Goal: Navigation & Orientation: Understand site structure

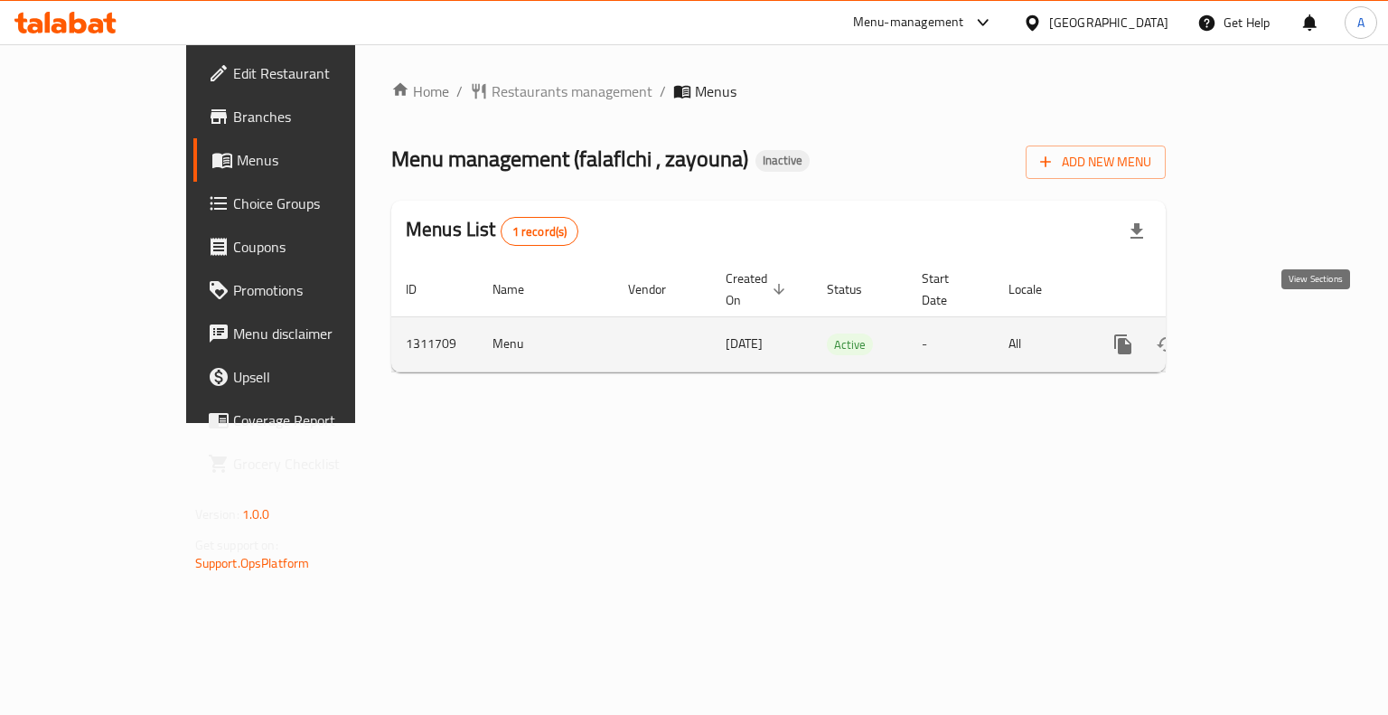
click at [1264, 333] on icon "enhanced table" at bounding box center [1253, 344] width 22 height 22
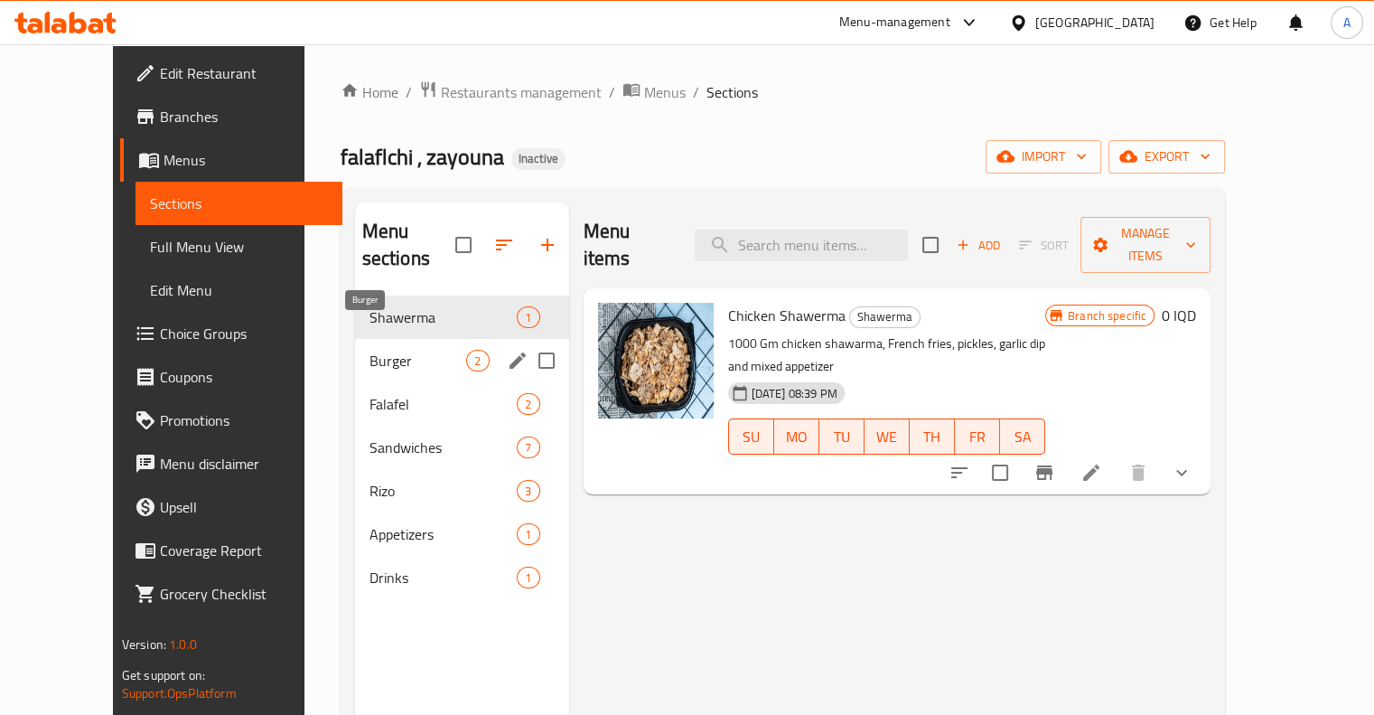
click at [370, 350] on span "Burger" at bounding box center [419, 361] width 98 height 22
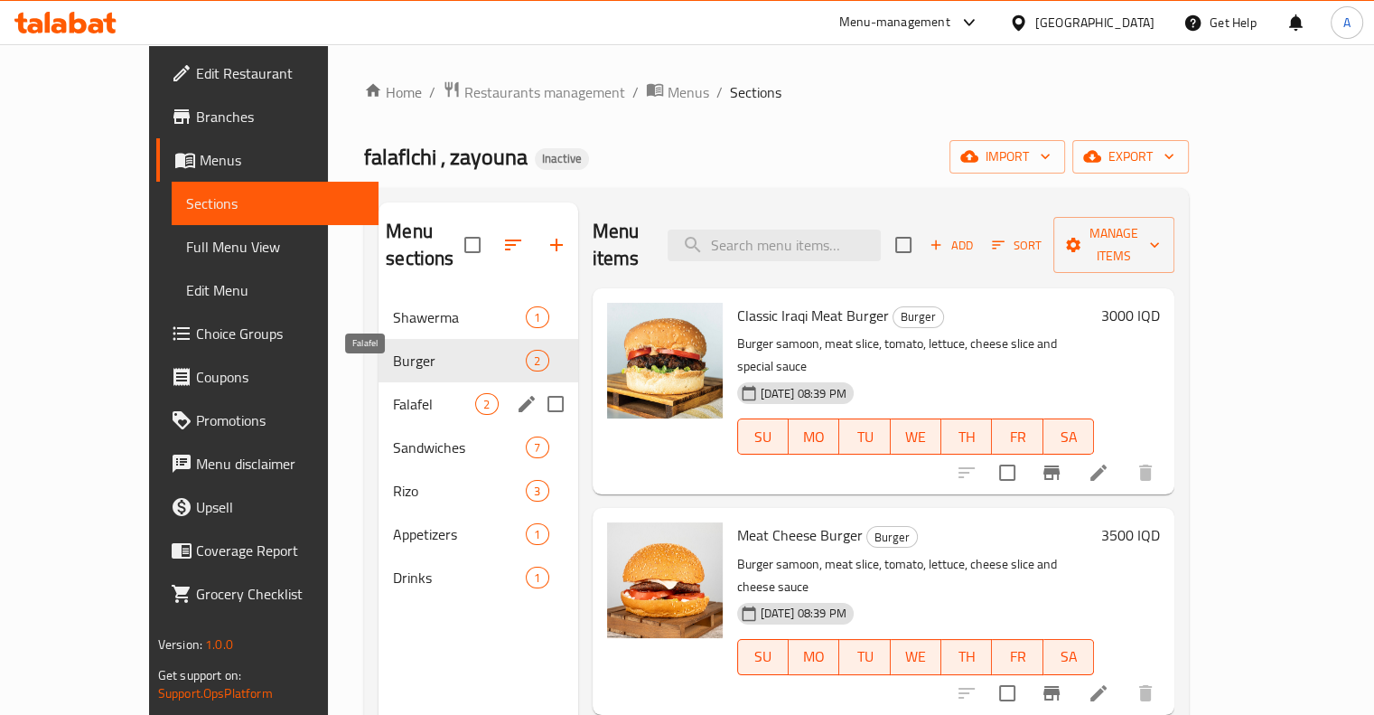
click at [393, 393] on span "Falafel" at bounding box center [434, 404] width 82 height 22
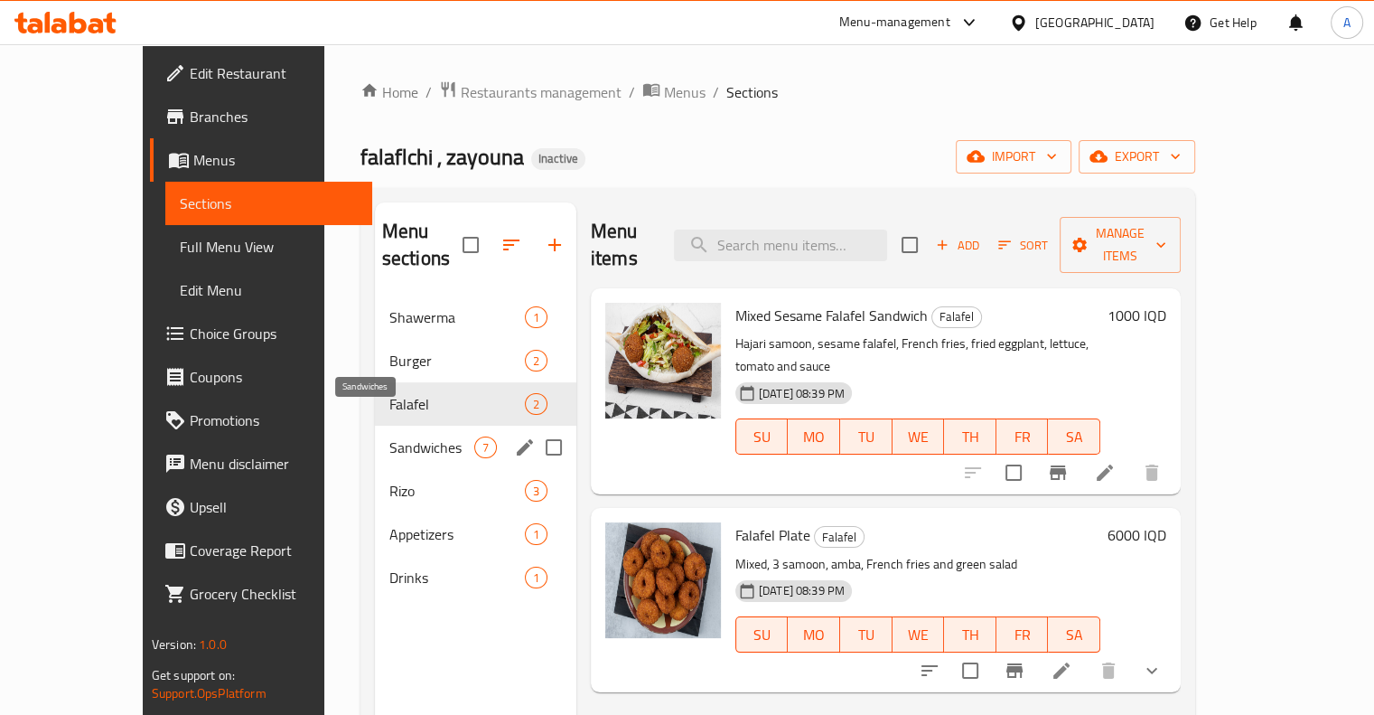
click at [389, 436] on span "Sandwiches" at bounding box center [431, 447] width 85 height 22
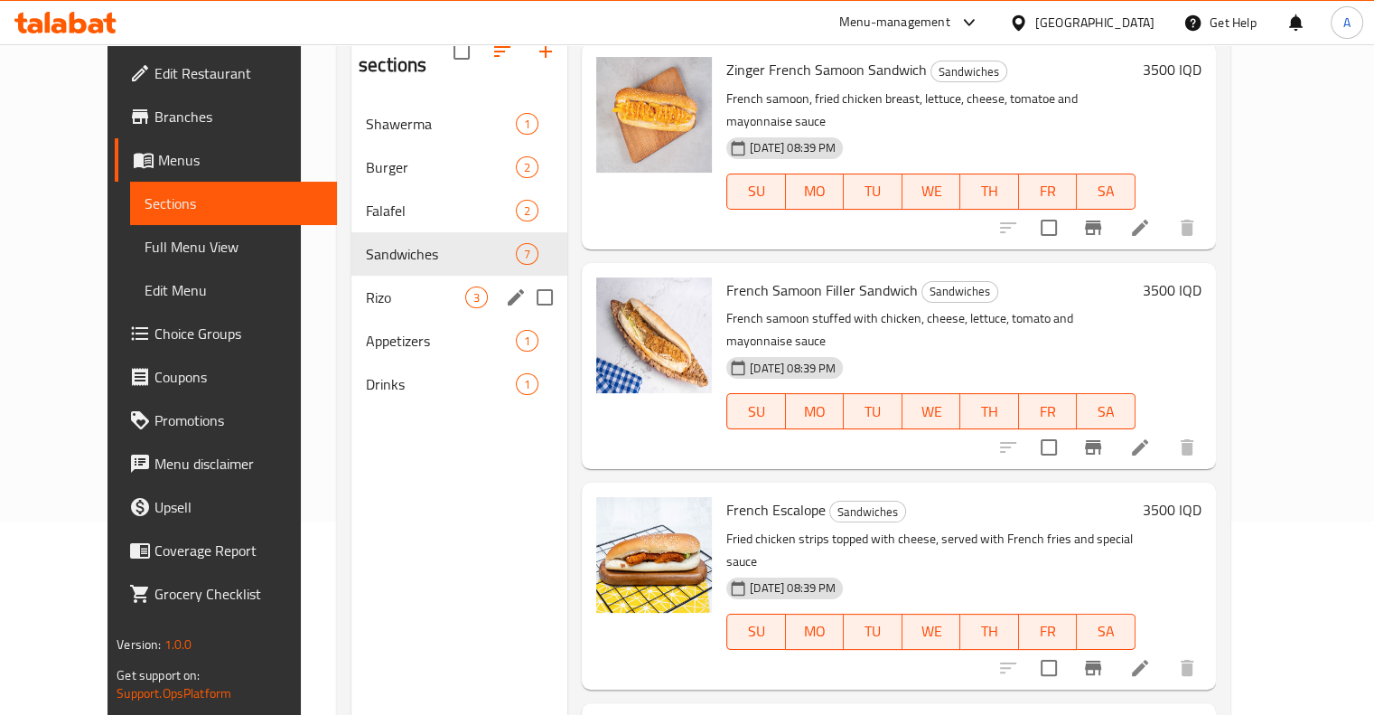
scroll to position [163, 0]
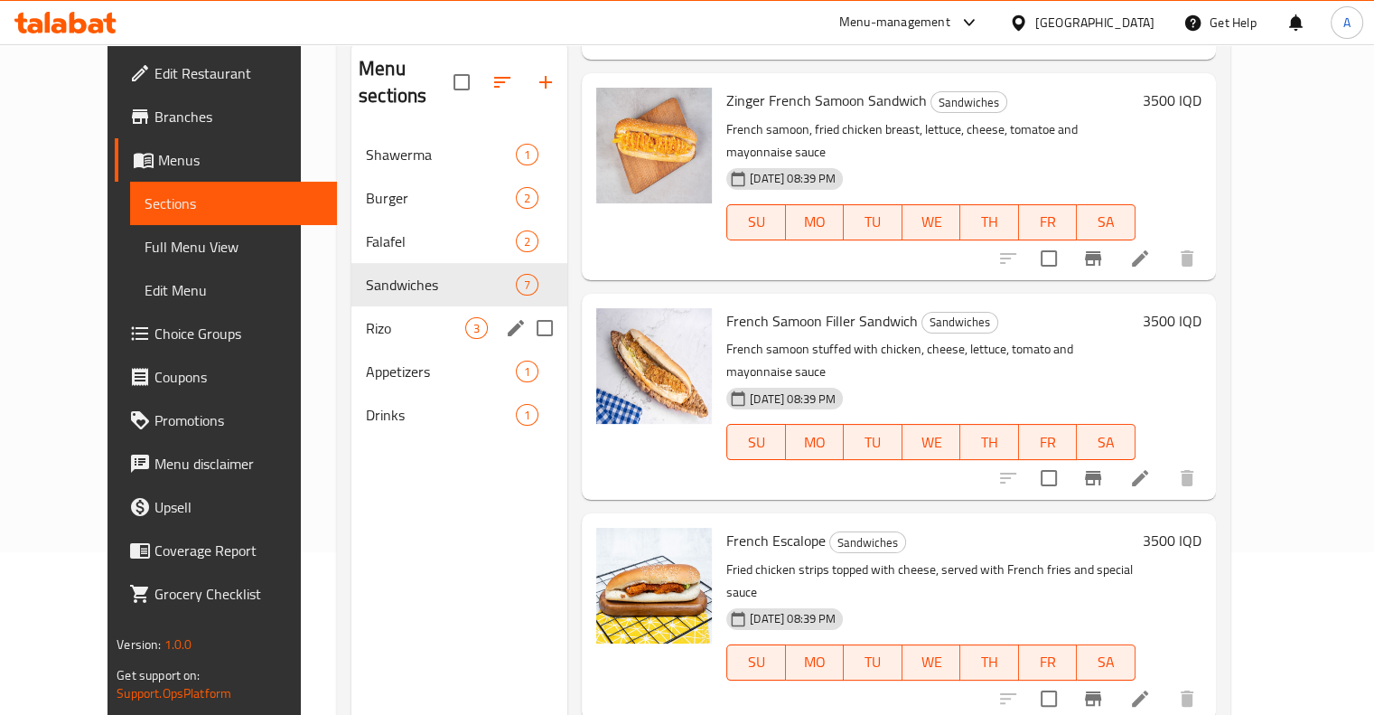
click at [366, 317] on span "Rizo" at bounding box center [415, 328] width 99 height 22
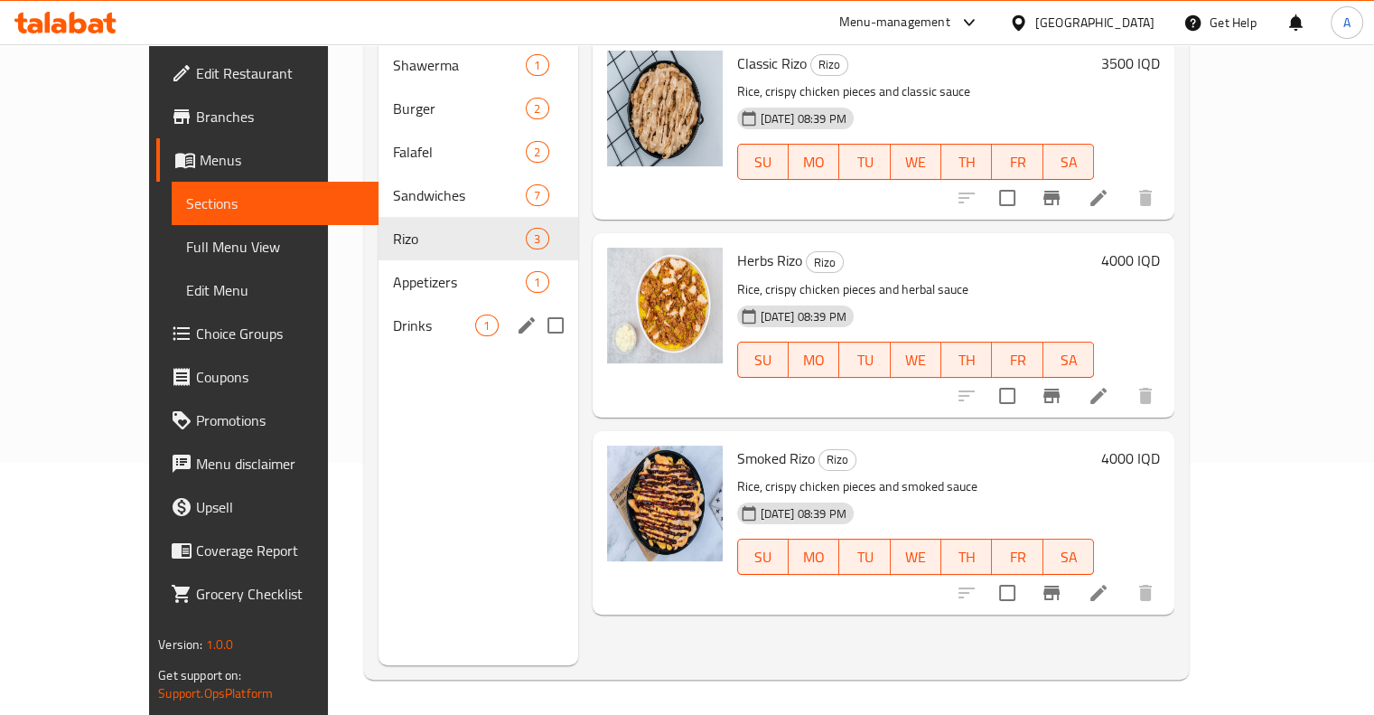
scroll to position [253, 0]
click at [393, 313] on span "Drinks" at bounding box center [434, 324] width 82 height 22
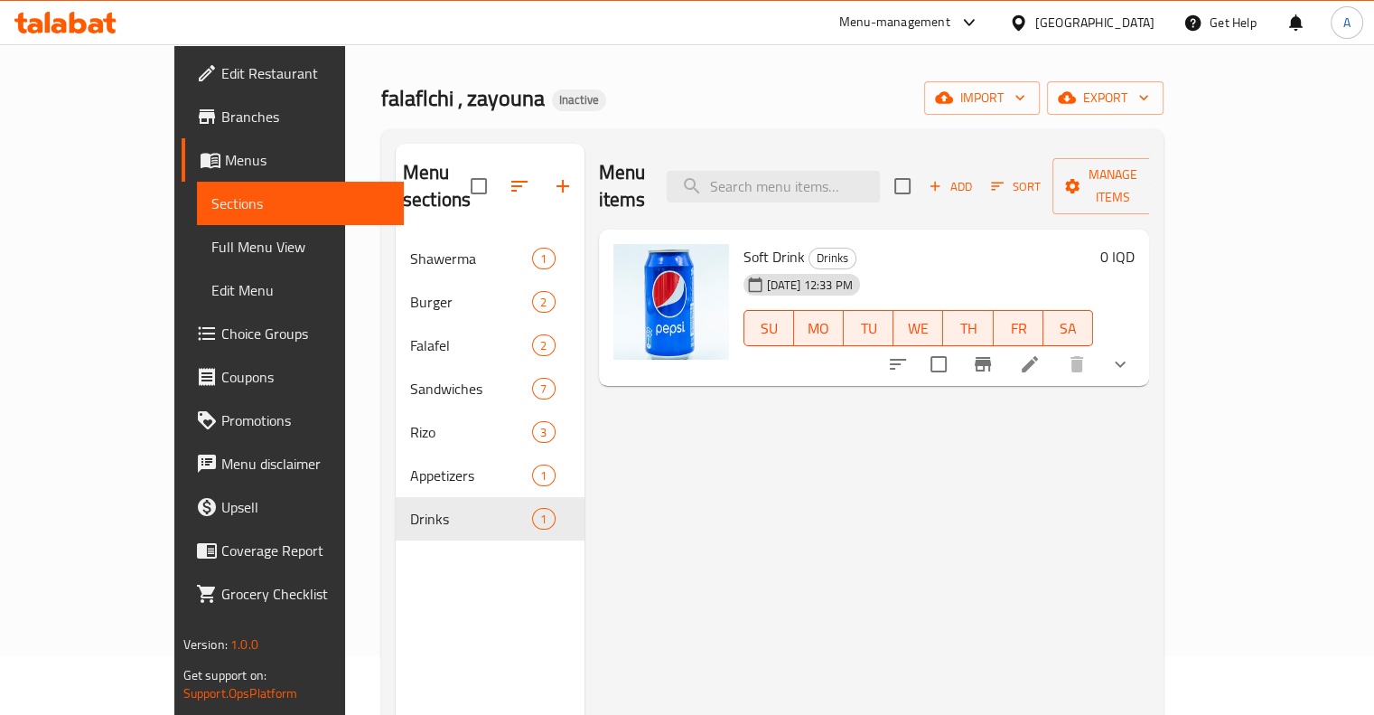
scroll to position [90, 0]
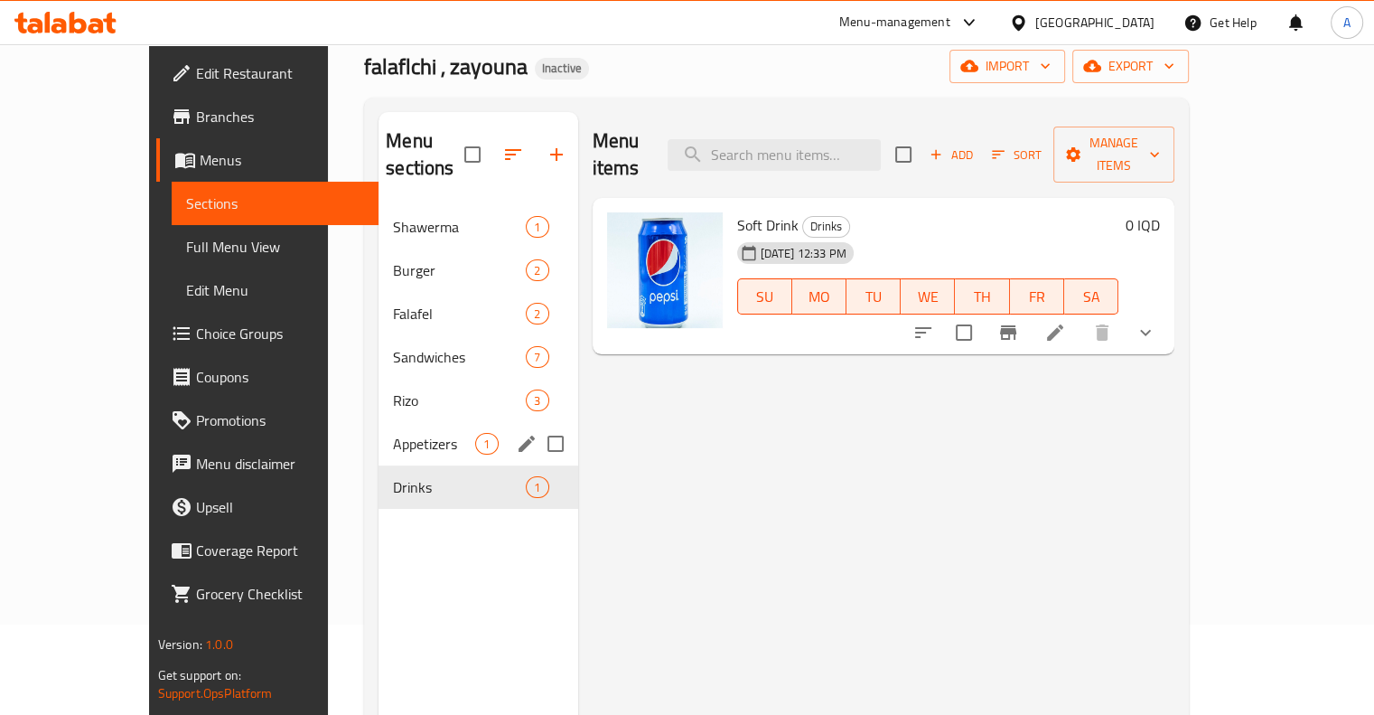
click at [379, 422] on div "Appetizers 1" at bounding box center [478, 443] width 199 height 43
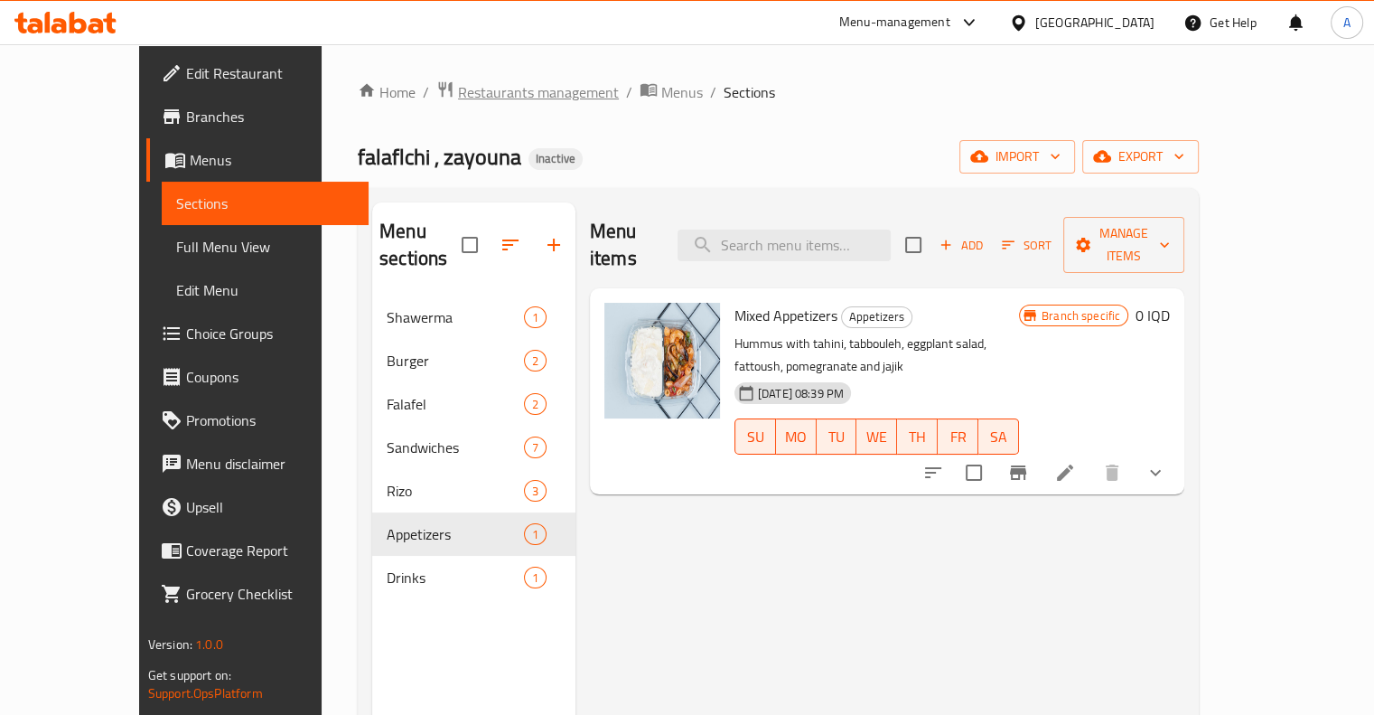
click at [458, 101] on span "Restaurants management" at bounding box center [538, 92] width 161 height 22
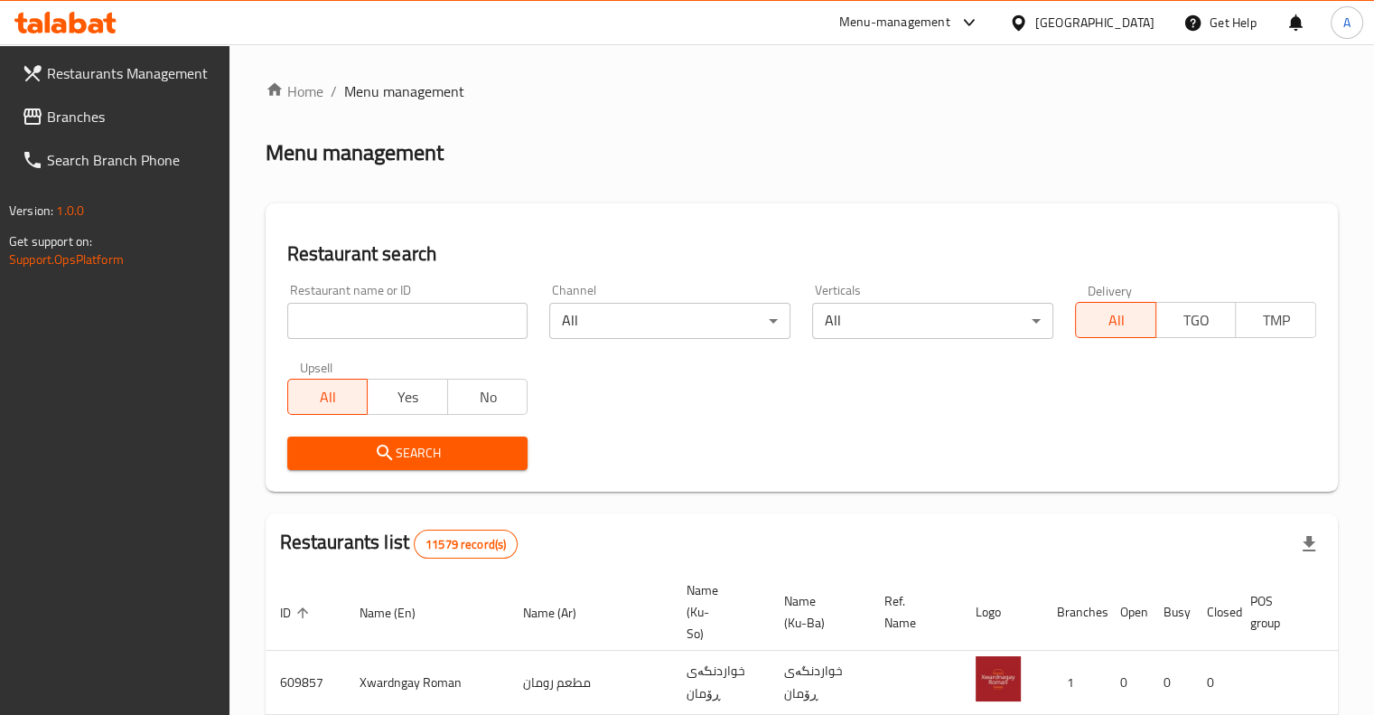
click at [72, 118] on span "Branches" at bounding box center [131, 117] width 168 height 22
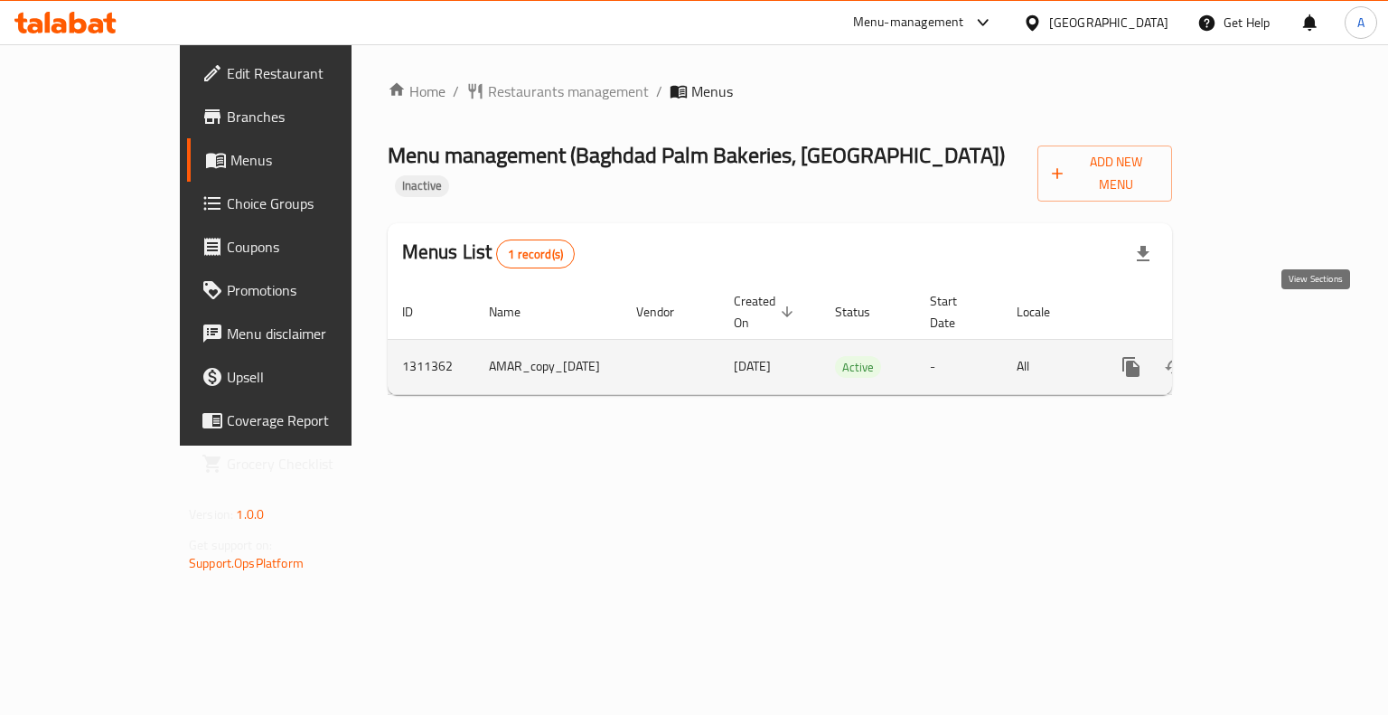
click at [1283, 345] on link "enhanced table" at bounding box center [1261, 366] width 43 height 43
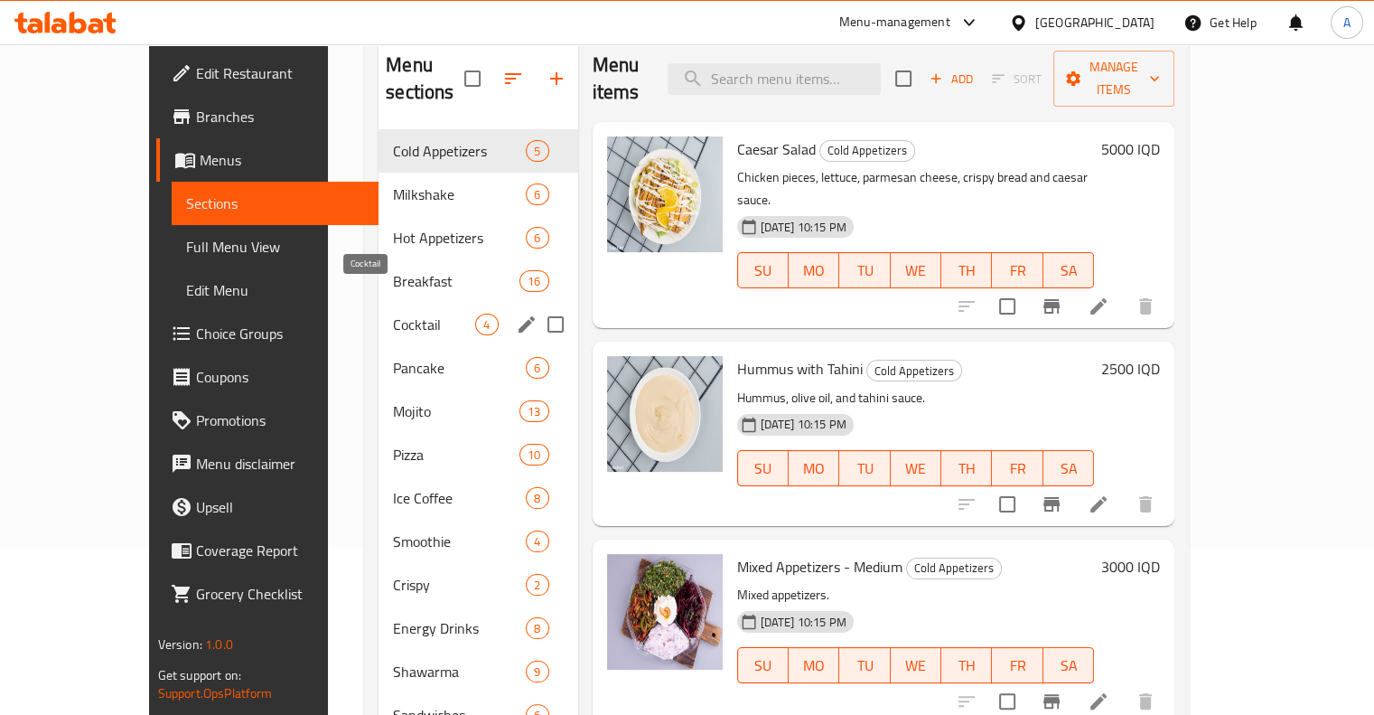
scroll to position [153, 0]
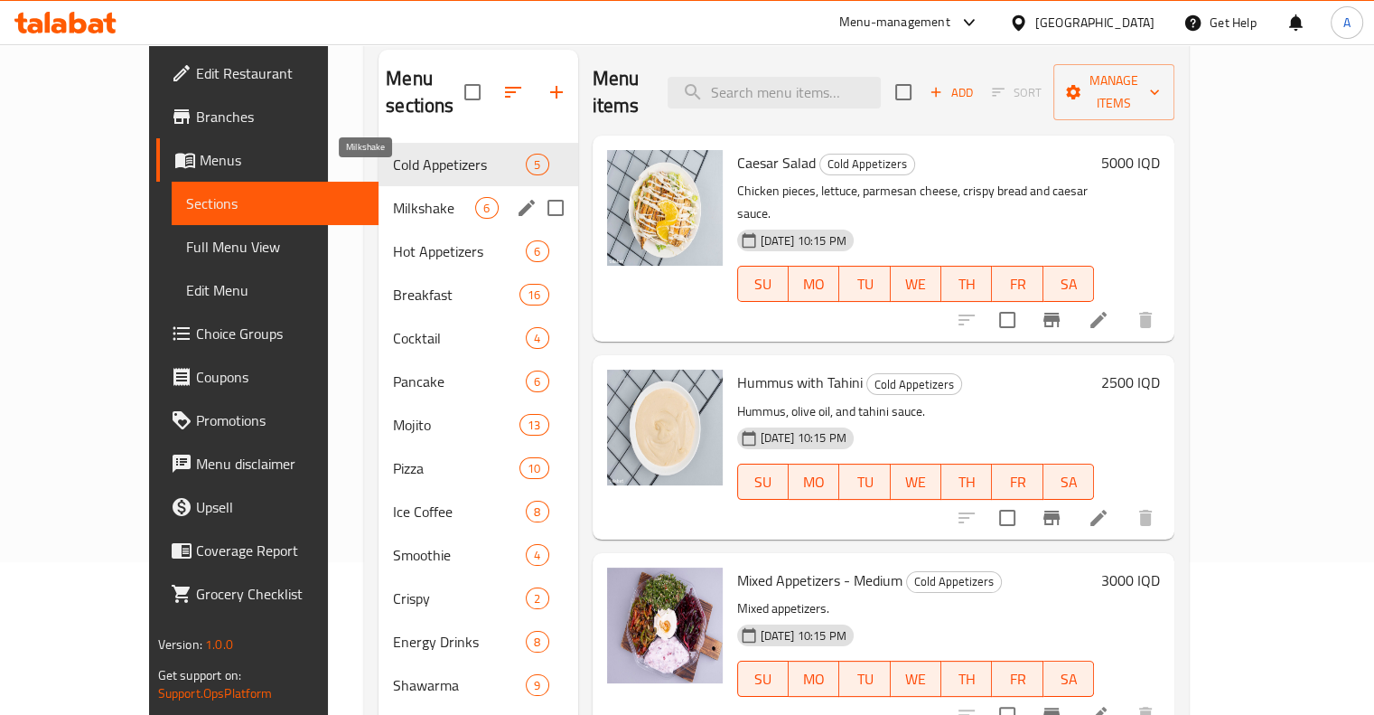
click at [407, 197] on span "Milkshake" at bounding box center [434, 208] width 82 height 22
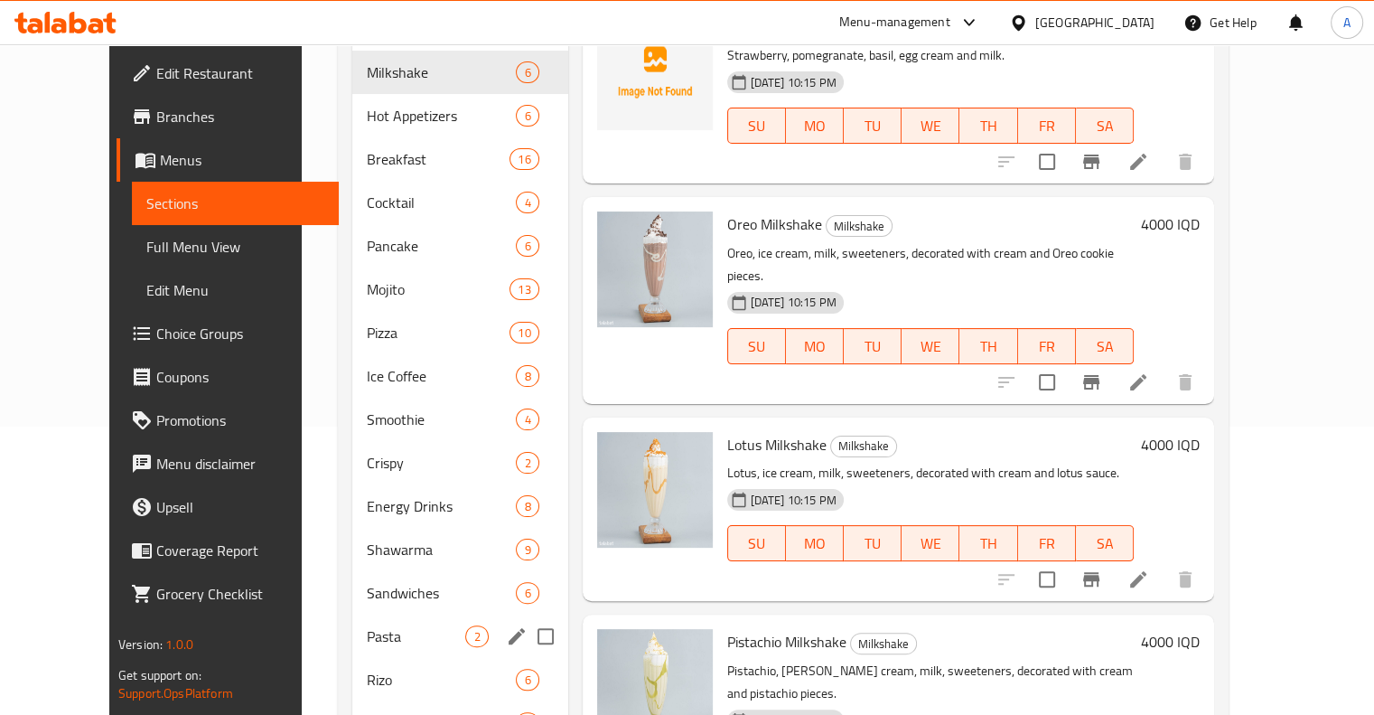
scroll to position [243, 0]
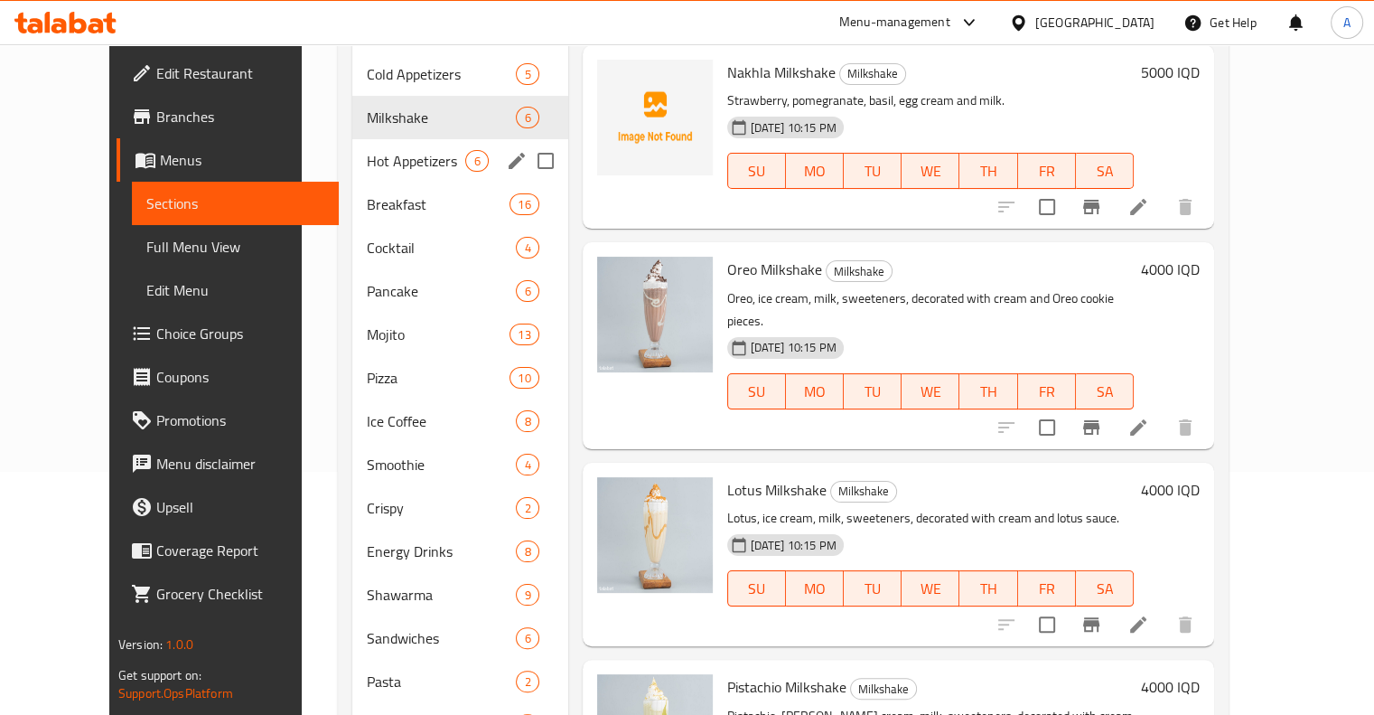
click at [410, 150] on span "Hot Appetizers" at bounding box center [416, 161] width 98 height 22
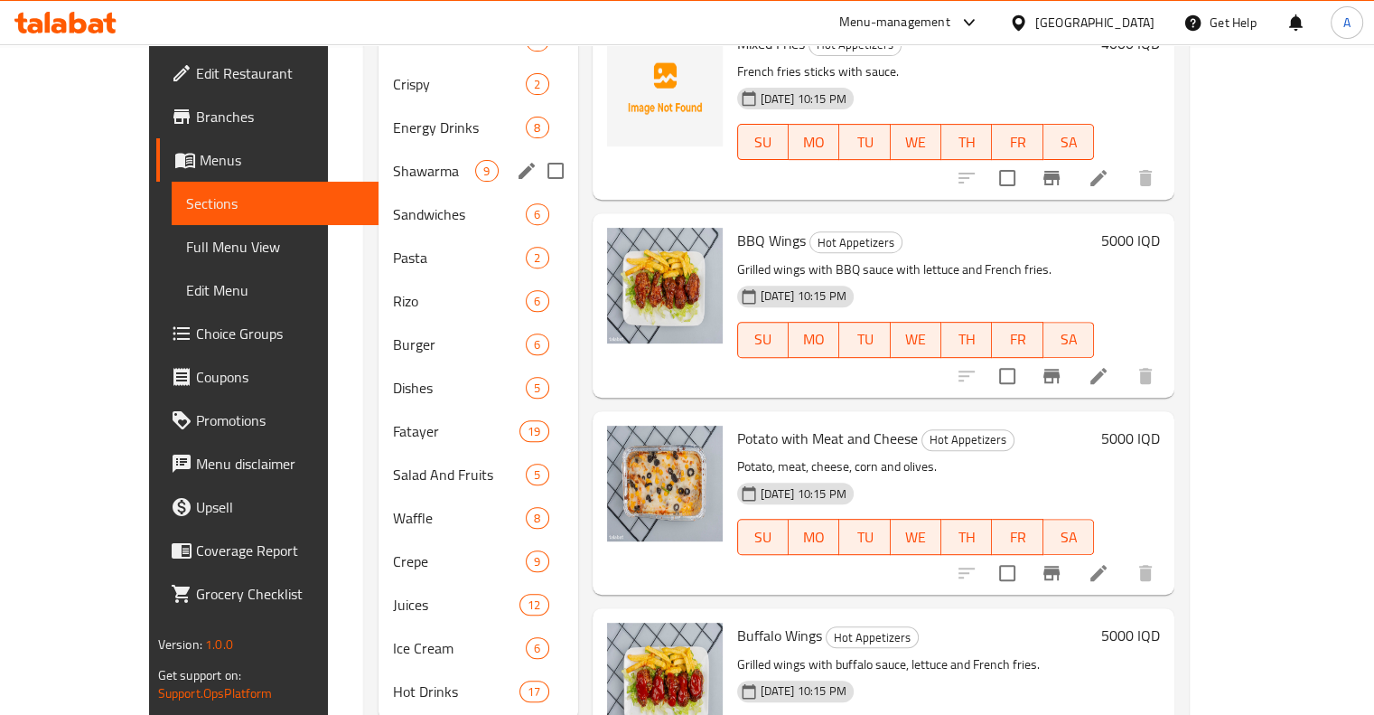
scroll to position [695, 0]
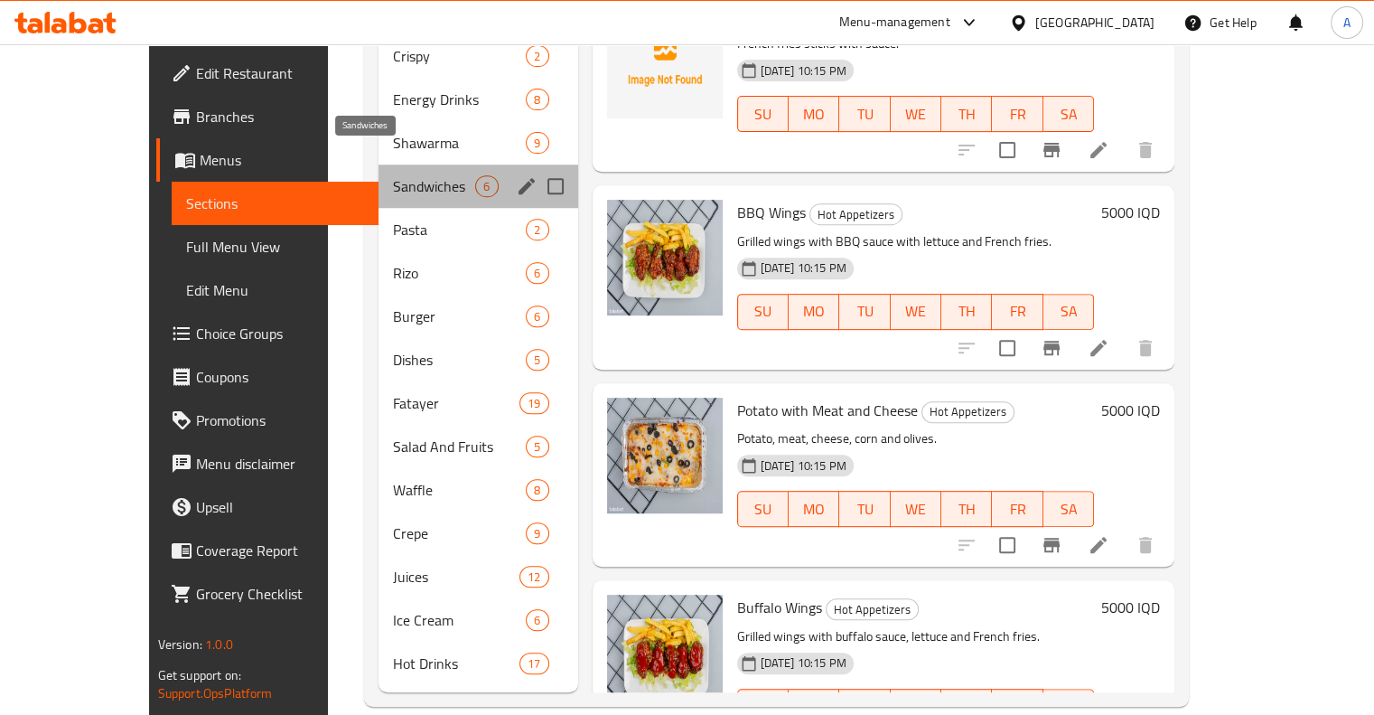
click at [393, 175] on span "Sandwiches" at bounding box center [434, 186] width 82 height 22
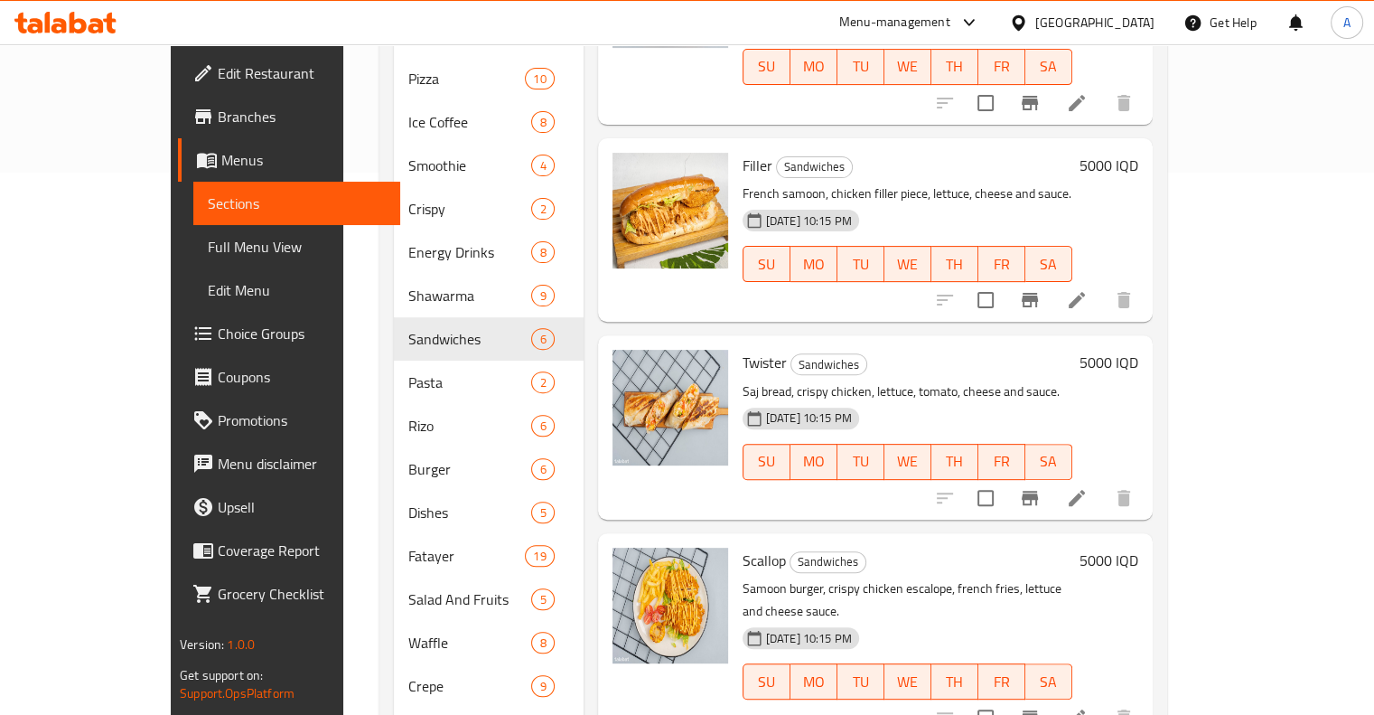
scroll to position [72, 0]
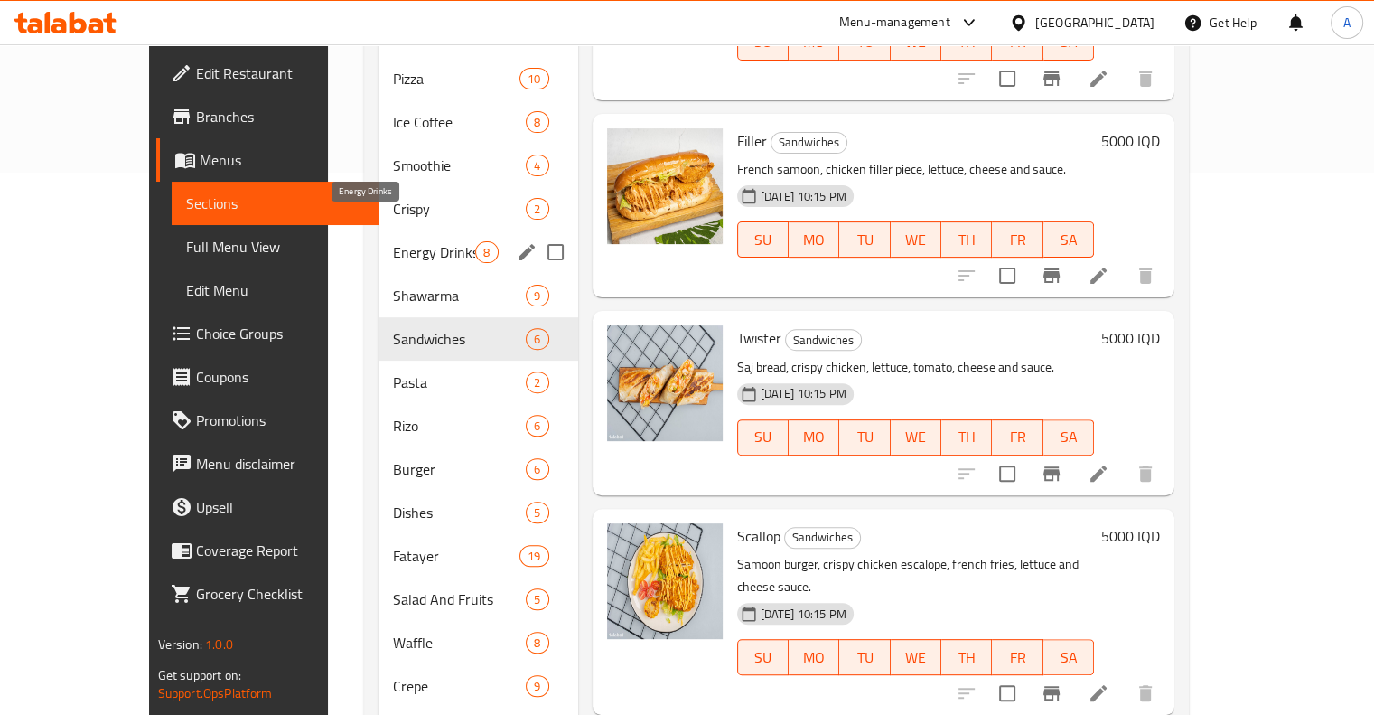
click at [437, 241] on span "Energy Drinks" at bounding box center [434, 252] width 82 height 22
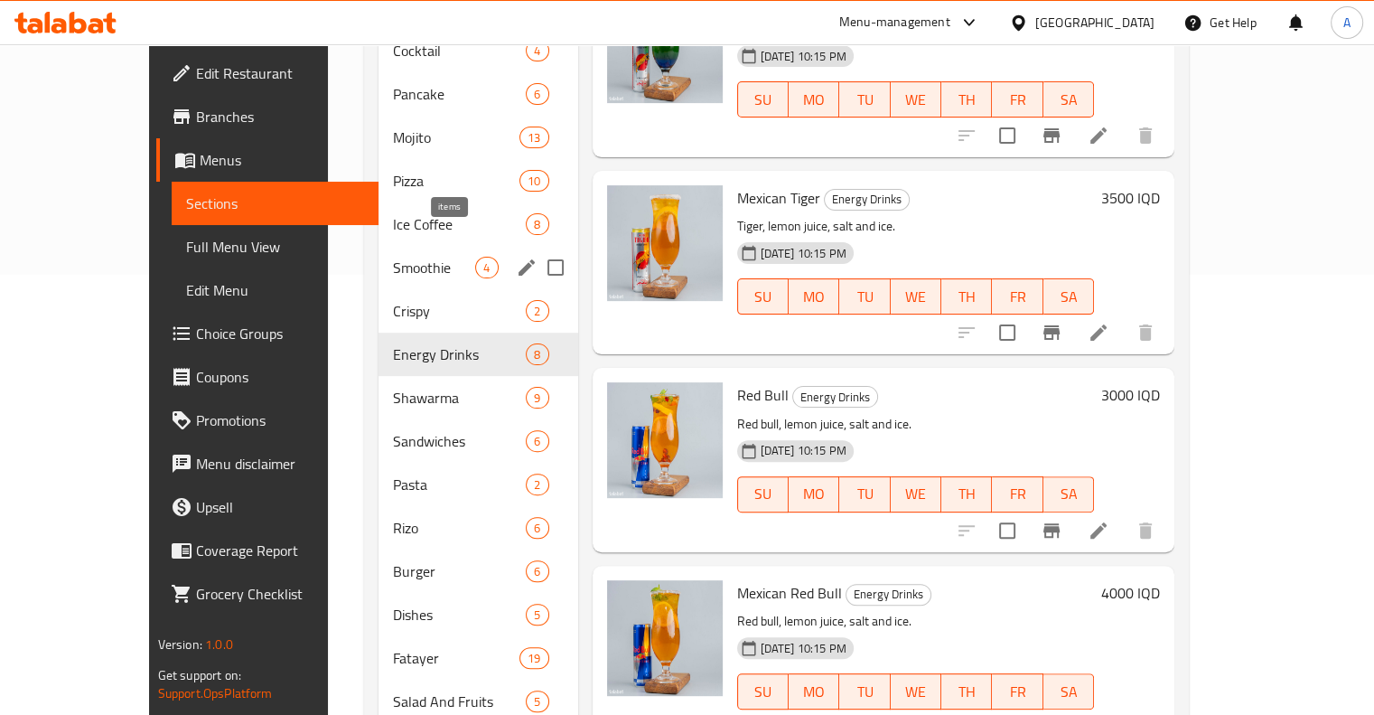
scroll to position [452, 0]
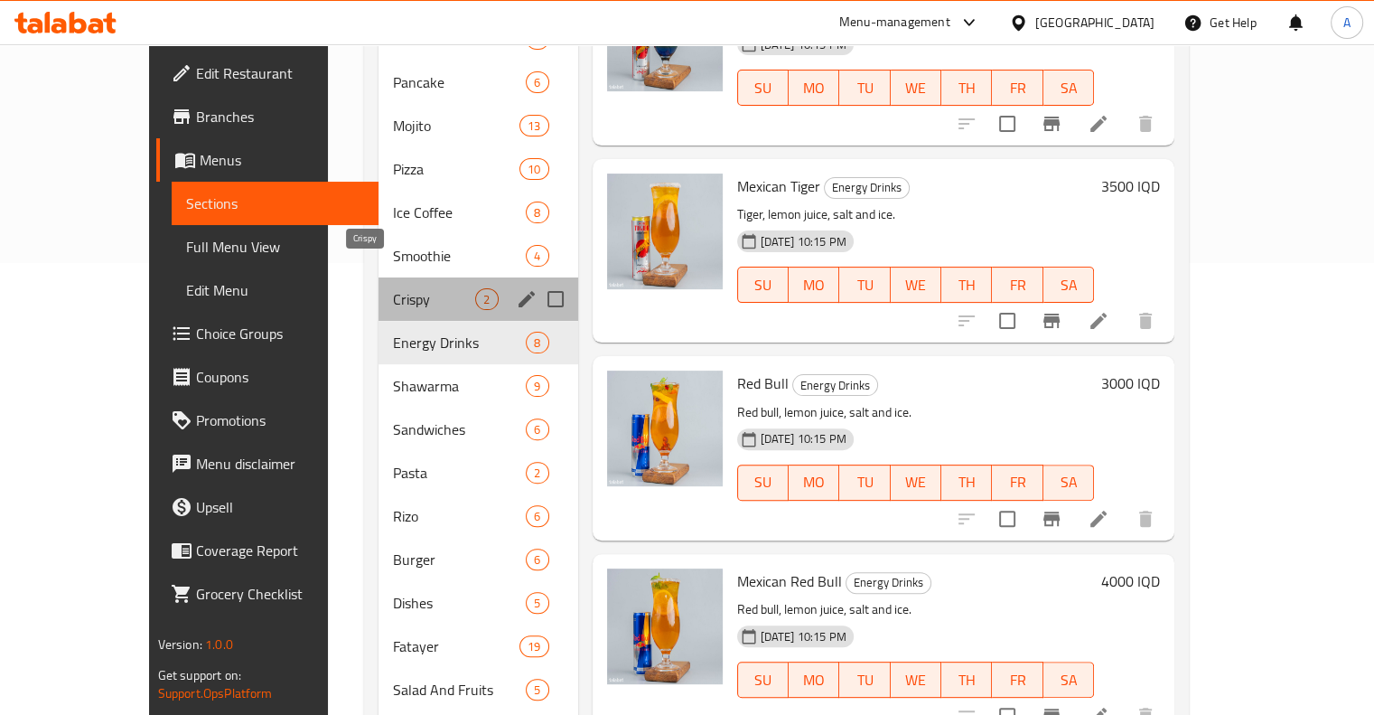
click at [403, 288] on span "Crispy" at bounding box center [434, 299] width 82 height 22
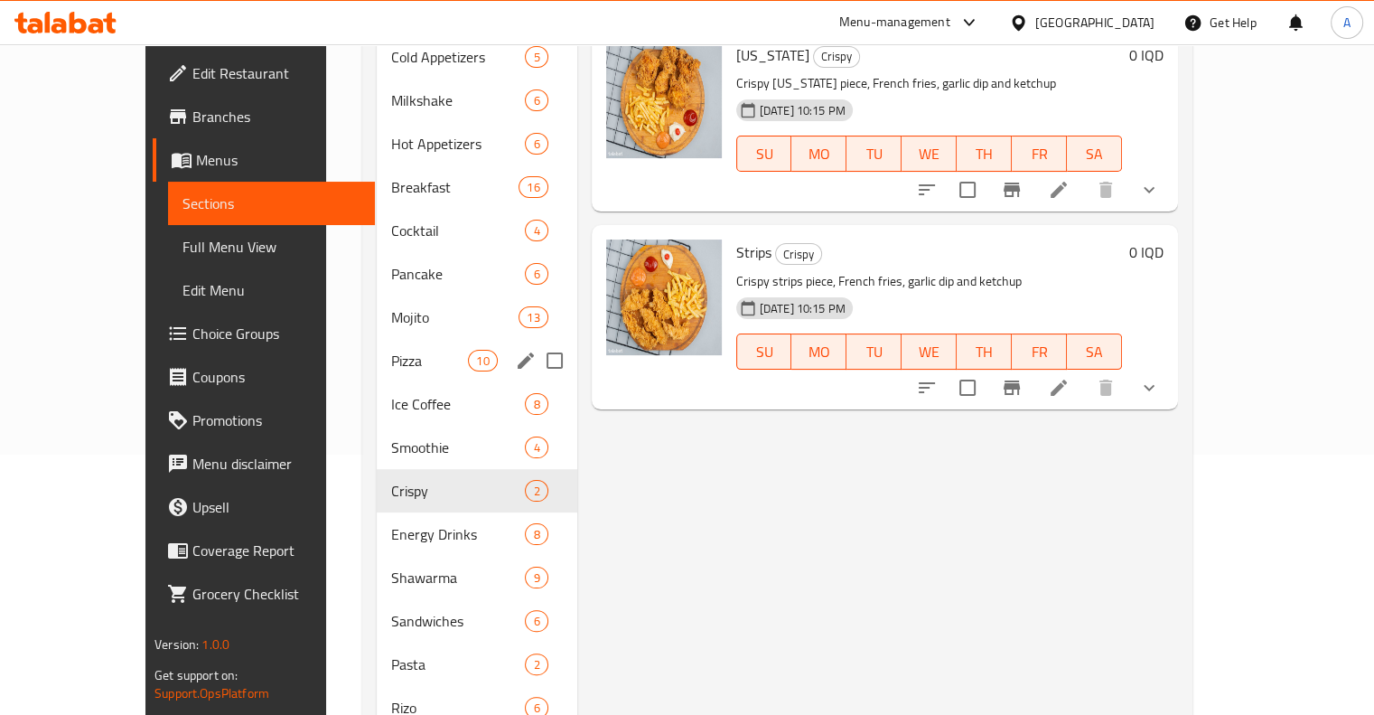
scroll to position [271, 0]
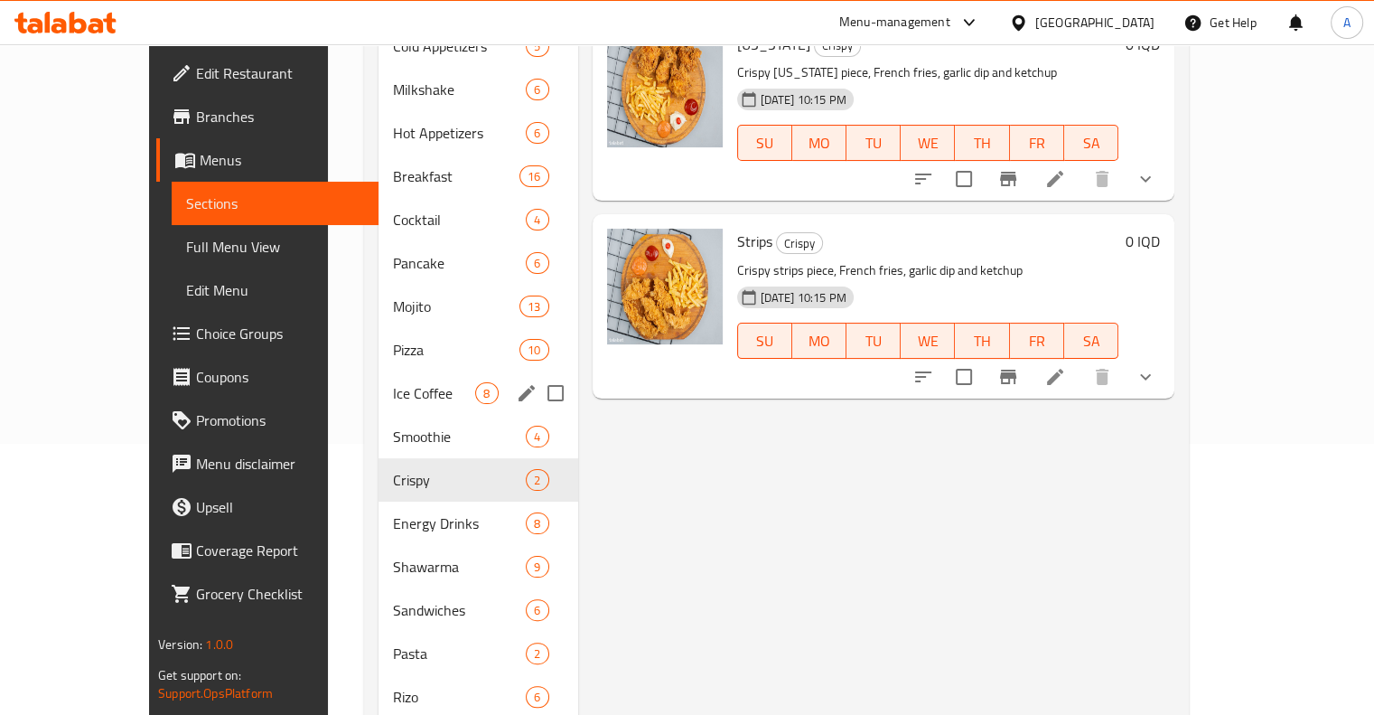
click at [386, 415] on div "Smoothie 4" at bounding box center [478, 436] width 199 height 43
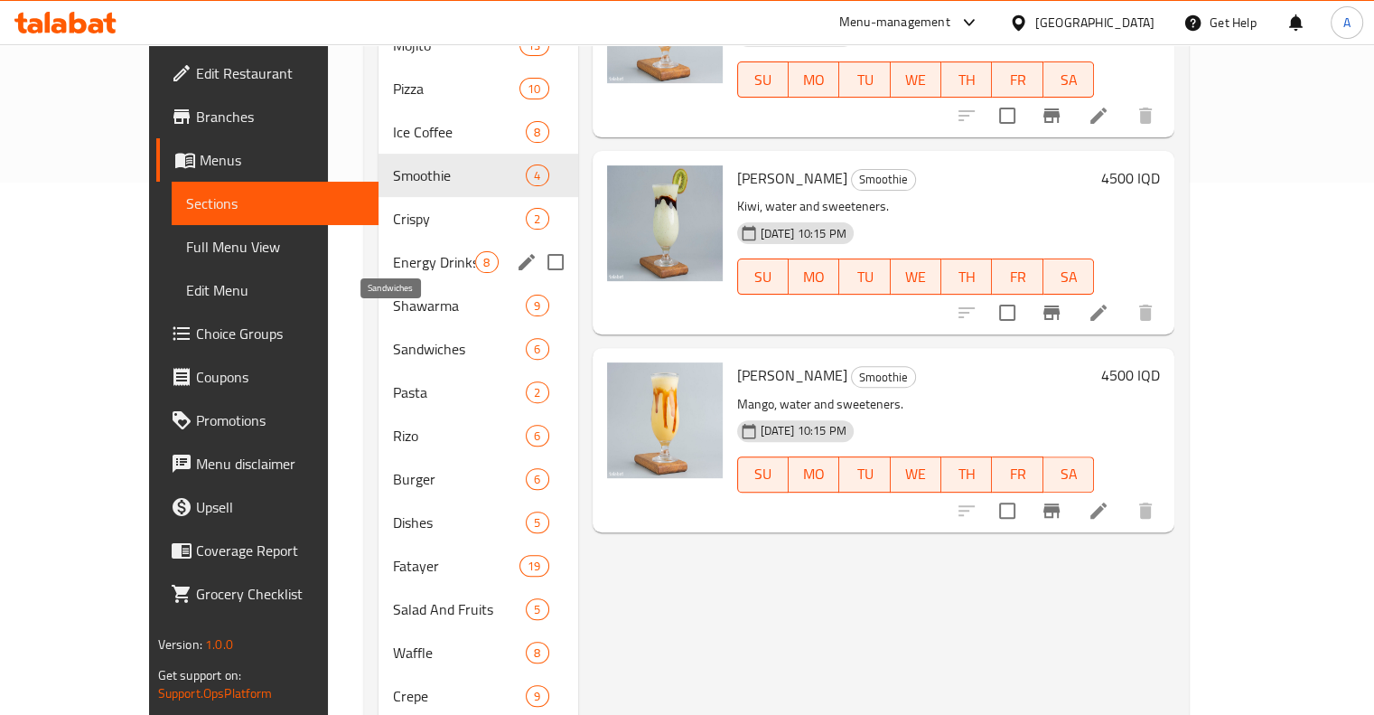
scroll to position [333, 0]
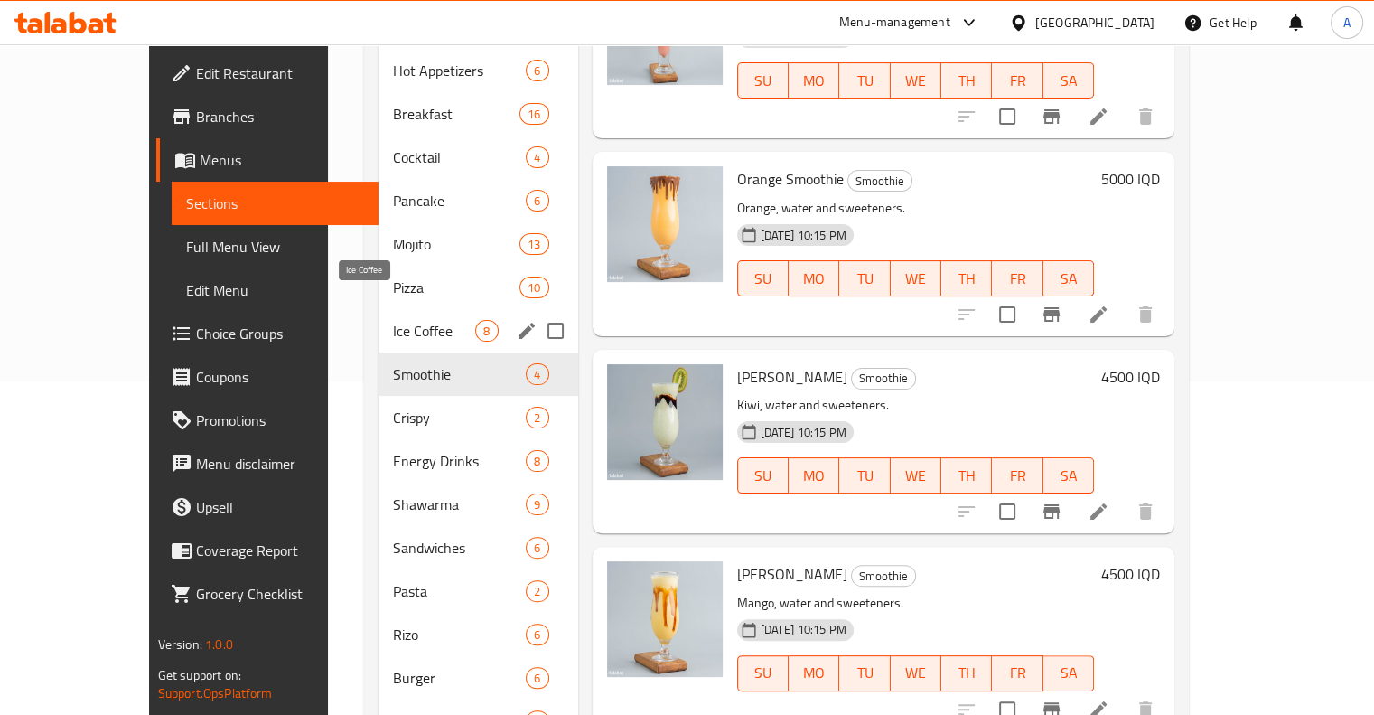
click at [393, 320] on span "Ice Coffee" at bounding box center [434, 331] width 82 height 22
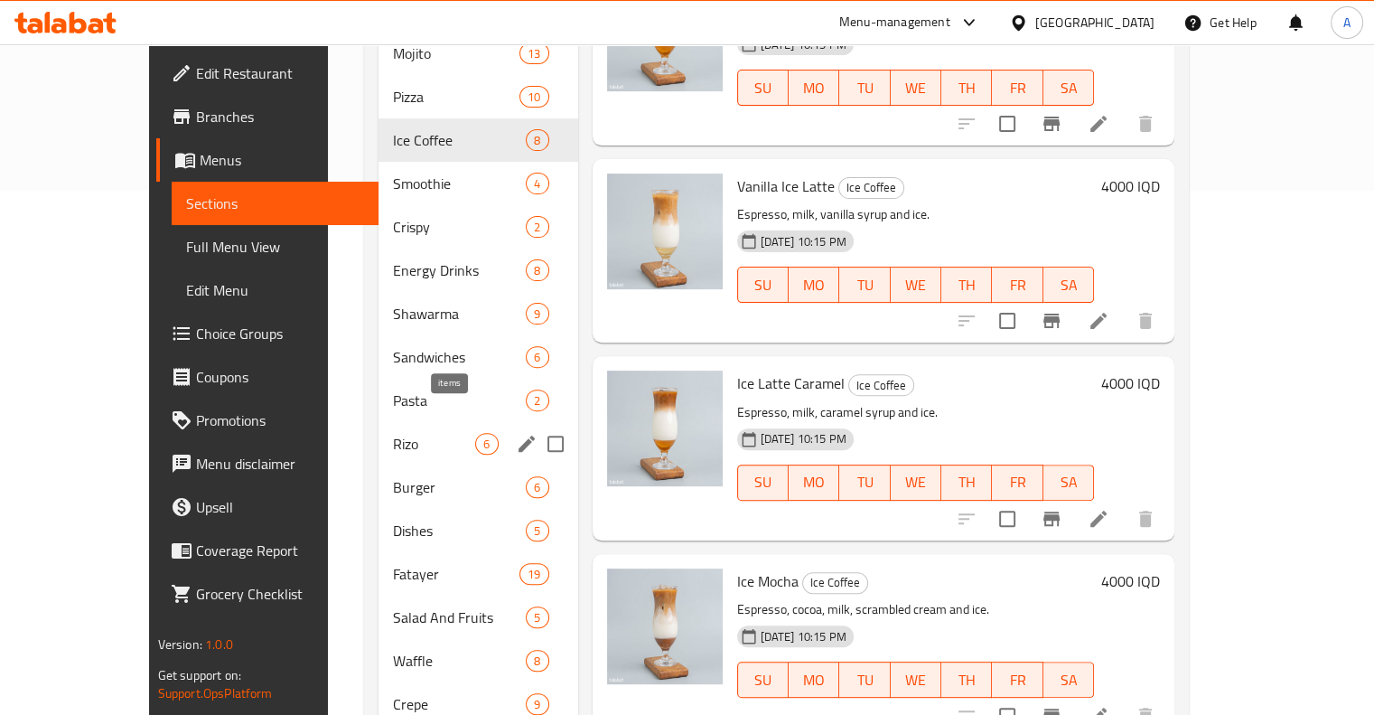
scroll to position [632, 0]
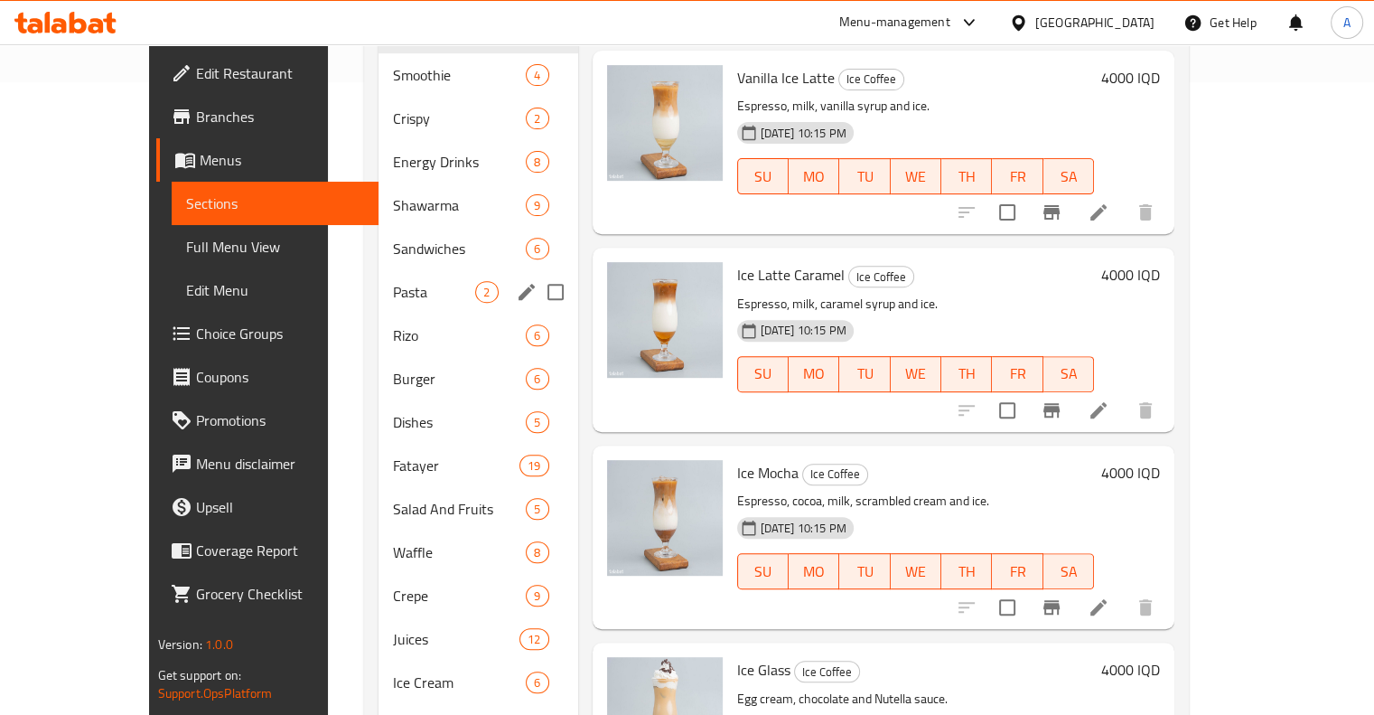
click at [379, 313] on div "Rizo 6" at bounding box center [478, 334] width 199 height 43
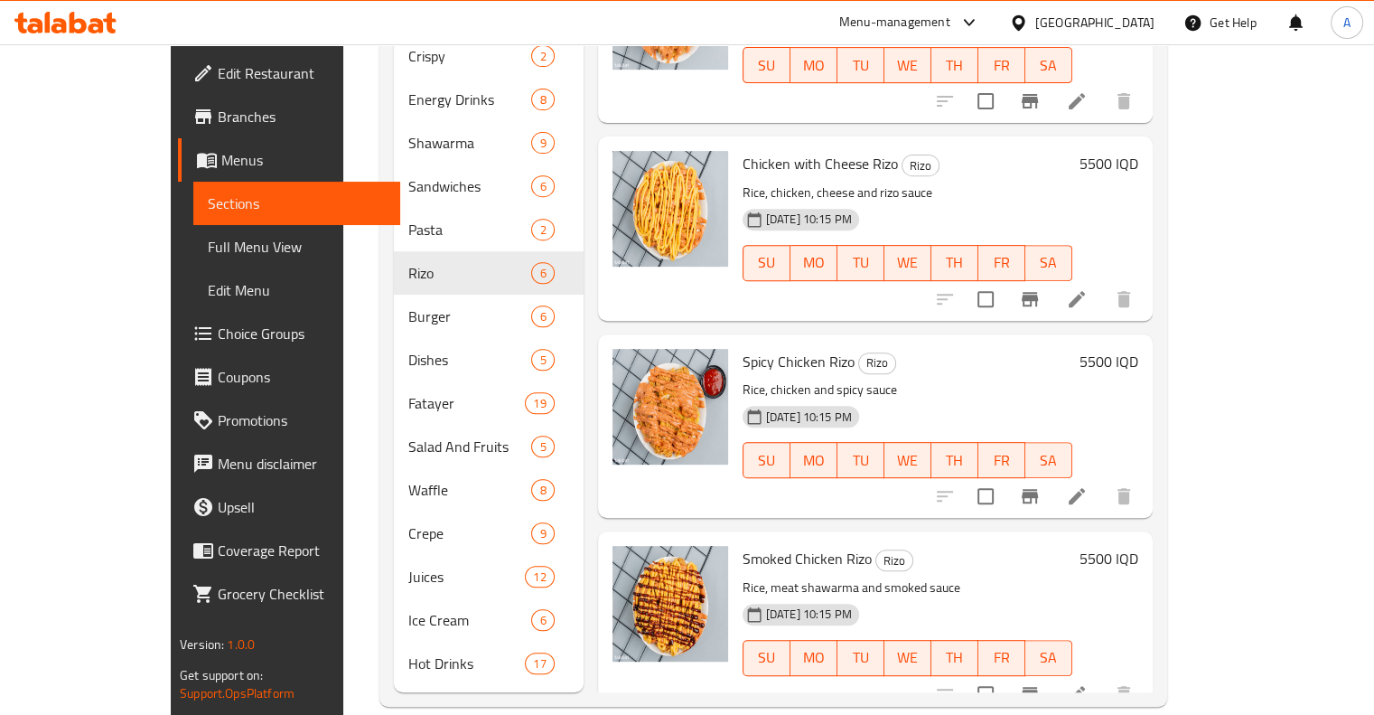
scroll to position [72, 0]
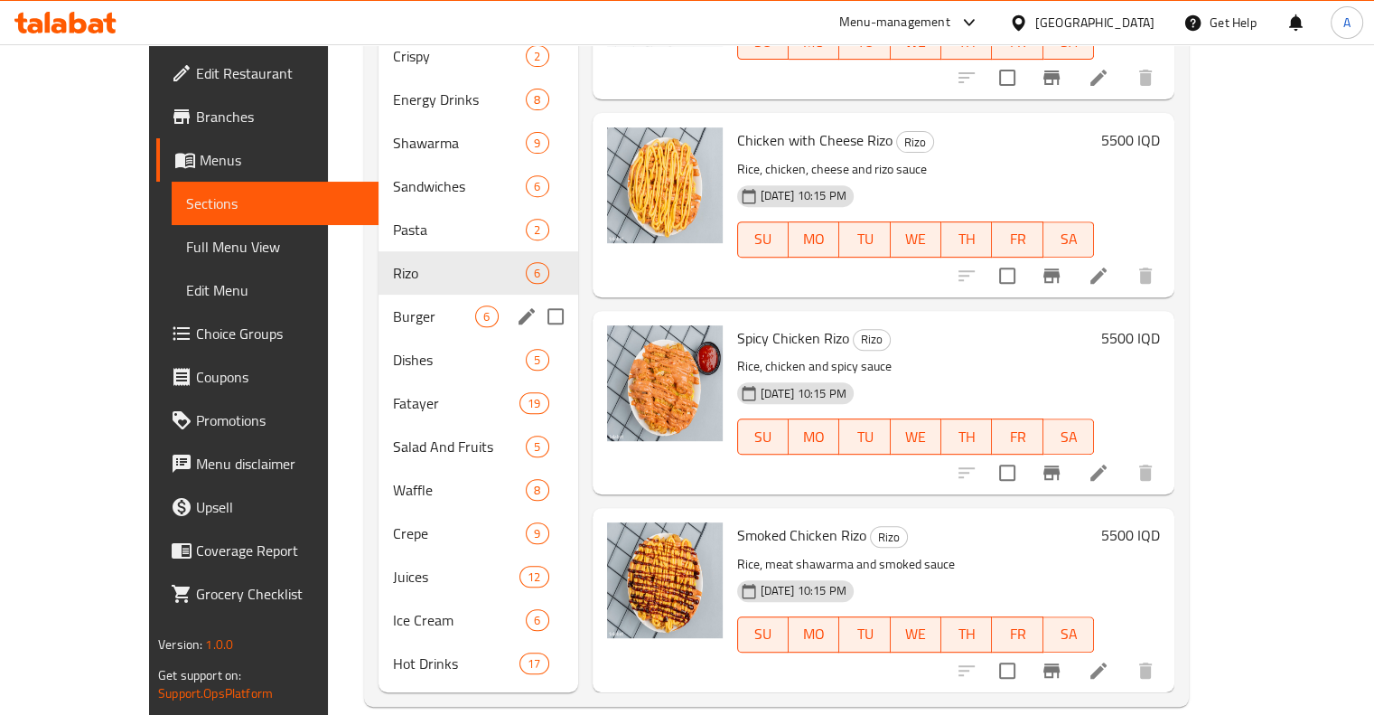
click at [410, 295] on div "Burger 6" at bounding box center [478, 316] width 199 height 43
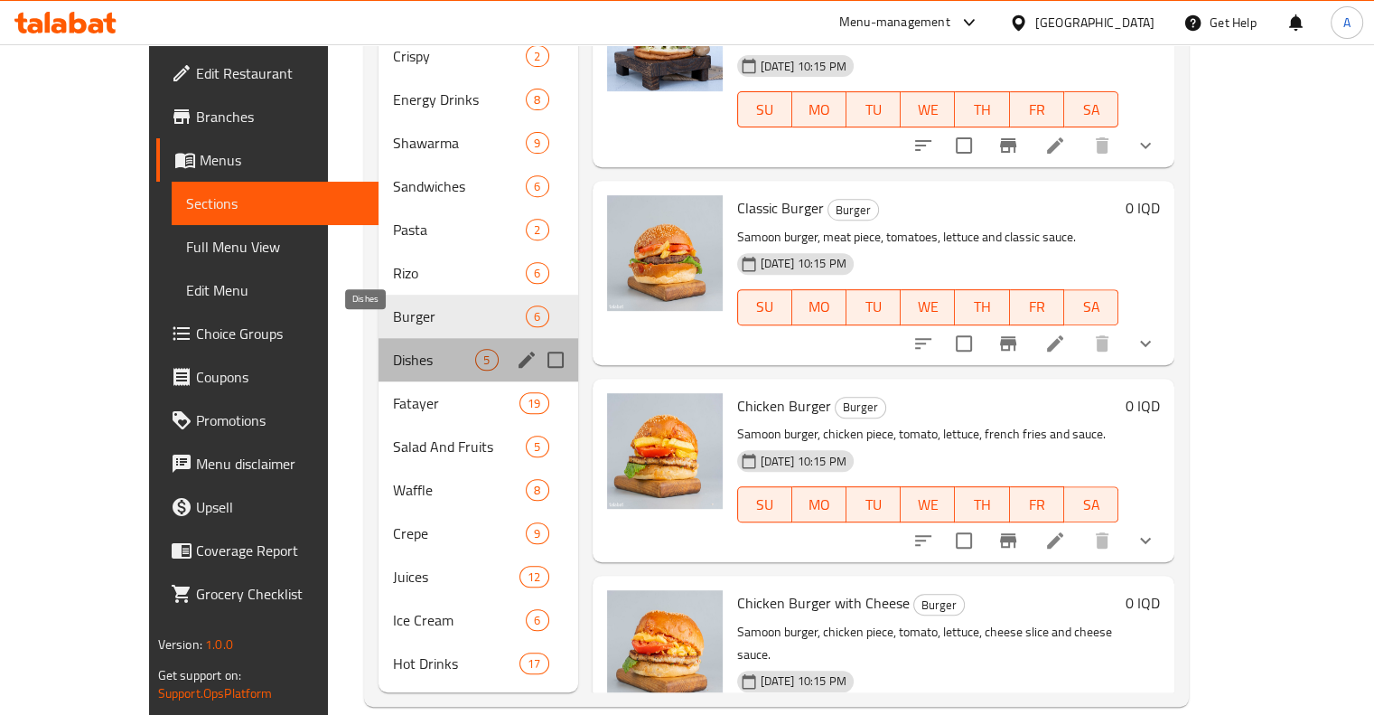
click at [420, 349] on span "Dishes" at bounding box center [434, 360] width 82 height 22
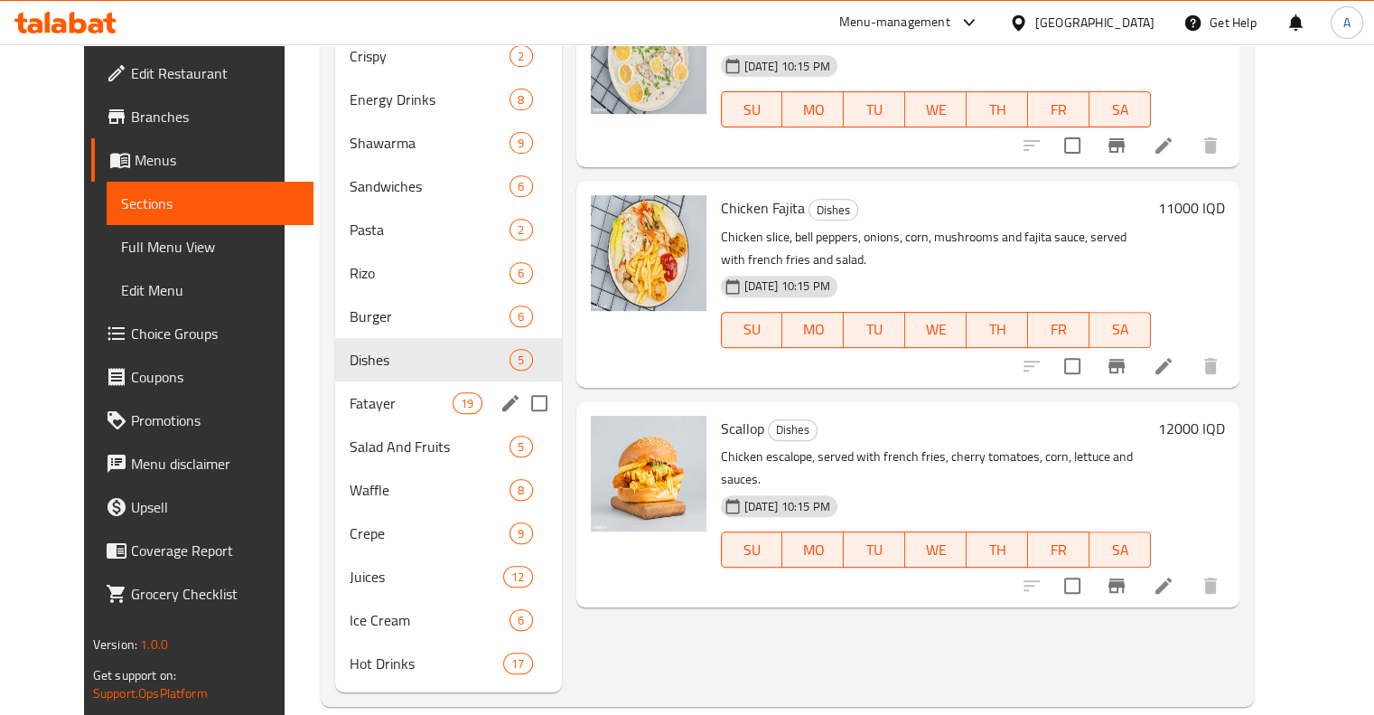
click at [413, 392] on span "Fatayer" at bounding box center [401, 403] width 103 height 22
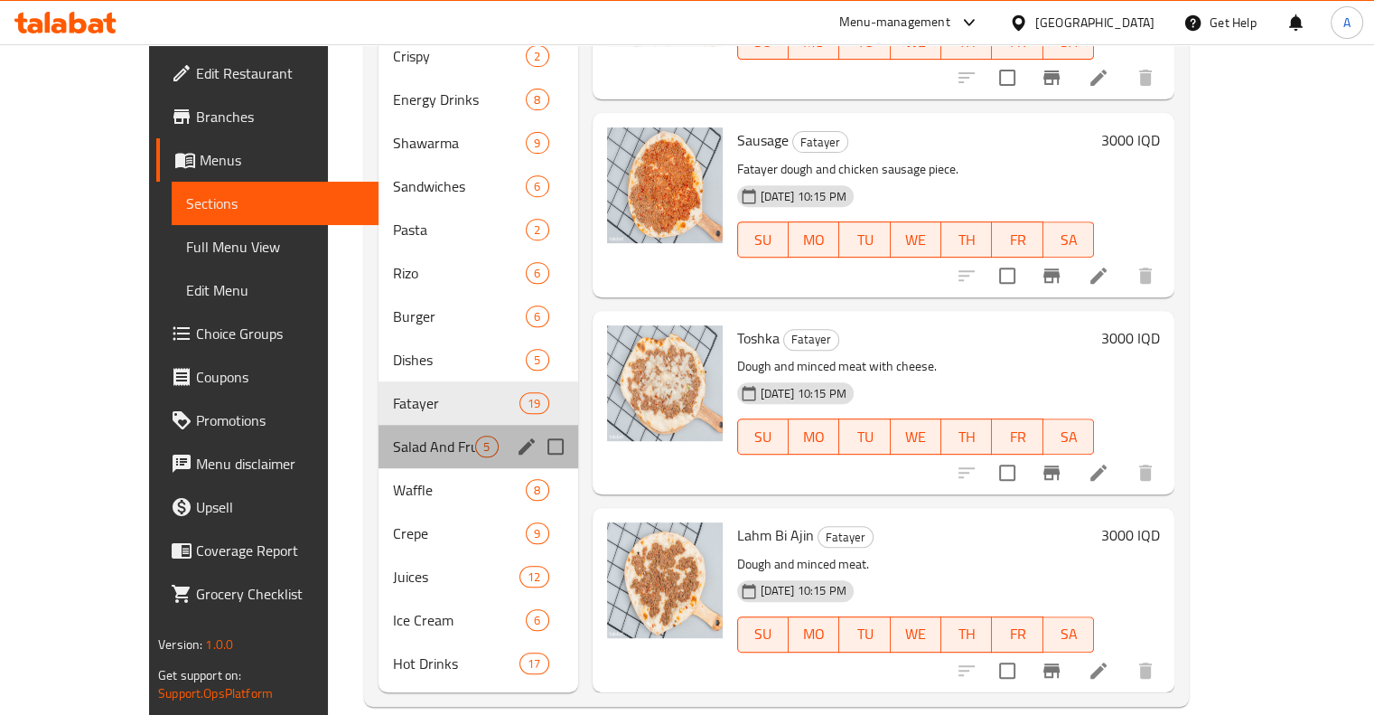
click at [379, 425] on div "Salad And Fruits 5" at bounding box center [478, 446] width 199 height 43
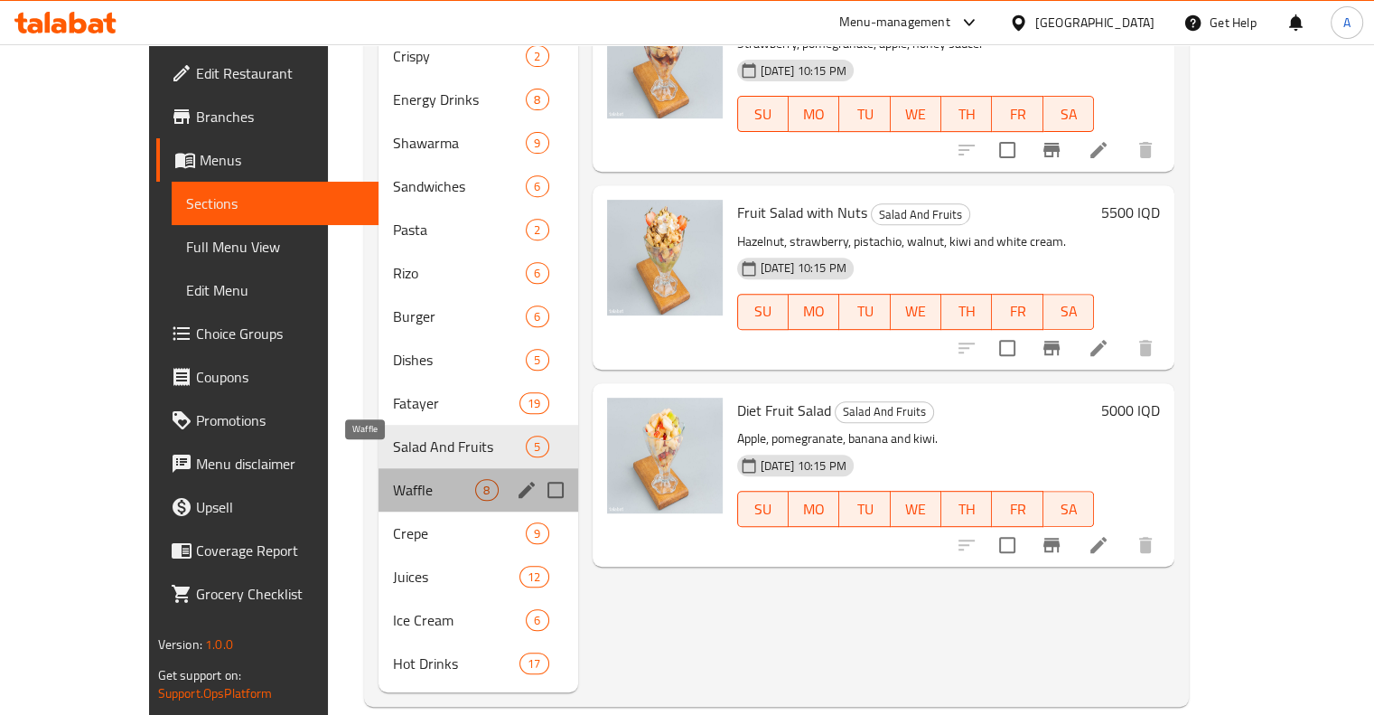
click at [393, 479] on span "Waffle" at bounding box center [434, 490] width 82 height 22
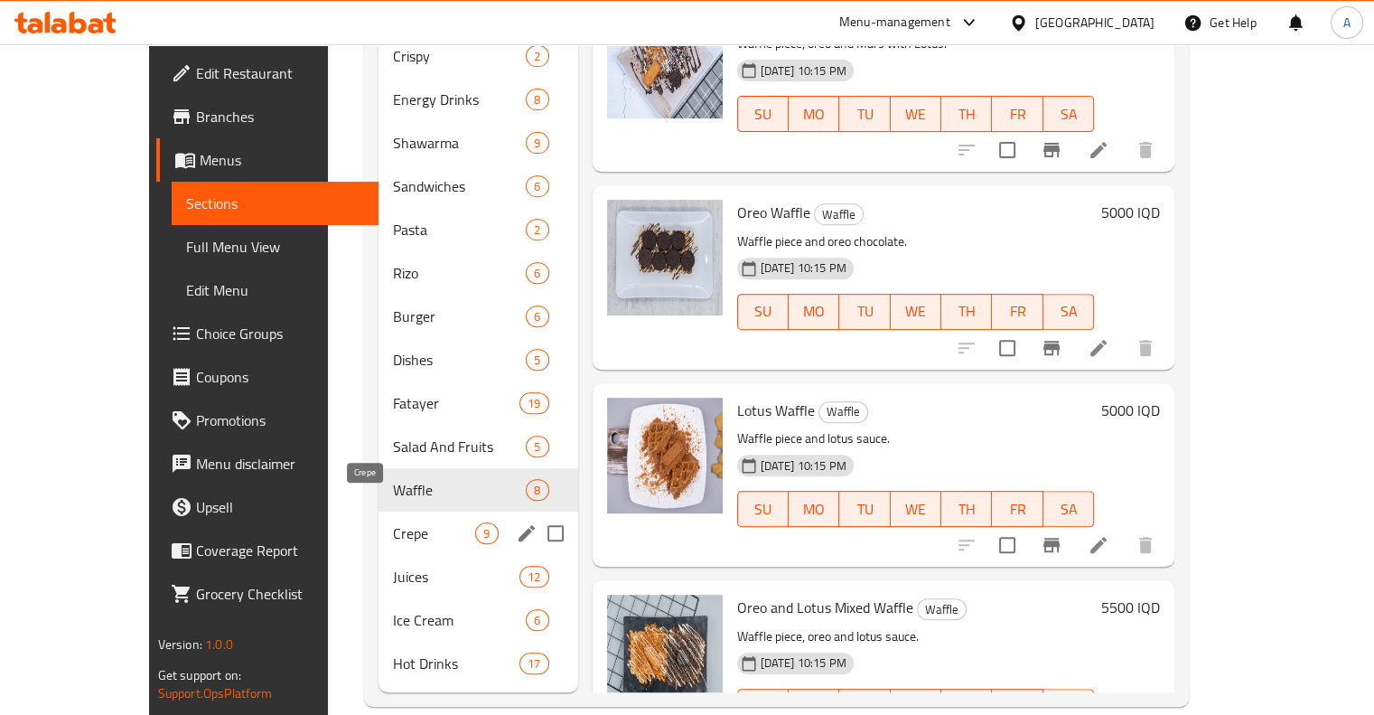
click at [393, 522] on span "Crepe" at bounding box center [434, 533] width 82 height 22
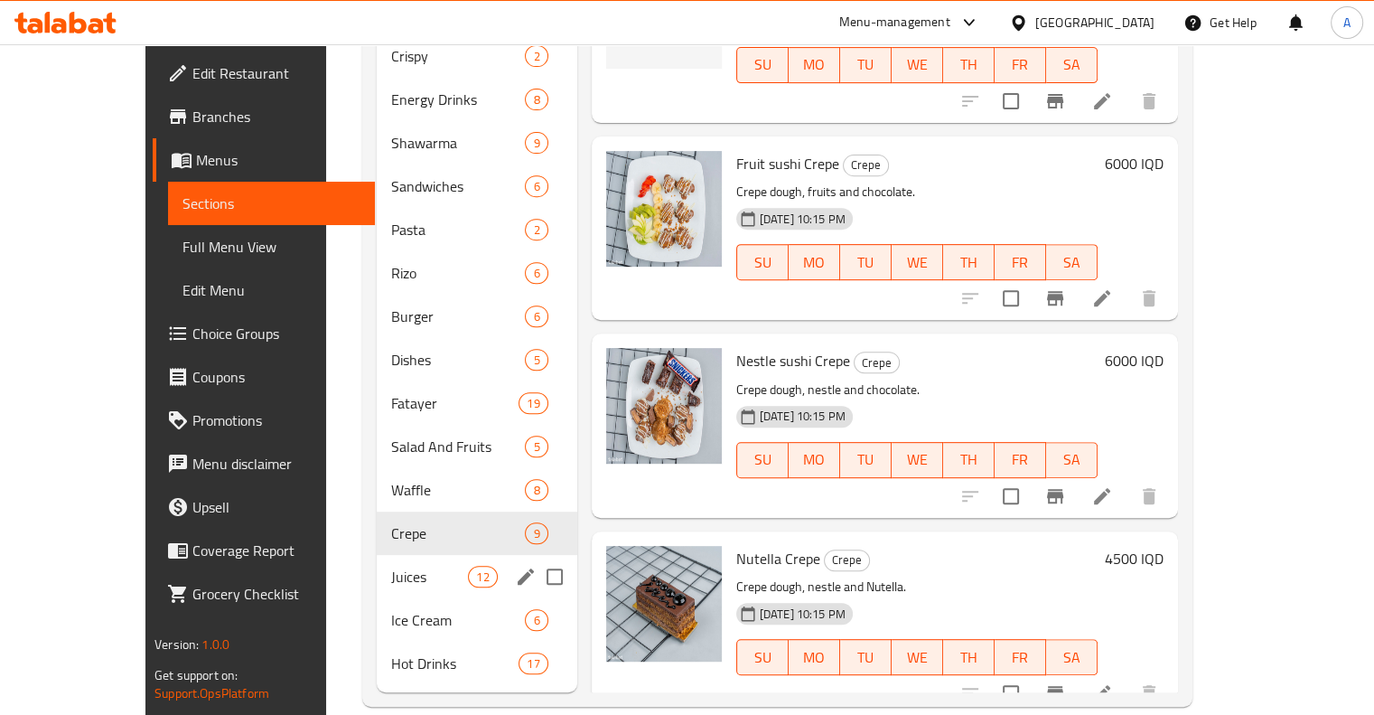
click at [411, 555] on div "Juices 12" at bounding box center [477, 576] width 201 height 43
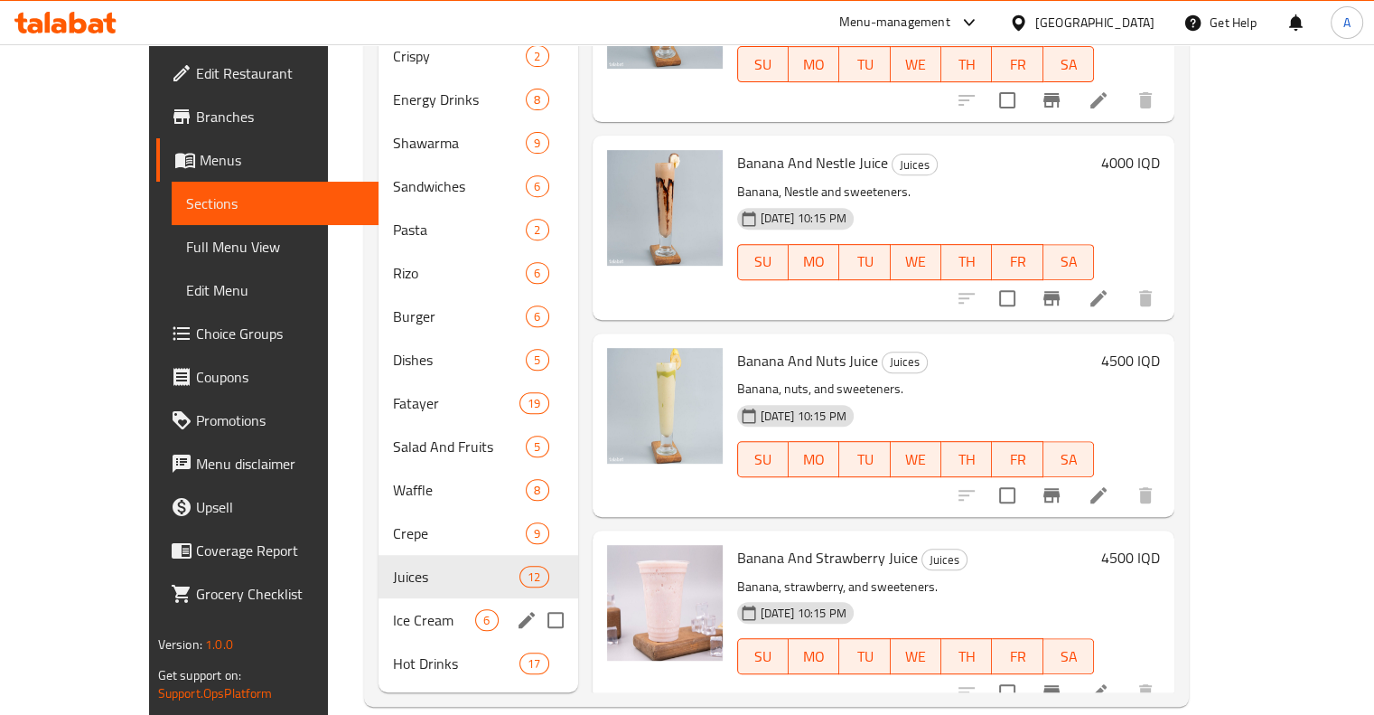
click at [409, 609] on span "Ice Cream" at bounding box center [434, 620] width 82 height 22
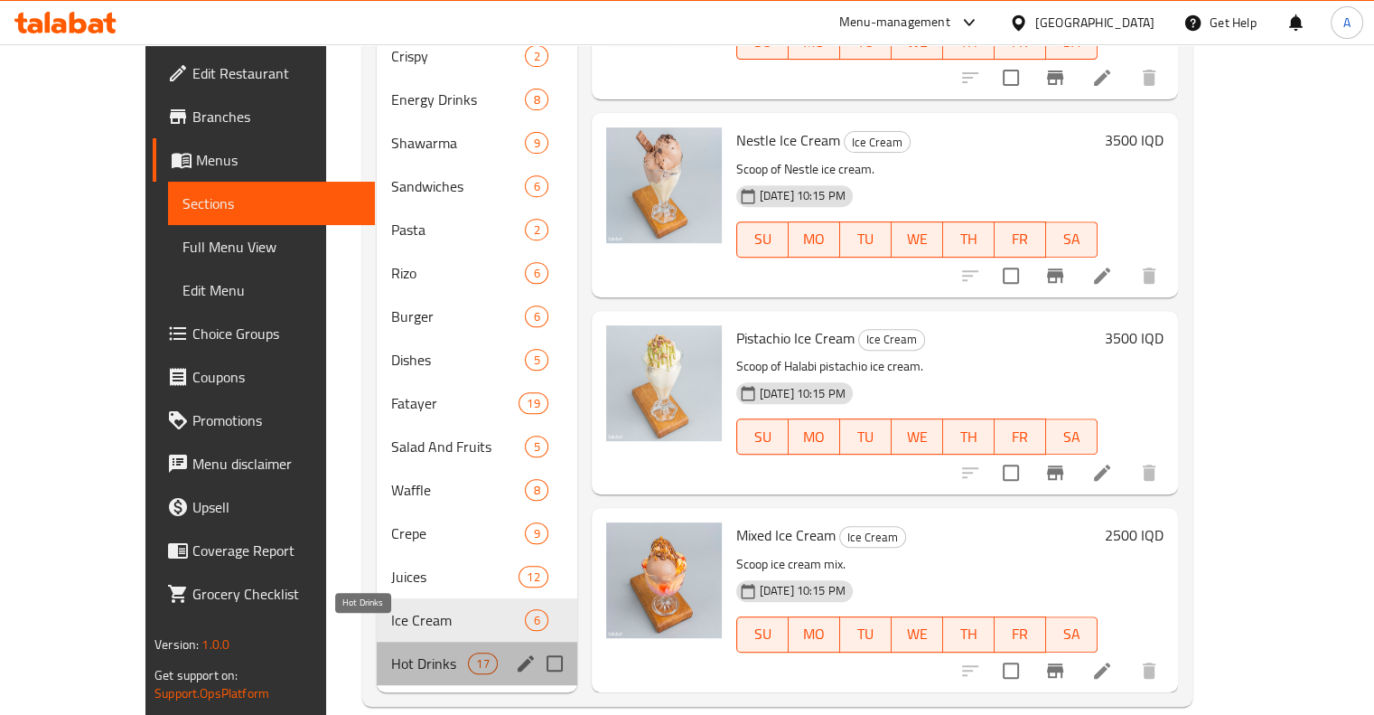
click at [402, 652] on span "Hot Drinks" at bounding box center [429, 663] width 77 height 22
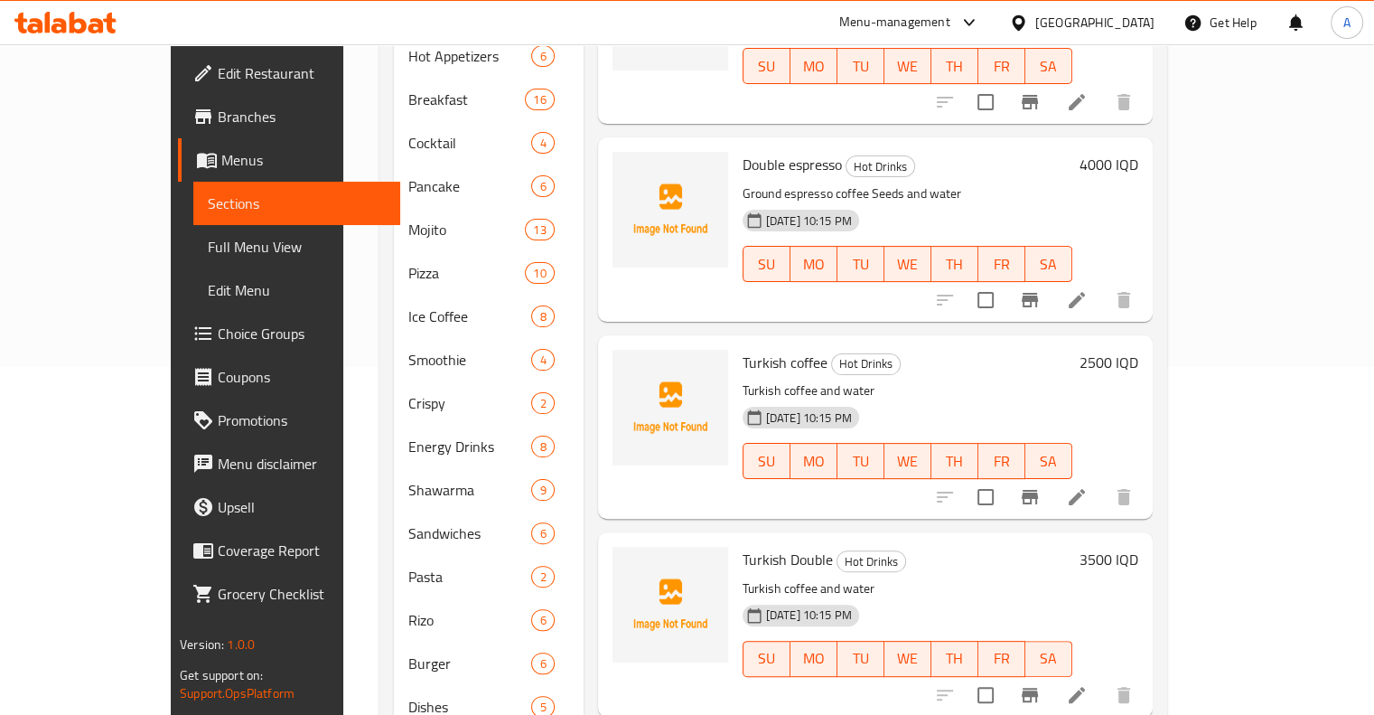
scroll to position [695, 0]
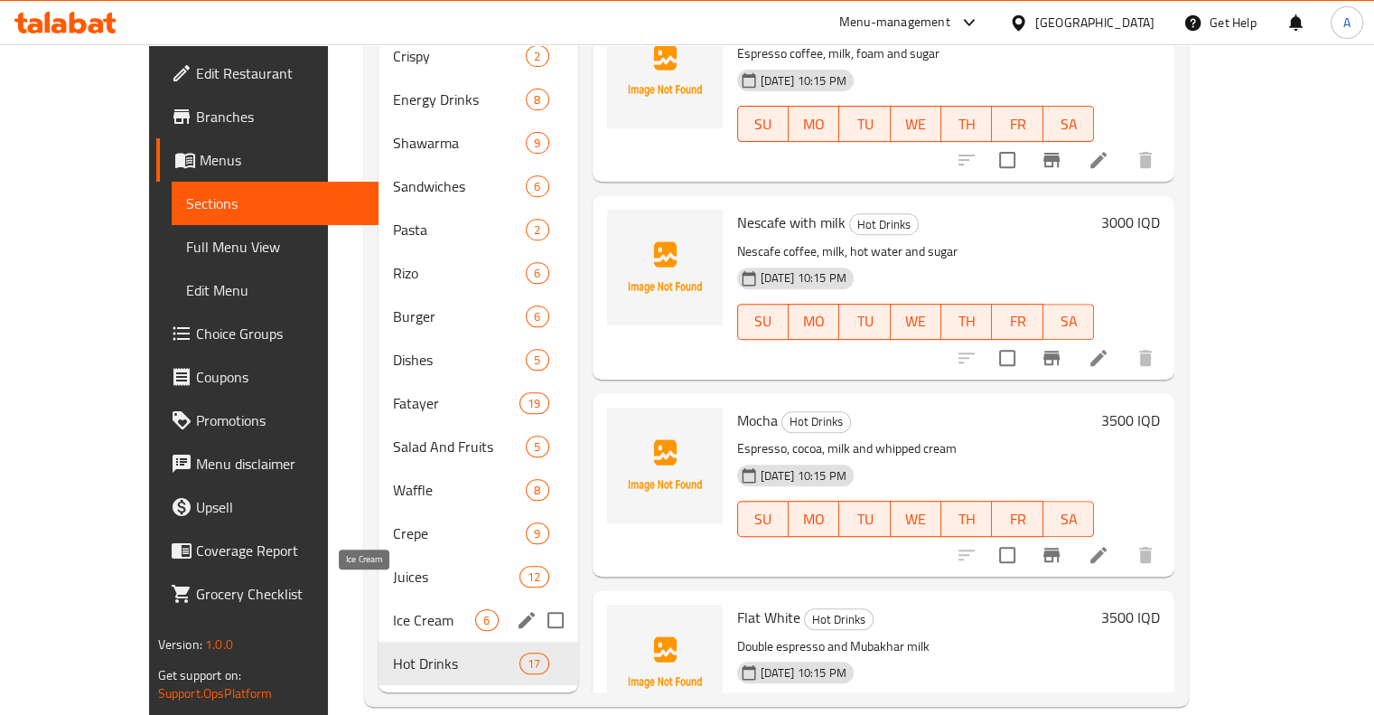
click at [393, 609] on span "Ice Cream" at bounding box center [434, 620] width 82 height 22
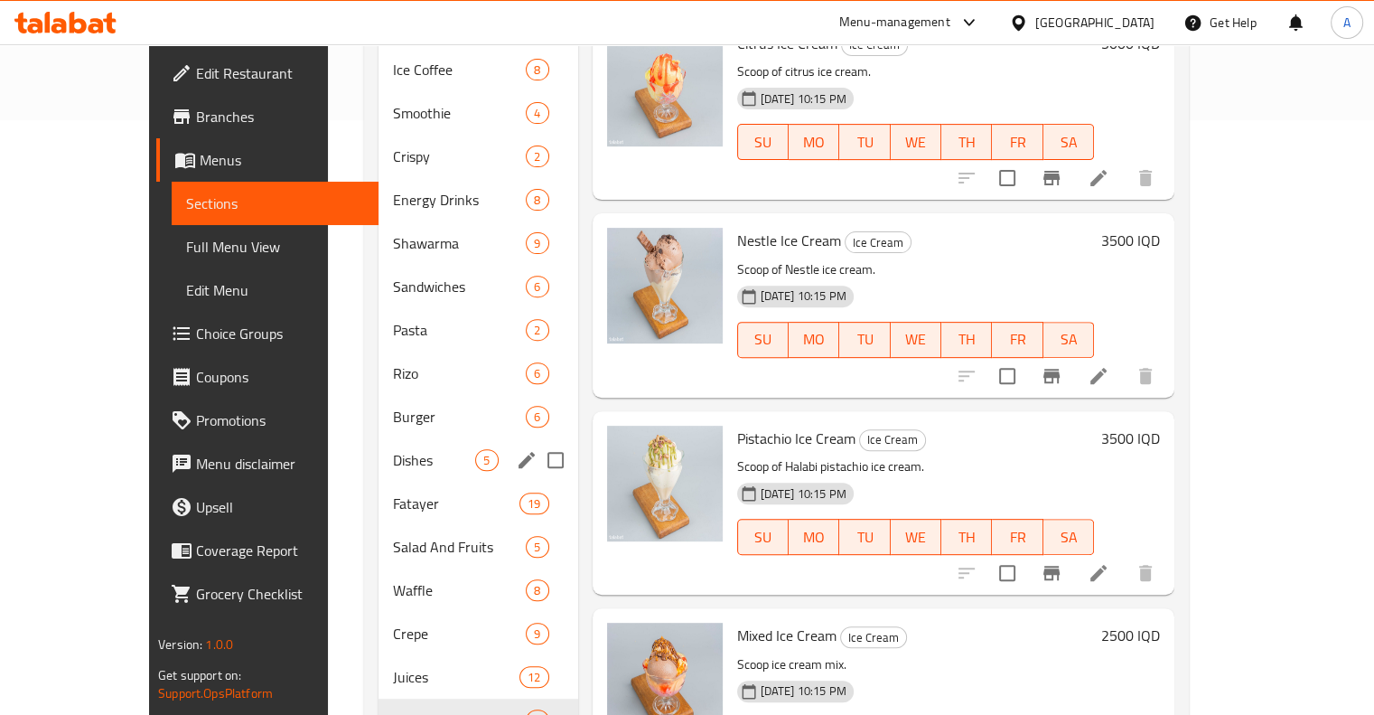
scroll to position [695, 0]
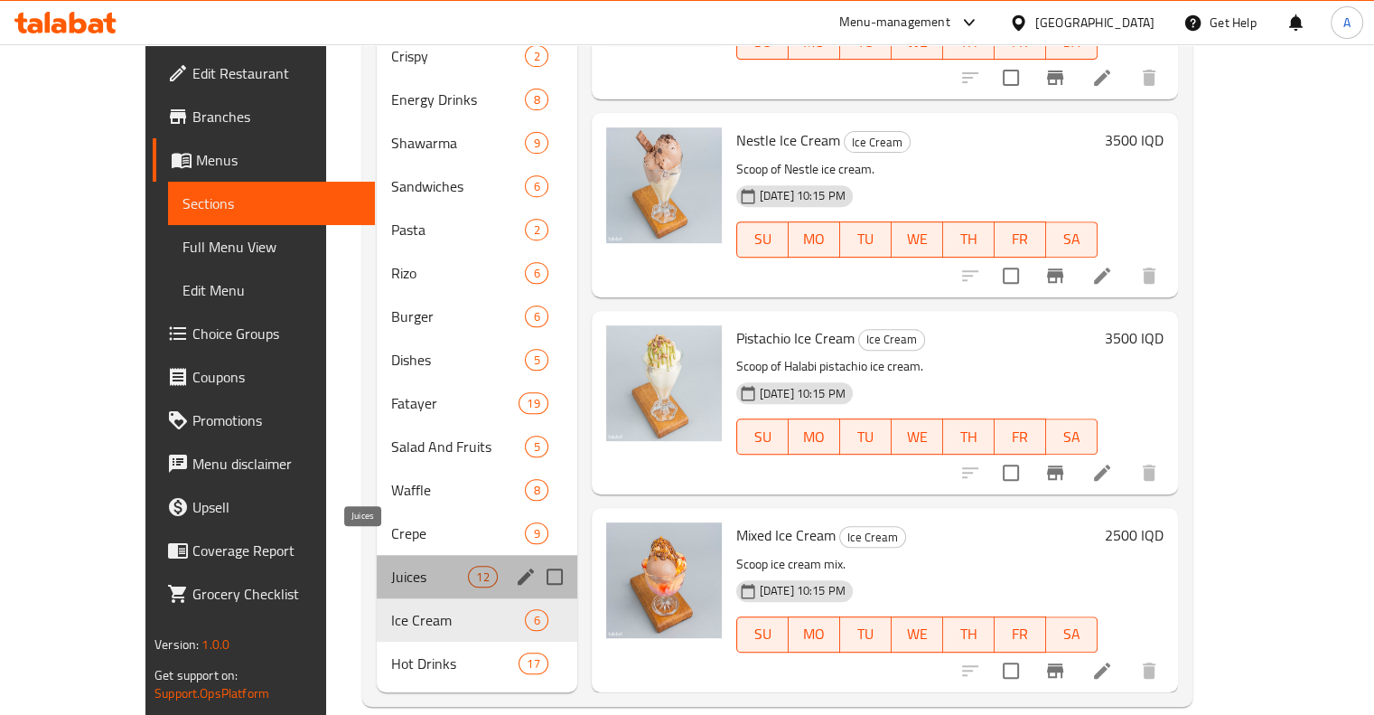
click at [391, 566] on span "Juices" at bounding box center [429, 577] width 77 height 22
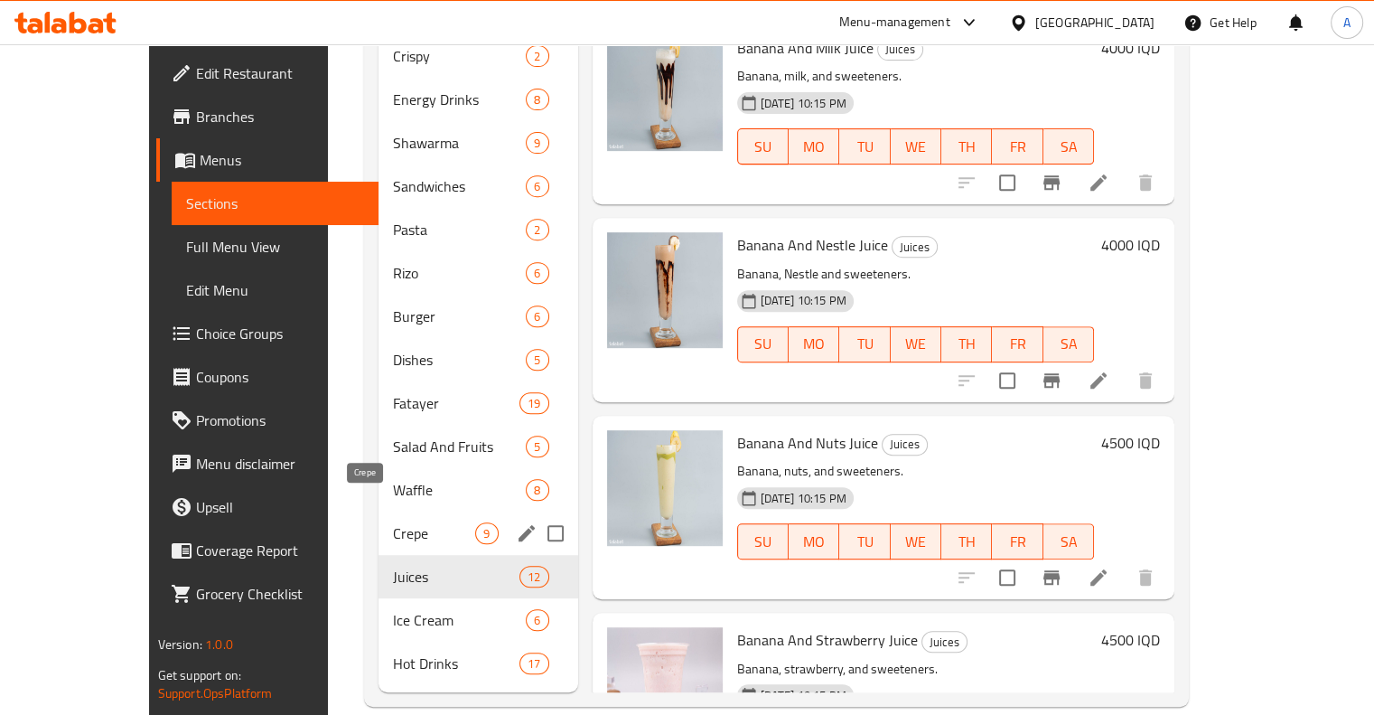
click at [393, 522] on span "Crepe" at bounding box center [434, 533] width 82 height 22
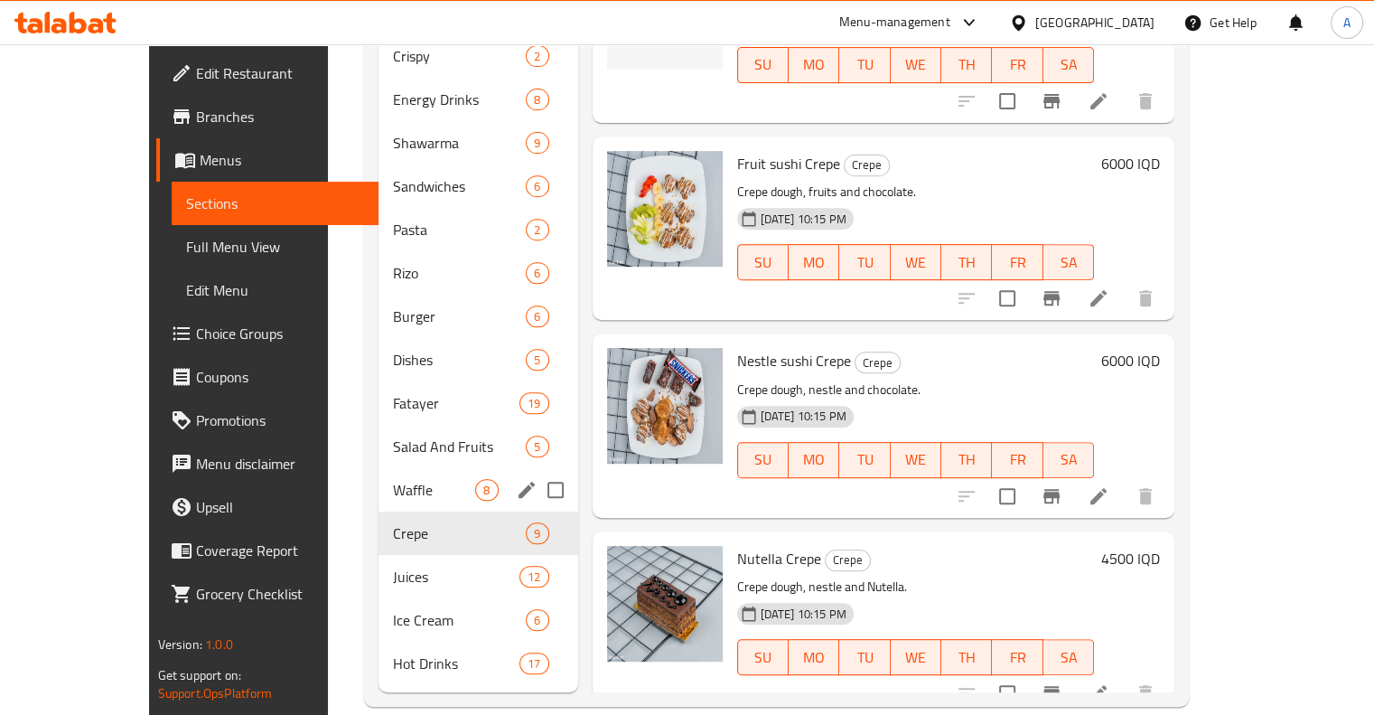
click at [393, 479] on span "Waffle" at bounding box center [434, 490] width 82 height 22
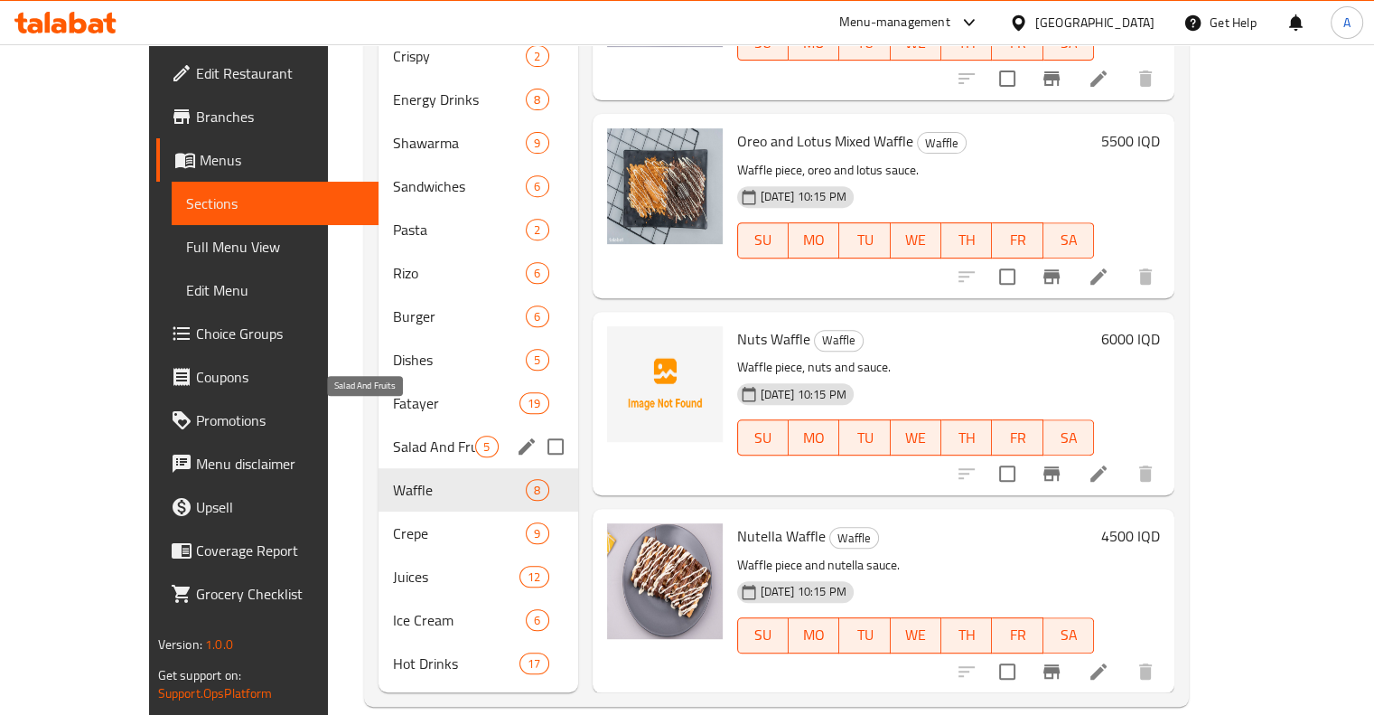
click at [393, 435] on span "Salad And Fruits" at bounding box center [434, 446] width 82 height 22
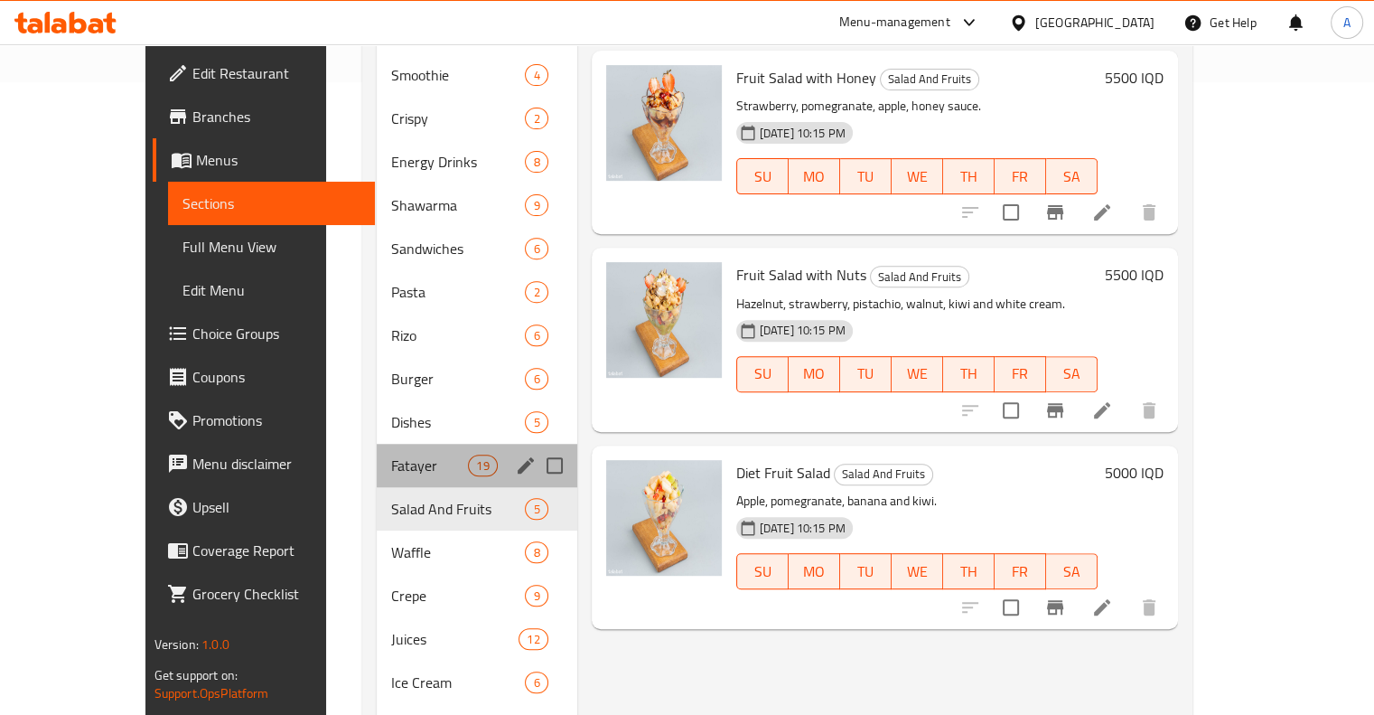
click at [377, 444] on div "Fatayer 19" at bounding box center [477, 465] width 201 height 43
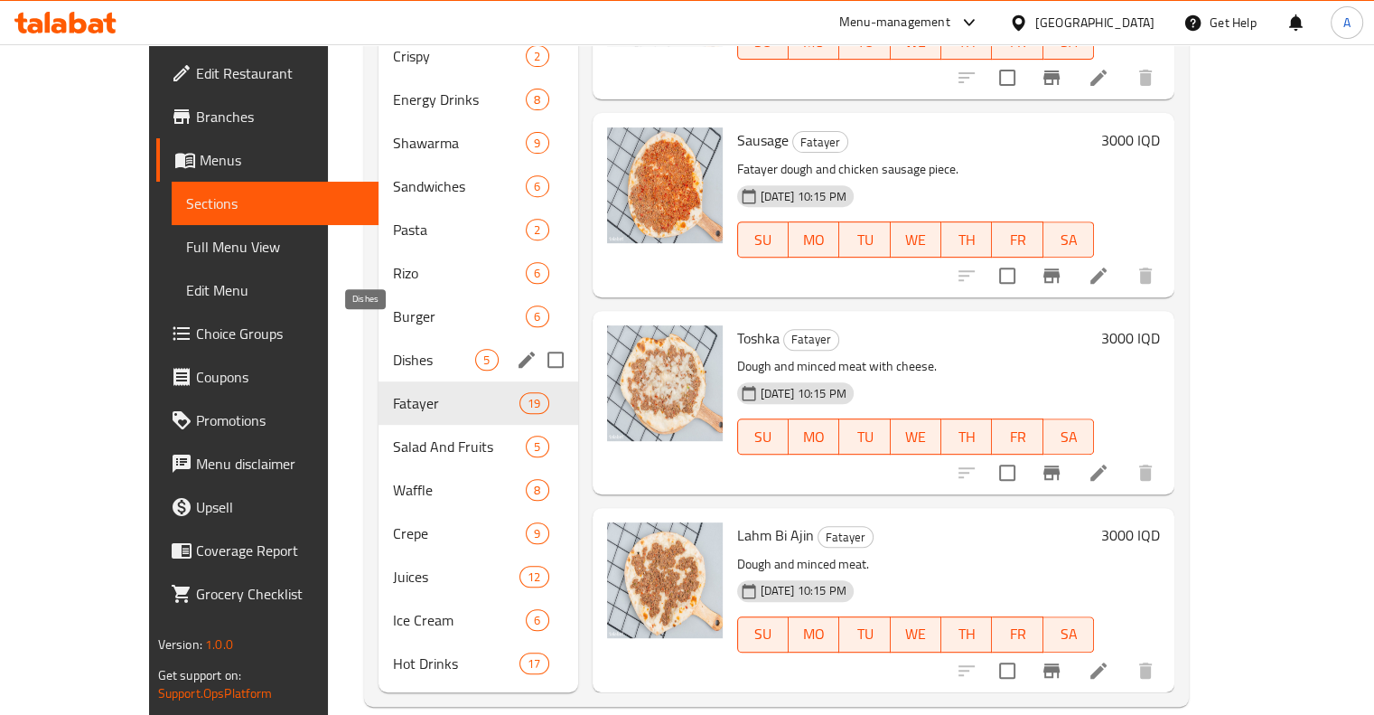
click at [393, 349] on span "Dishes" at bounding box center [434, 360] width 82 height 22
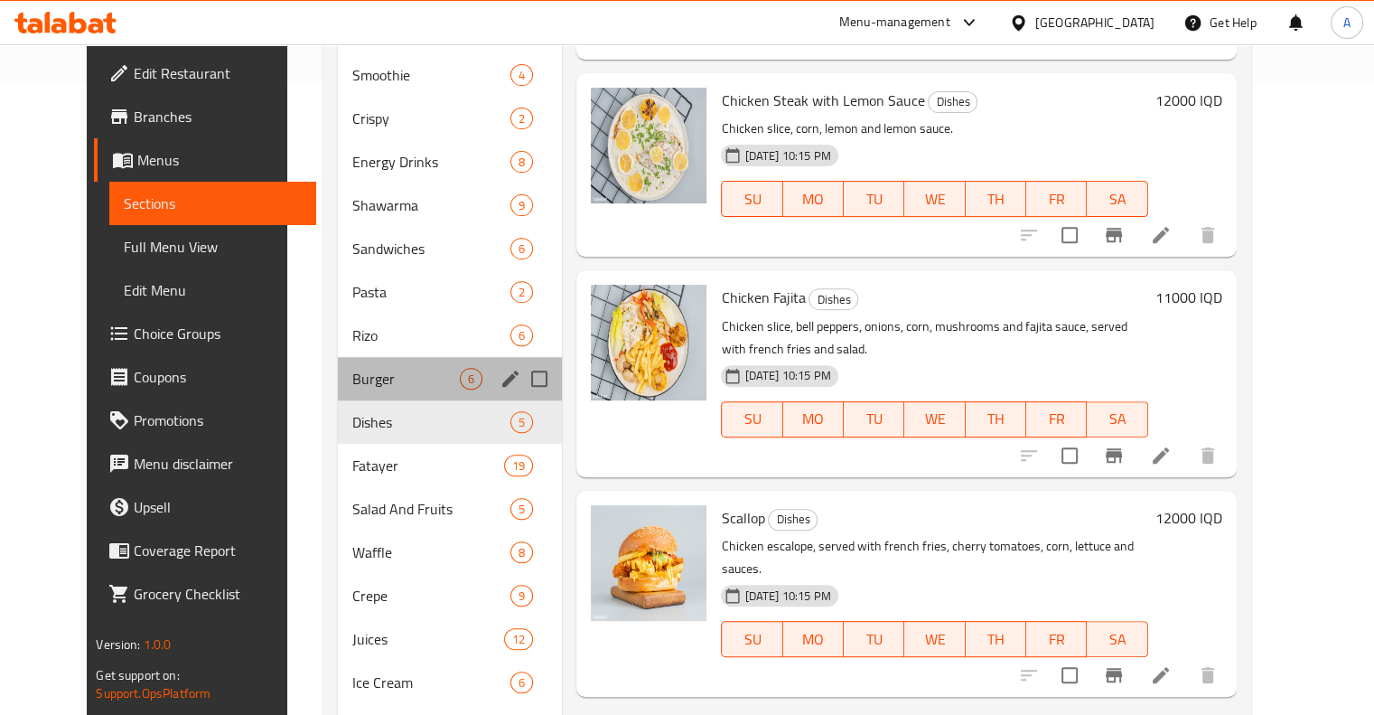
click at [388, 366] on div "Burger 6" at bounding box center [450, 378] width 225 height 43
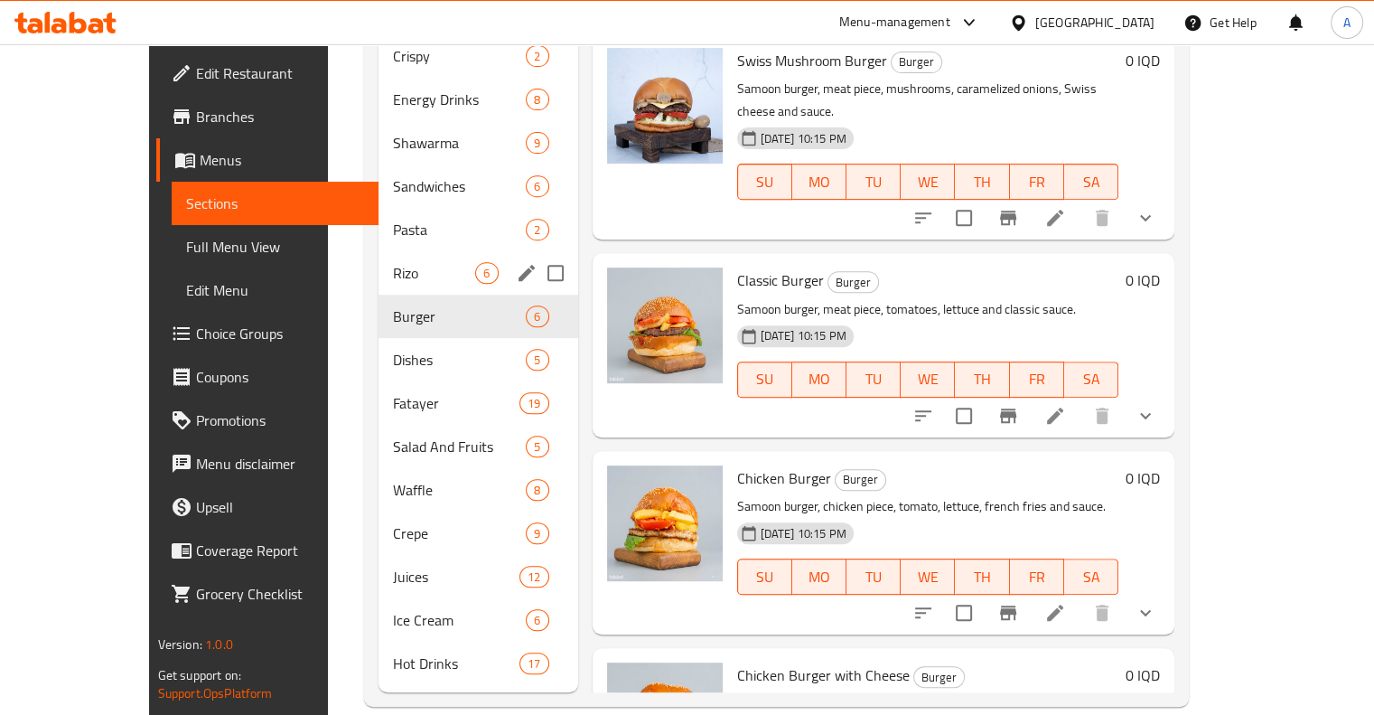
click at [393, 262] on span "Rizo" at bounding box center [434, 273] width 82 height 22
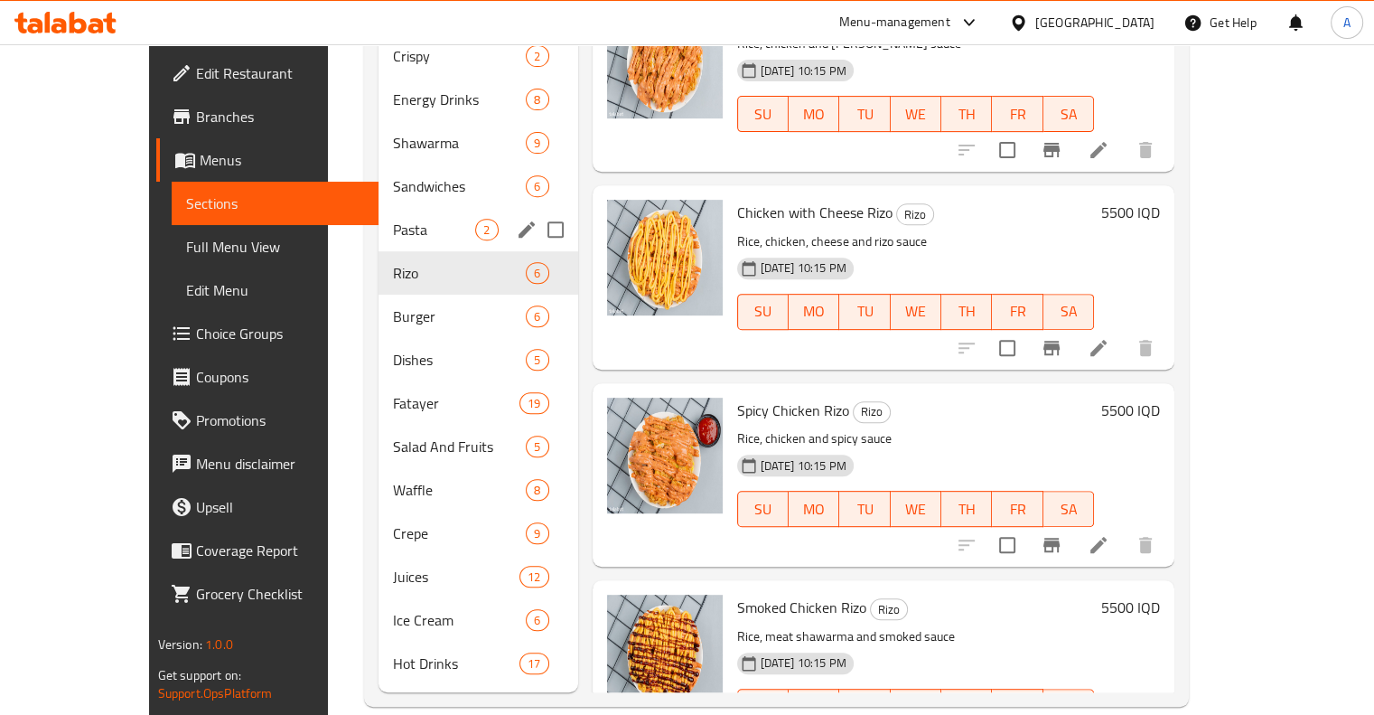
click at [403, 219] on span "Pasta" at bounding box center [434, 230] width 82 height 22
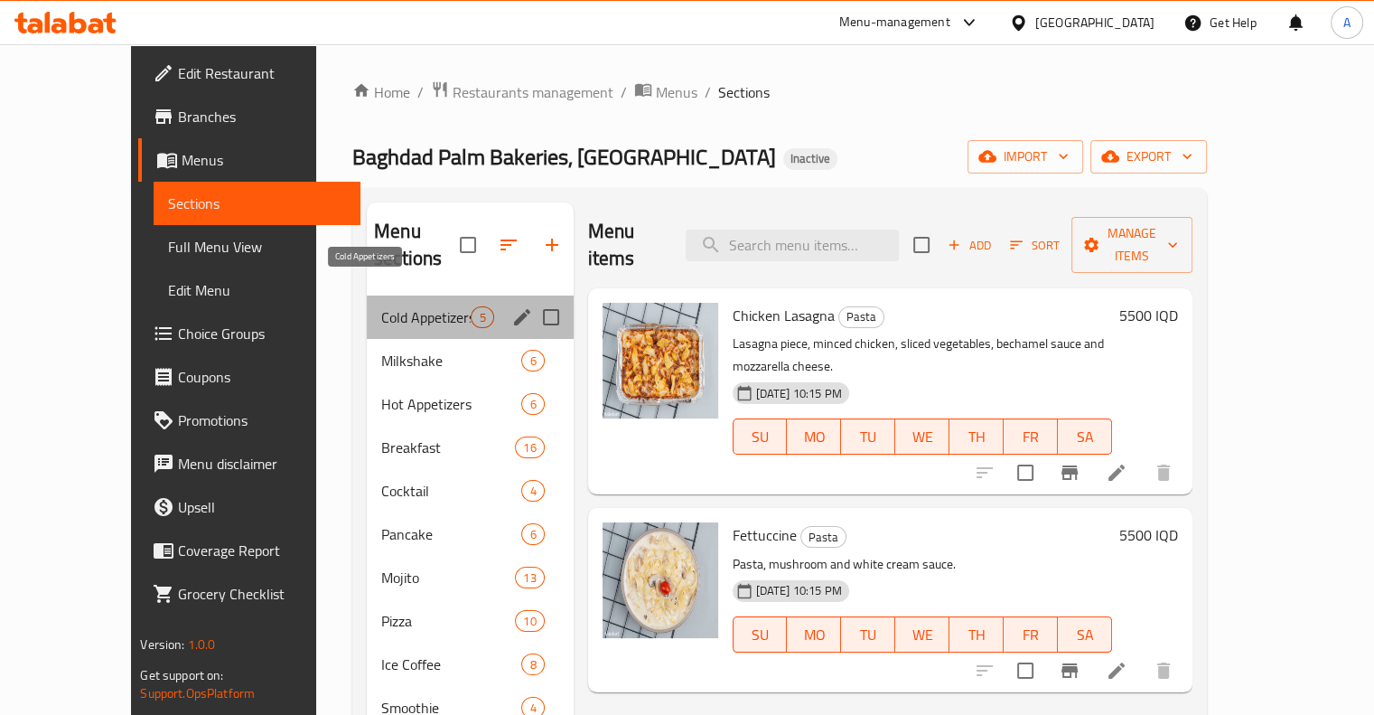
click at [381, 306] on span "Cold Appetizers" at bounding box center [425, 317] width 89 height 22
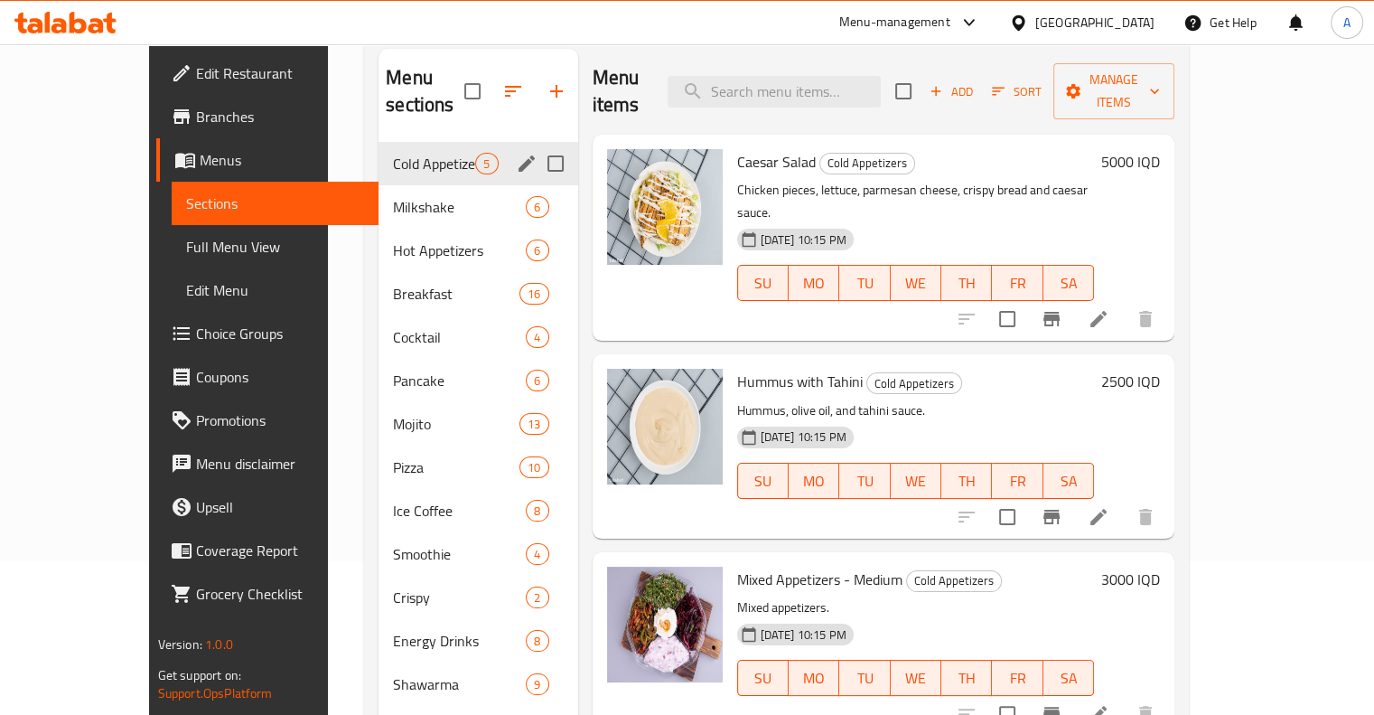
scroll to position [153, 0]
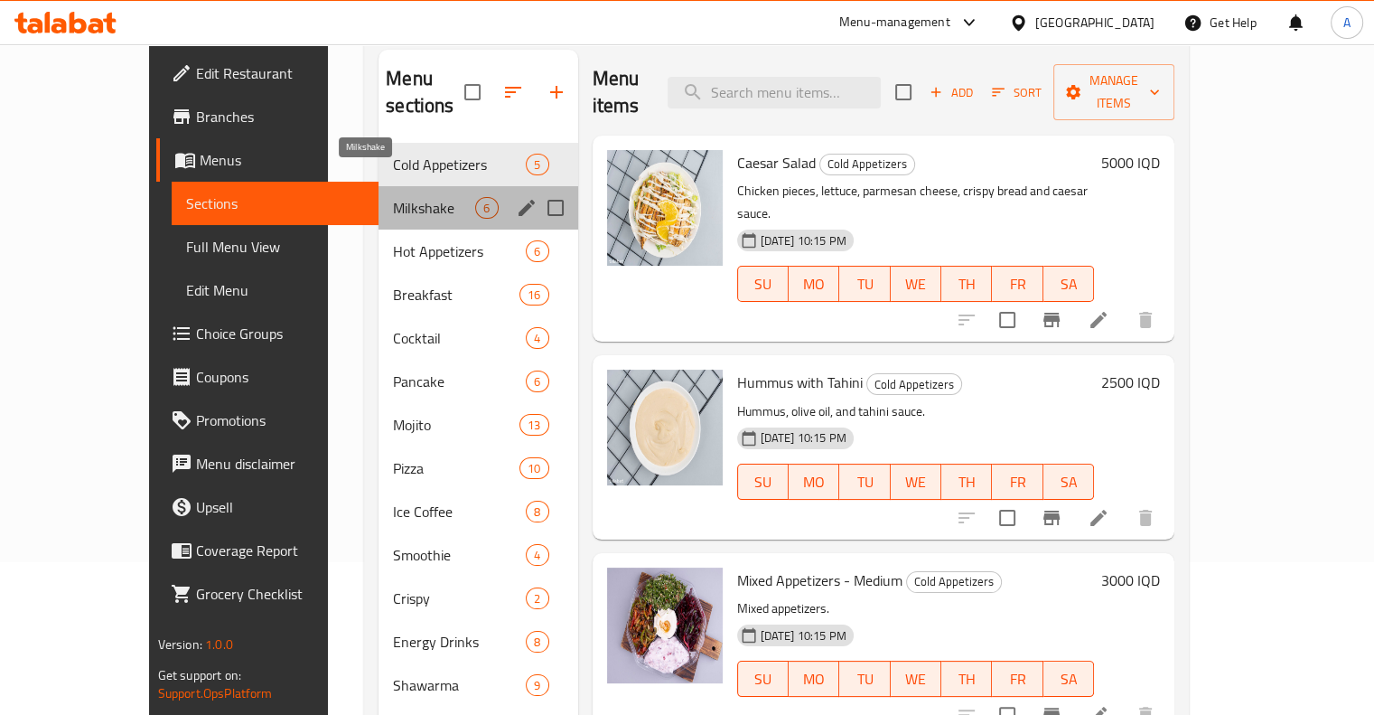
click at [393, 197] on span "Milkshake" at bounding box center [434, 208] width 82 height 22
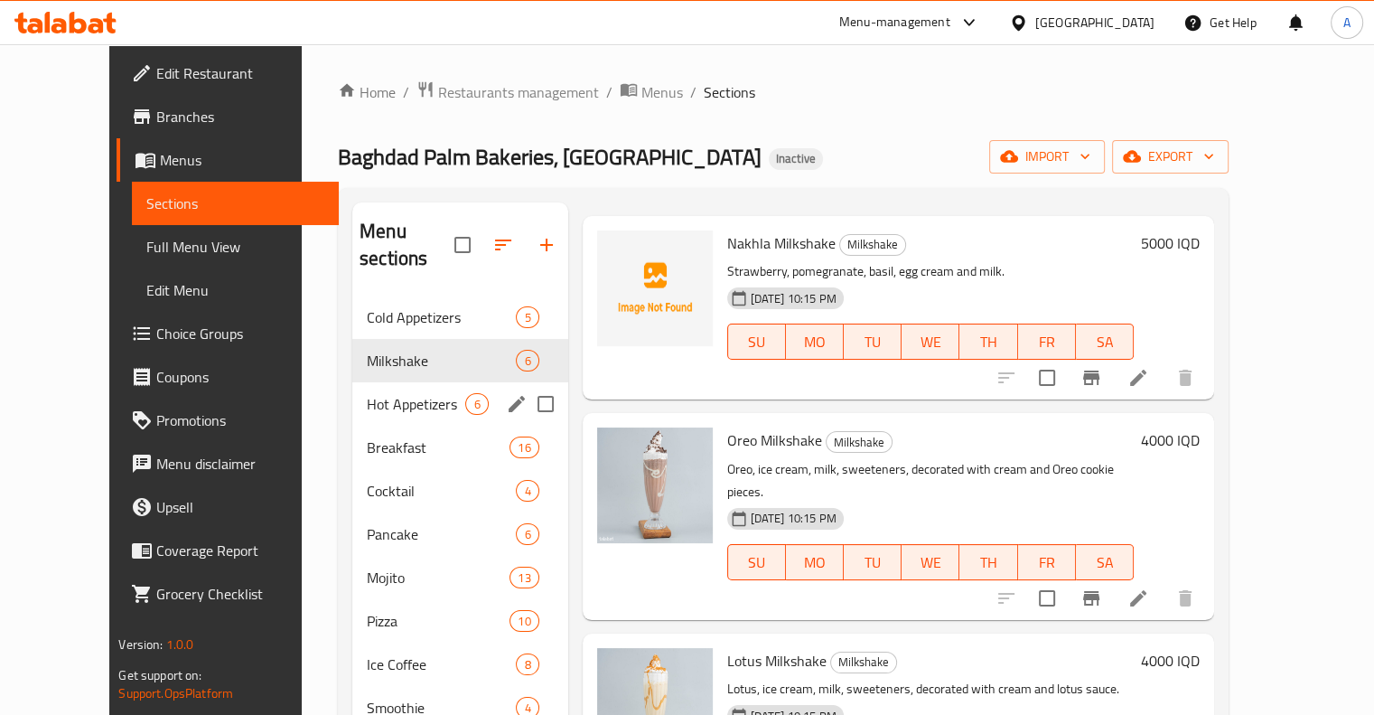
click at [376, 393] on span "Hot Appetizers" at bounding box center [416, 404] width 98 height 22
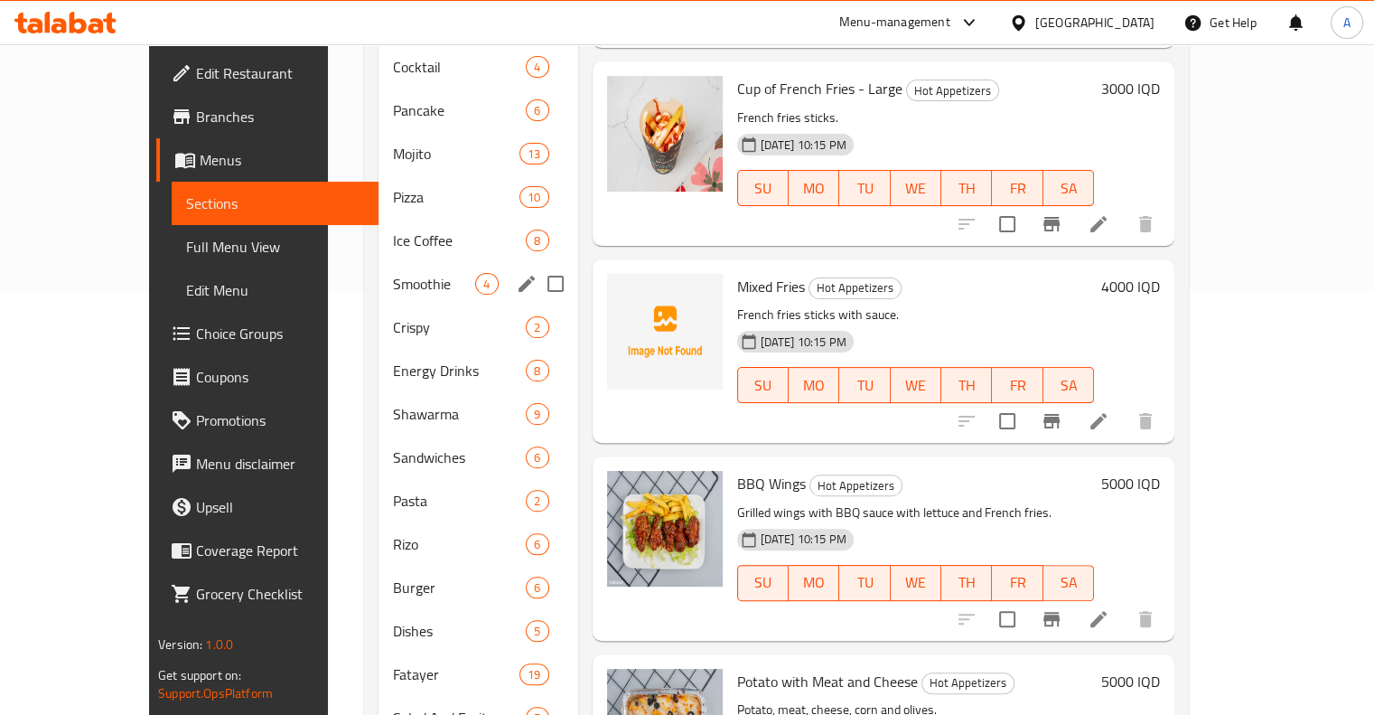
scroll to position [62, 0]
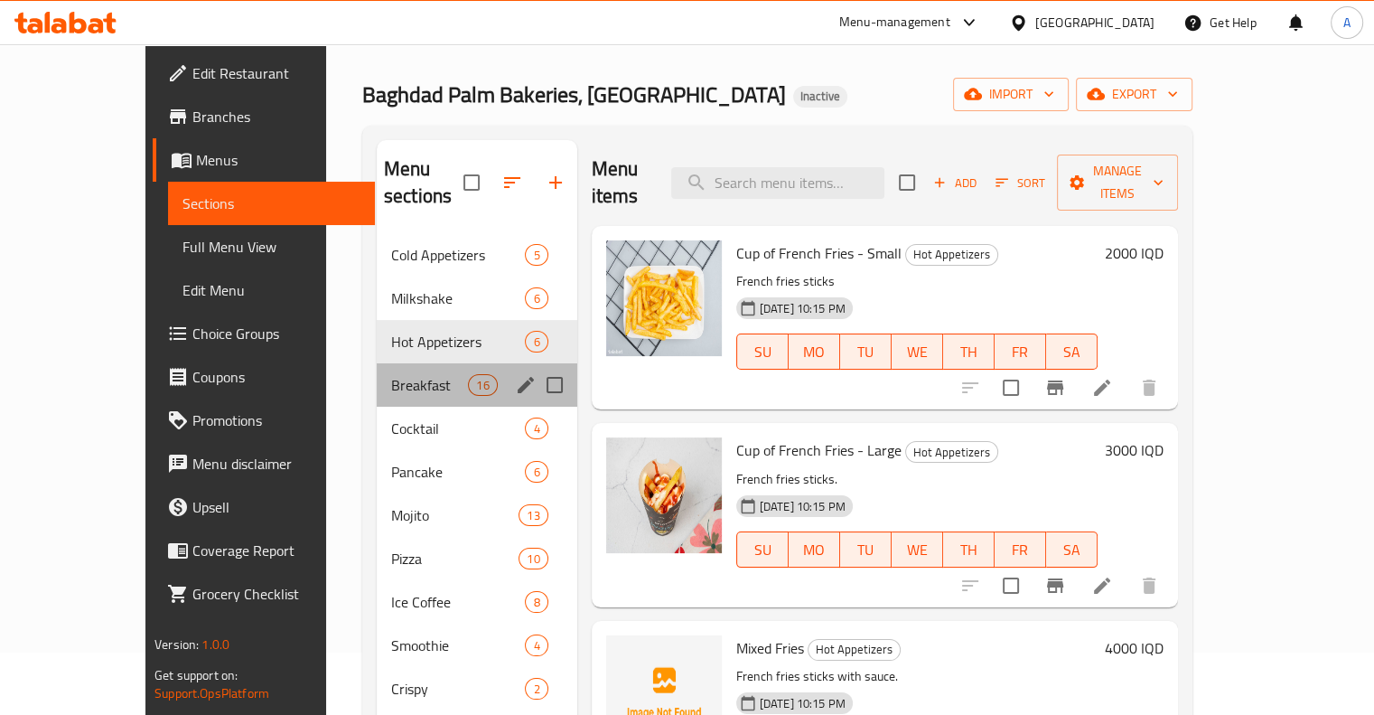
click at [423, 363] on div "Breakfast 16" at bounding box center [477, 384] width 201 height 43
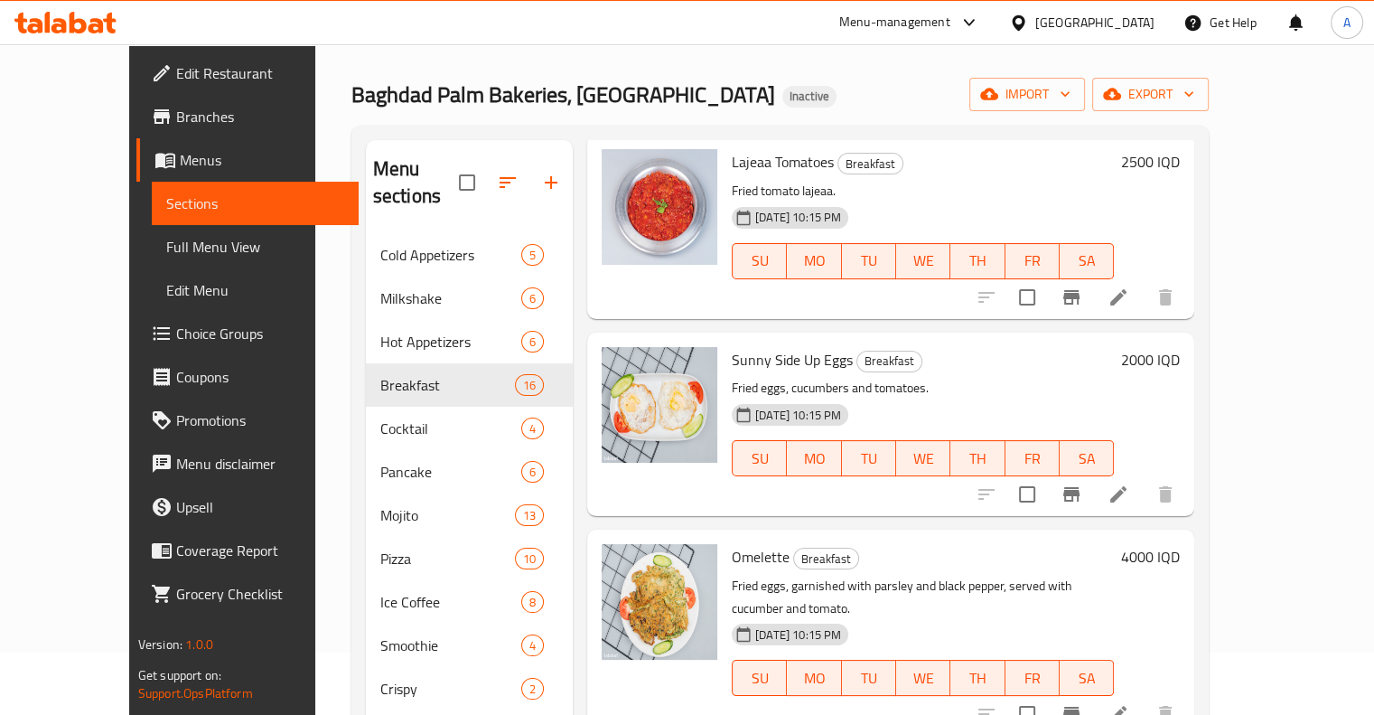
scroll to position [1567, 0]
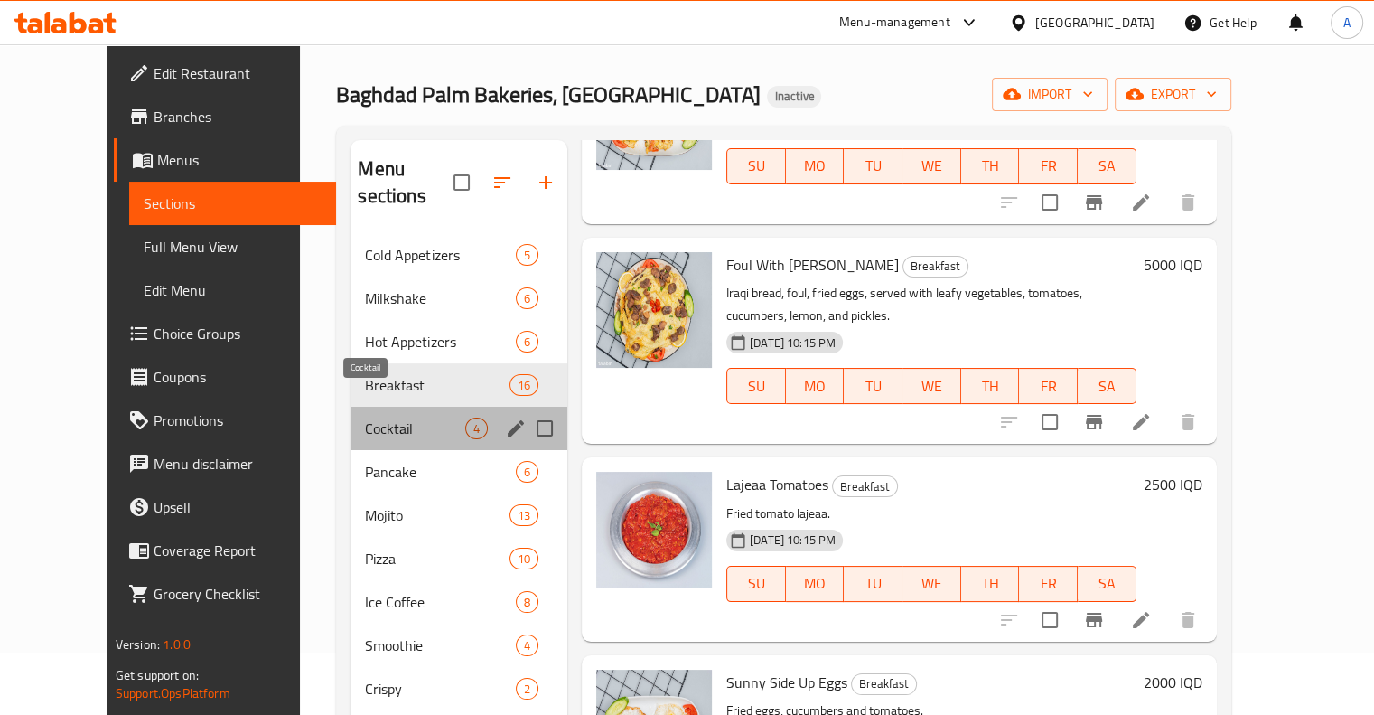
click at [398, 417] on span "Cocktail" at bounding box center [414, 428] width 99 height 22
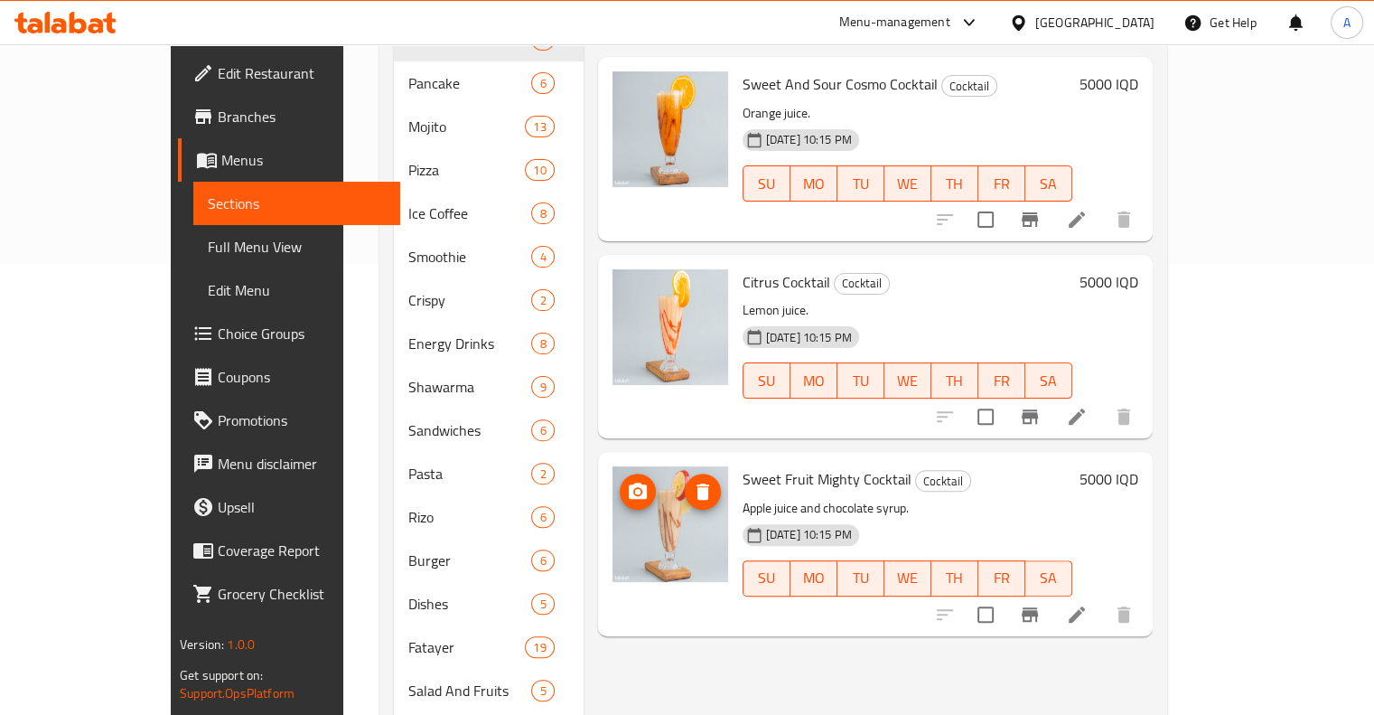
scroll to position [243, 0]
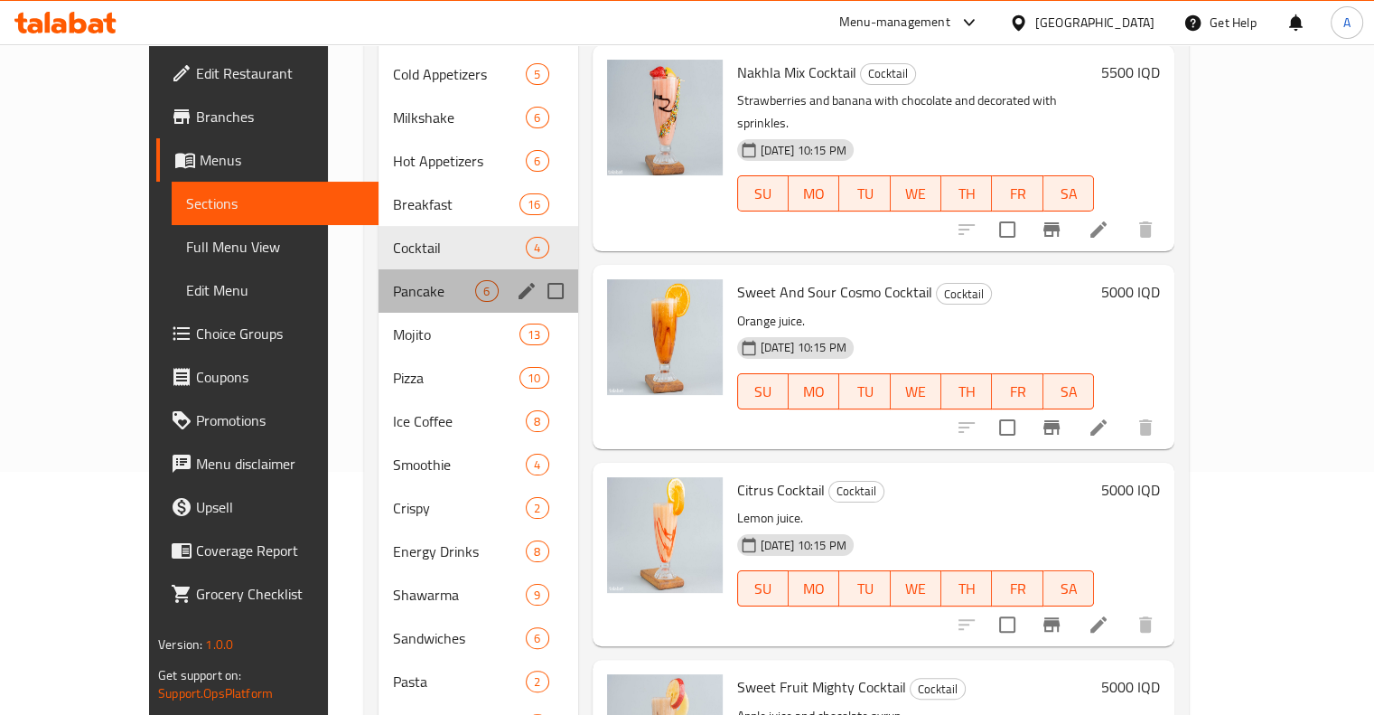
click at [393, 280] on span "Pancake" at bounding box center [434, 291] width 82 height 22
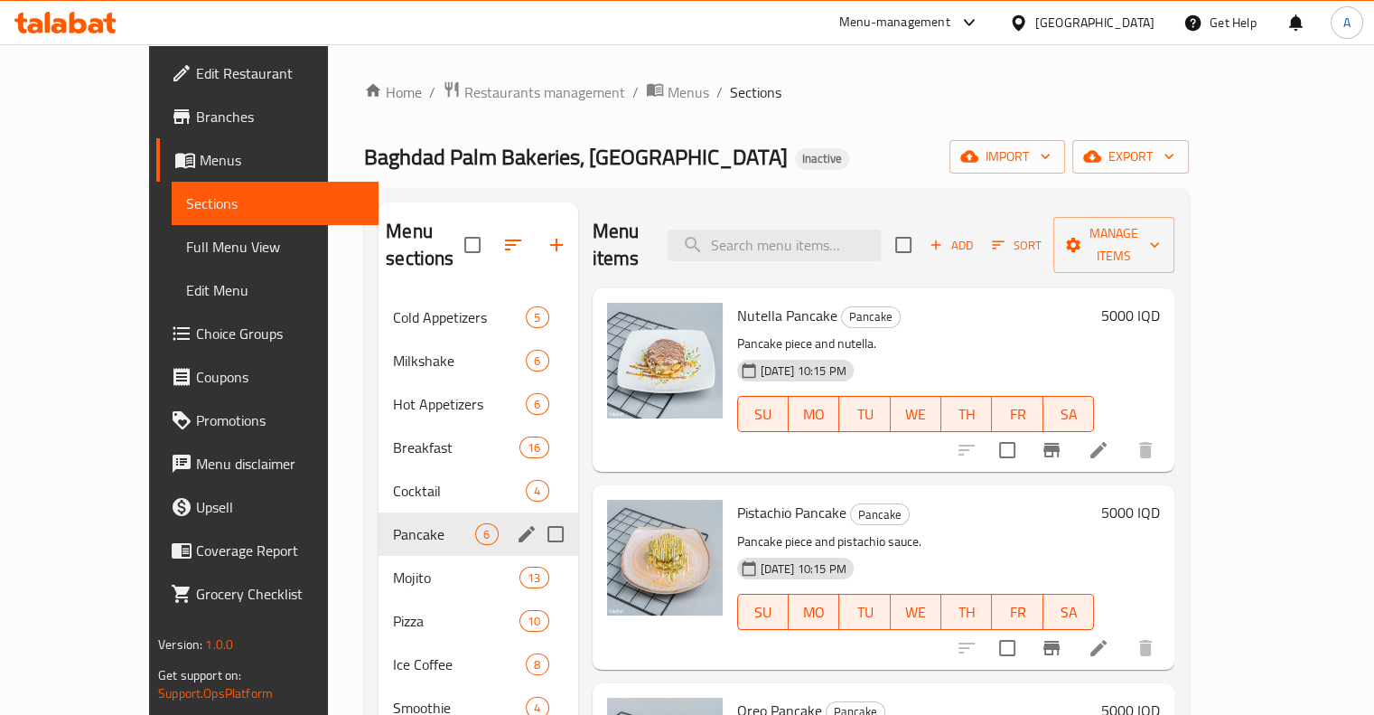
click at [379, 556] on div "Mojito 13" at bounding box center [478, 577] width 199 height 43
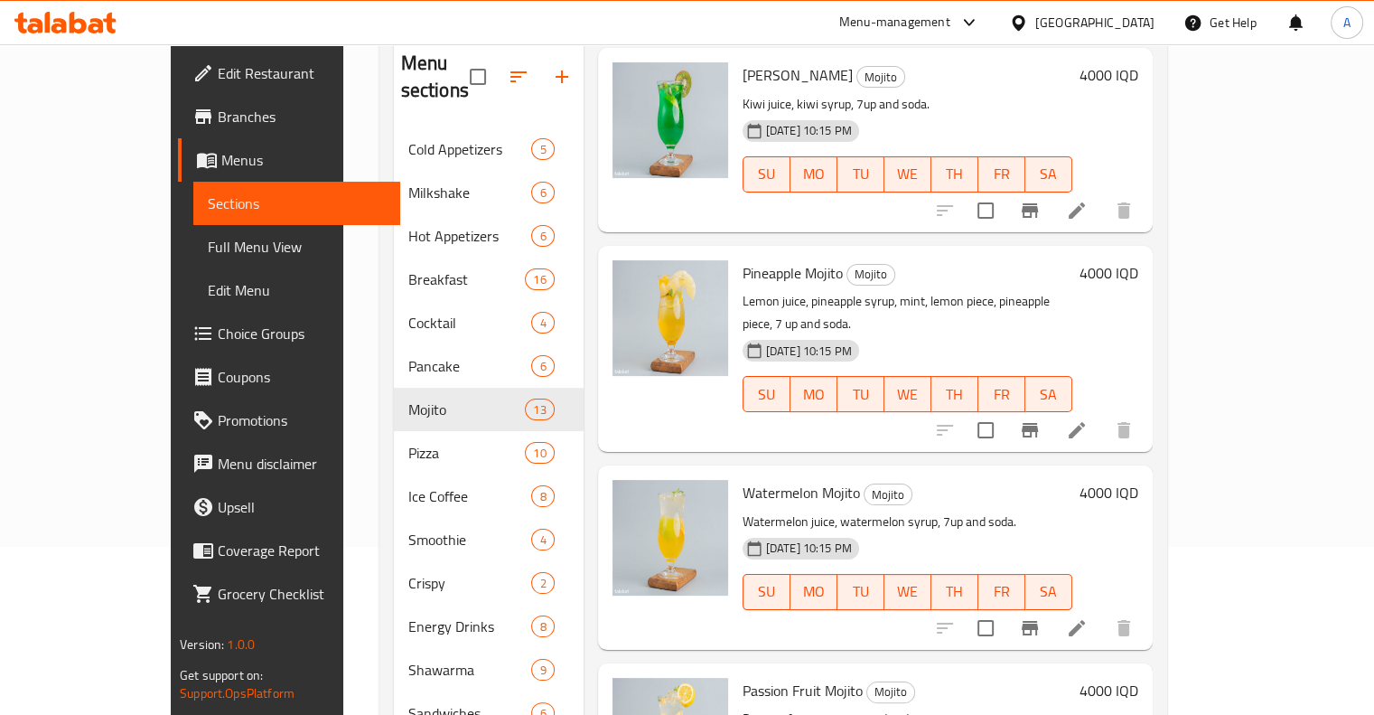
scroll to position [153, 0]
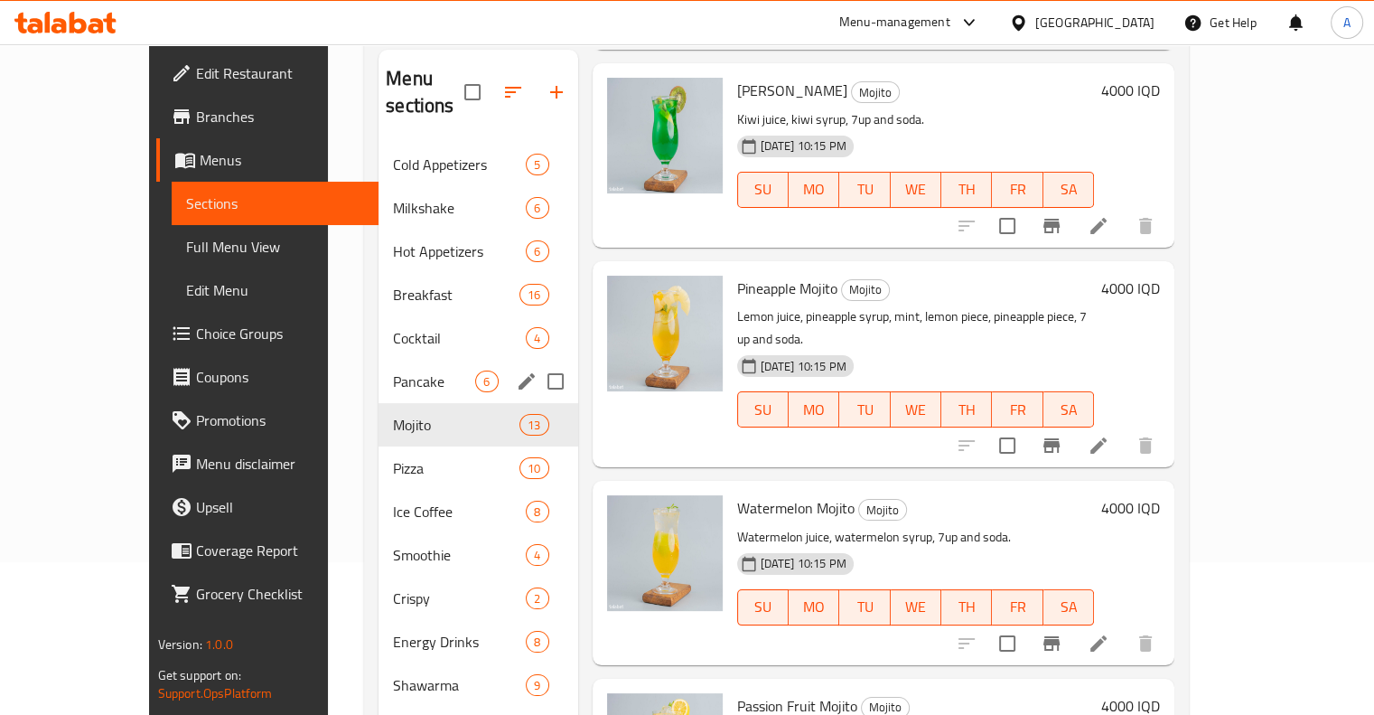
click at [393, 370] on span "Pancake" at bounding box center [434, 381] width 82 height 22
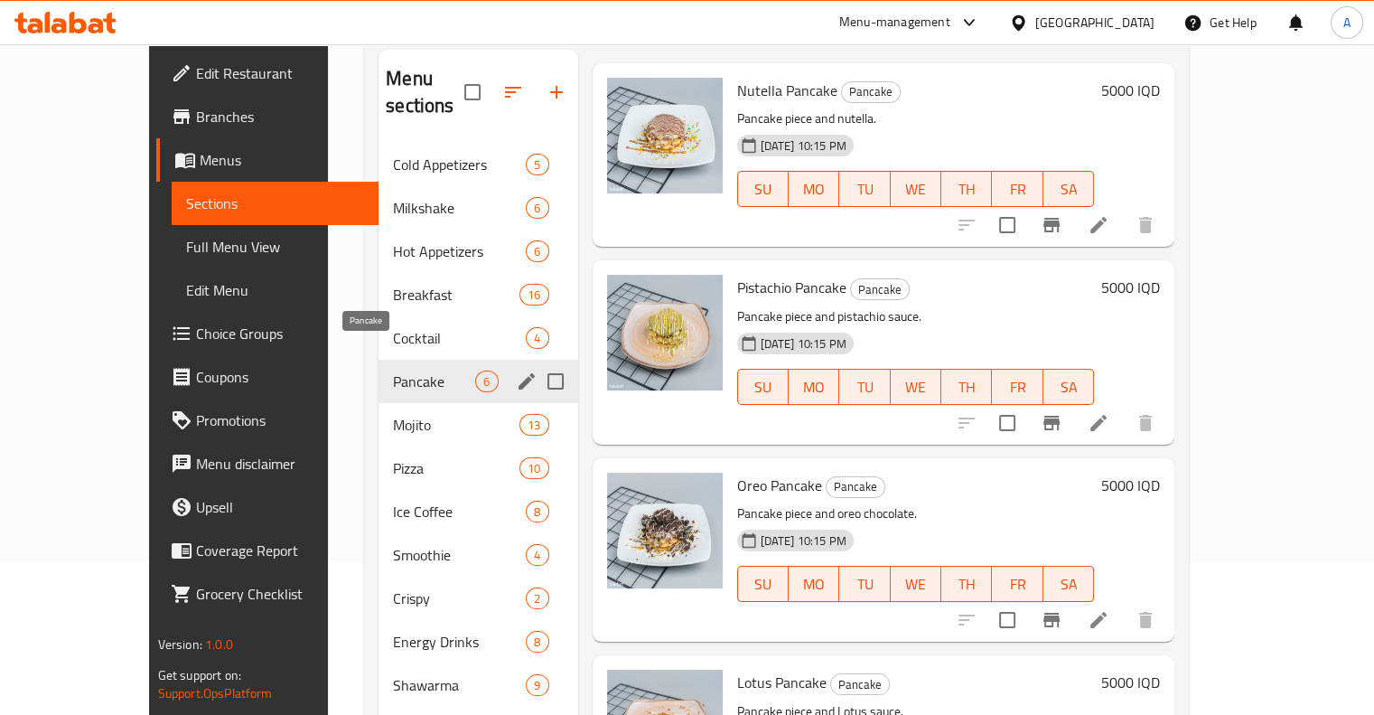
scroll to position [72, 0]
click at [393, 327] on span "Cocktail" at bounding box center [434, 338] width 82 height 22
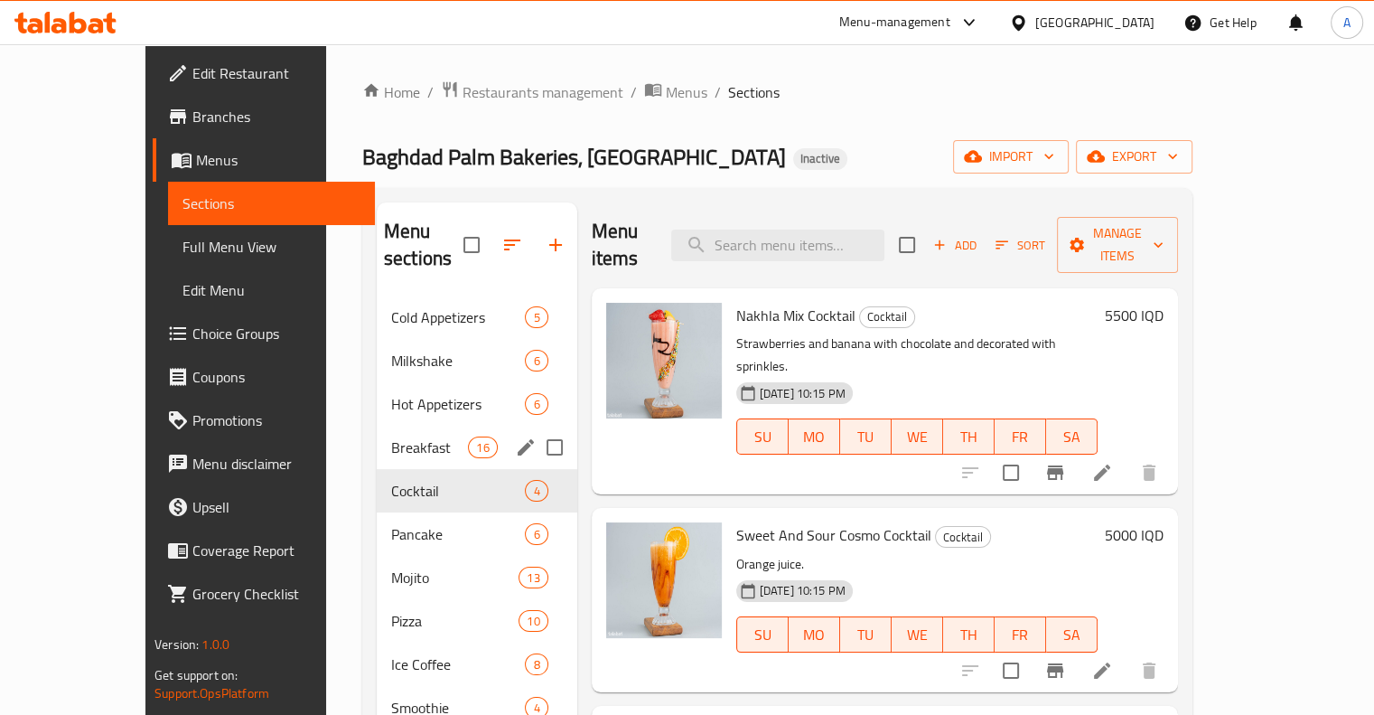
click at [377, 426] on div "Breakfast 16" at bounding box center [477, 447] width 201 height 43
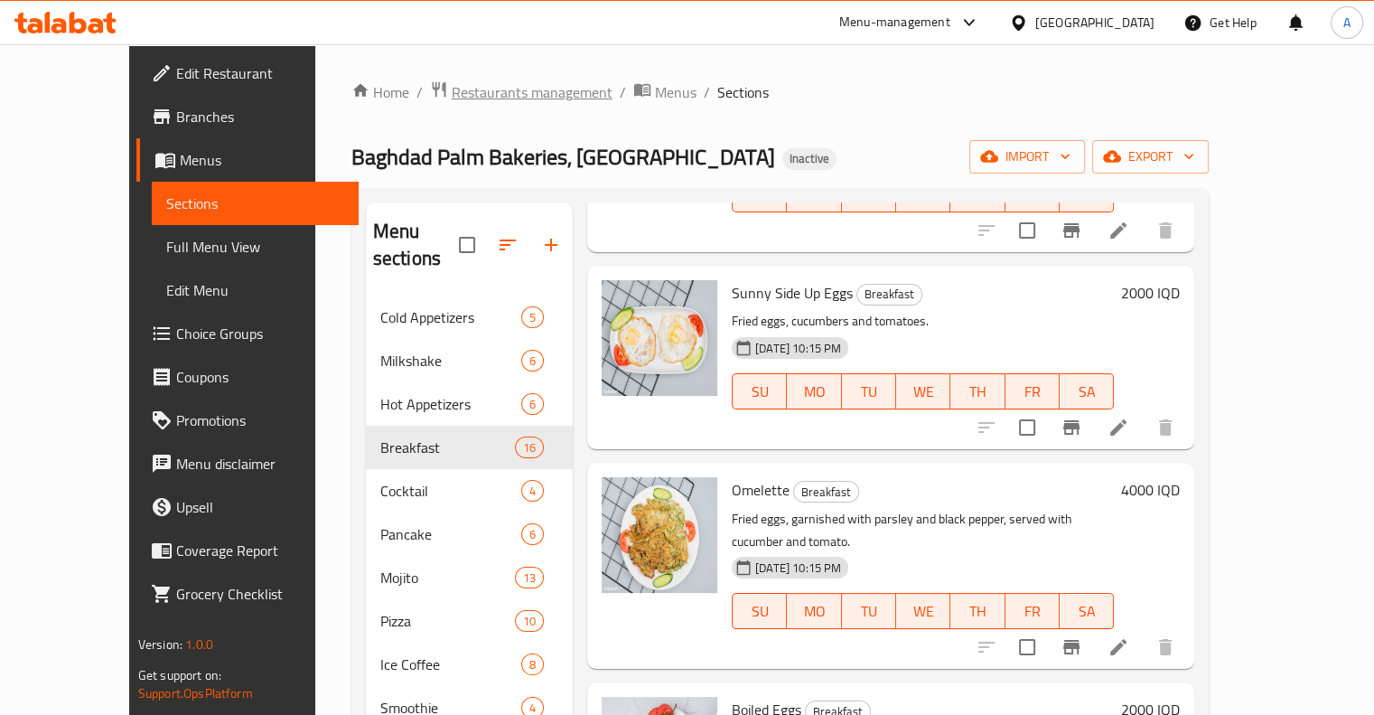
click at [452, 100] on span "Restaurants management" at bounding box center [532, 92] width 161 height 22
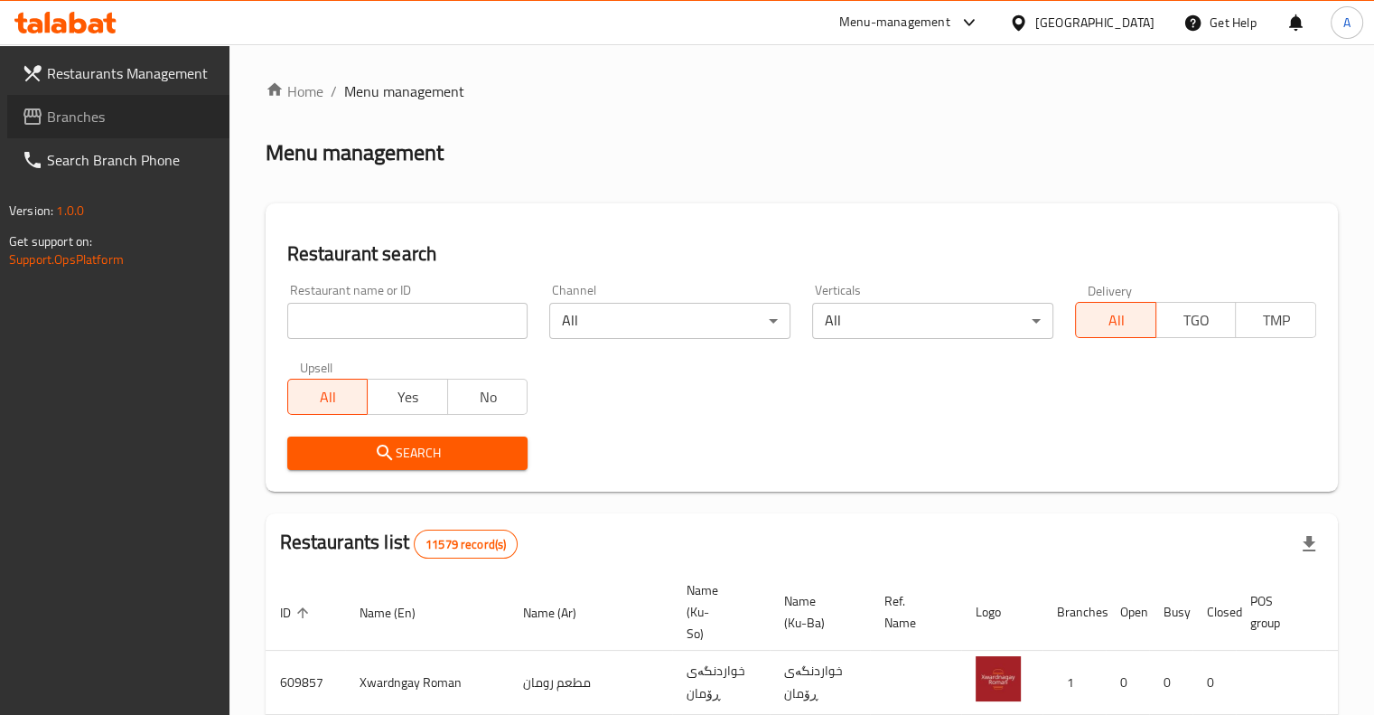
click at [91, 117] on span "Branches" at bounding box center [131, 117] width 168 height 22
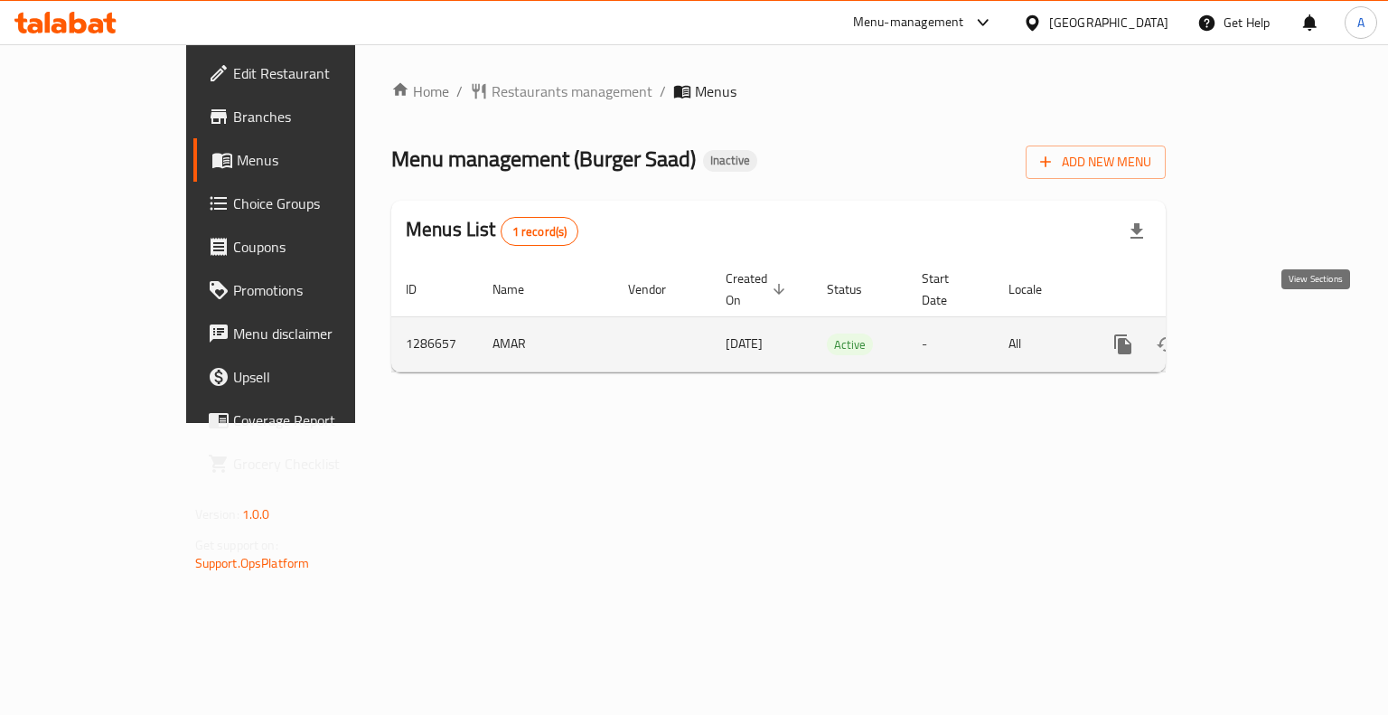
click at [1264, 333] on icon "enhanced table" at bounding box center [1253, 344] width 22 height 22
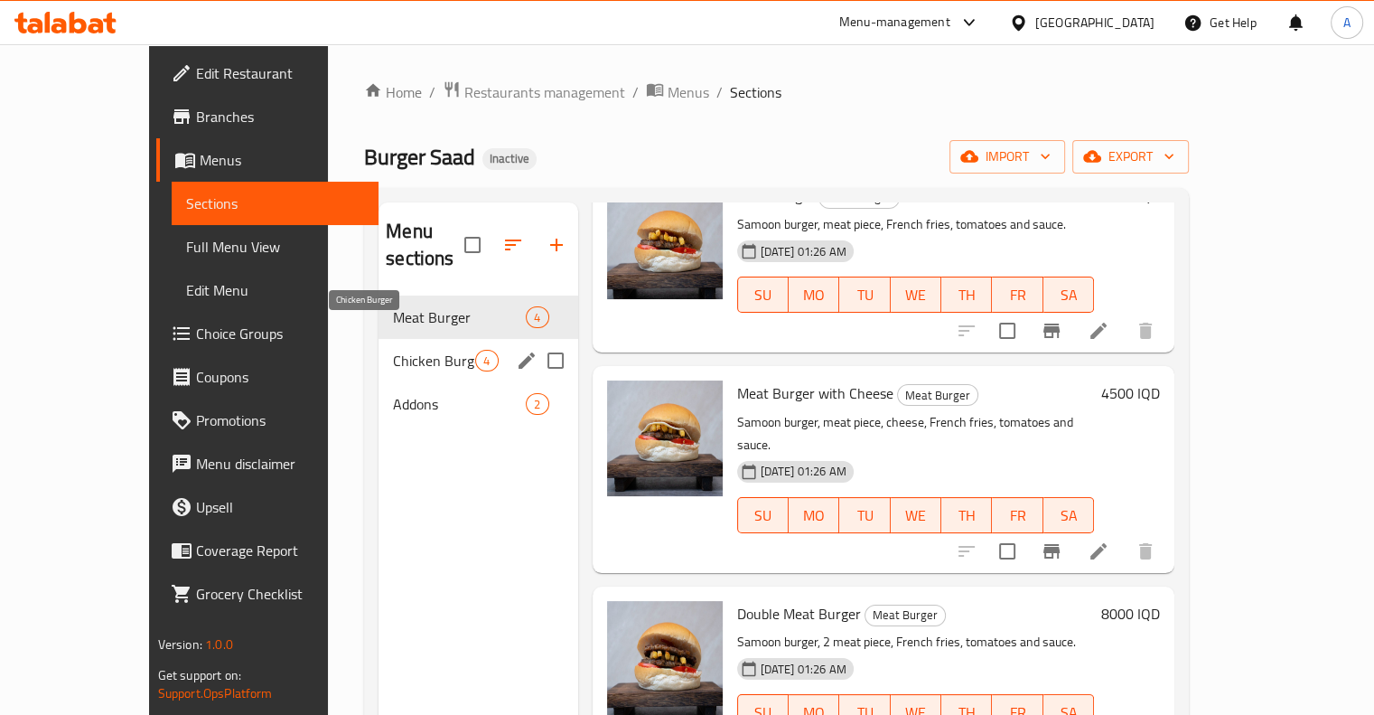
click at [393, 350] on span "Chicken Burger" at bounding box center [434, 361] width 82 height 22
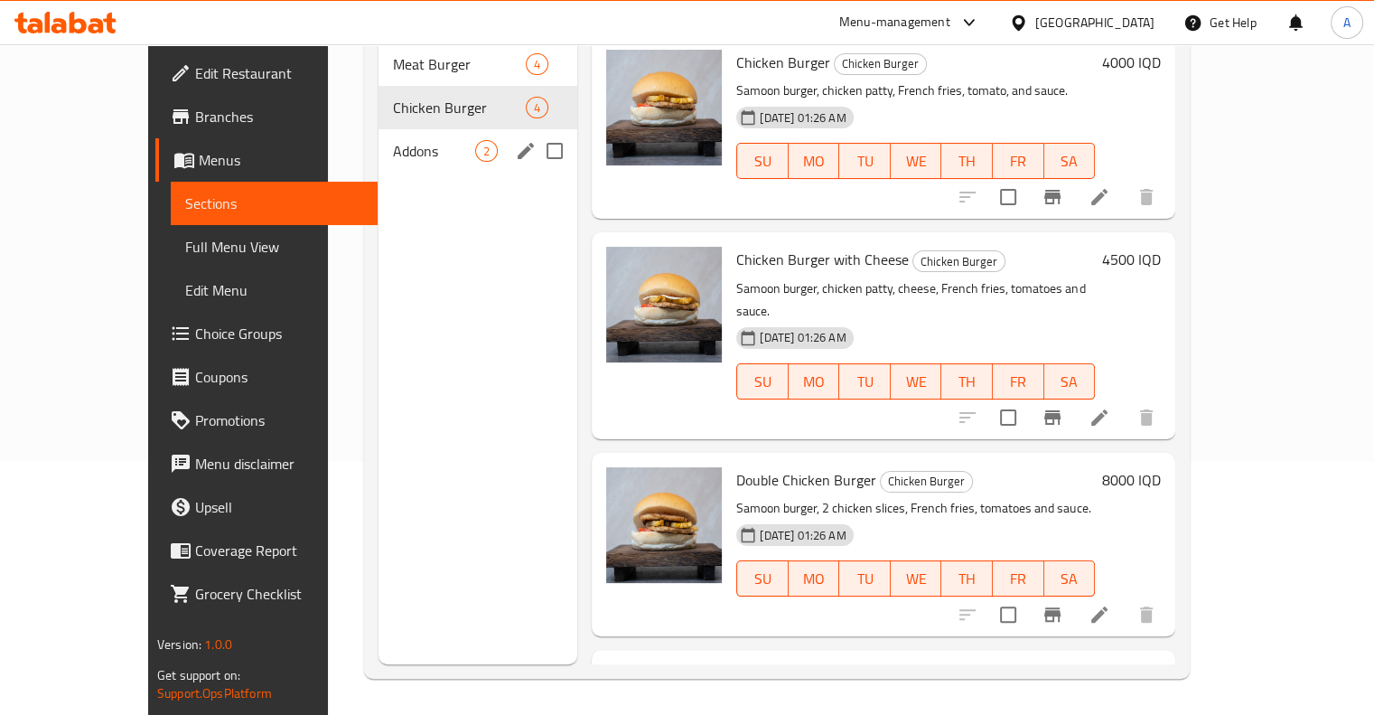
click at [393, 140] on span "Addons" at bounding box center [434, 151] width 82 height 22
